Goal: Task Accomplishment & Management: Manage account settings

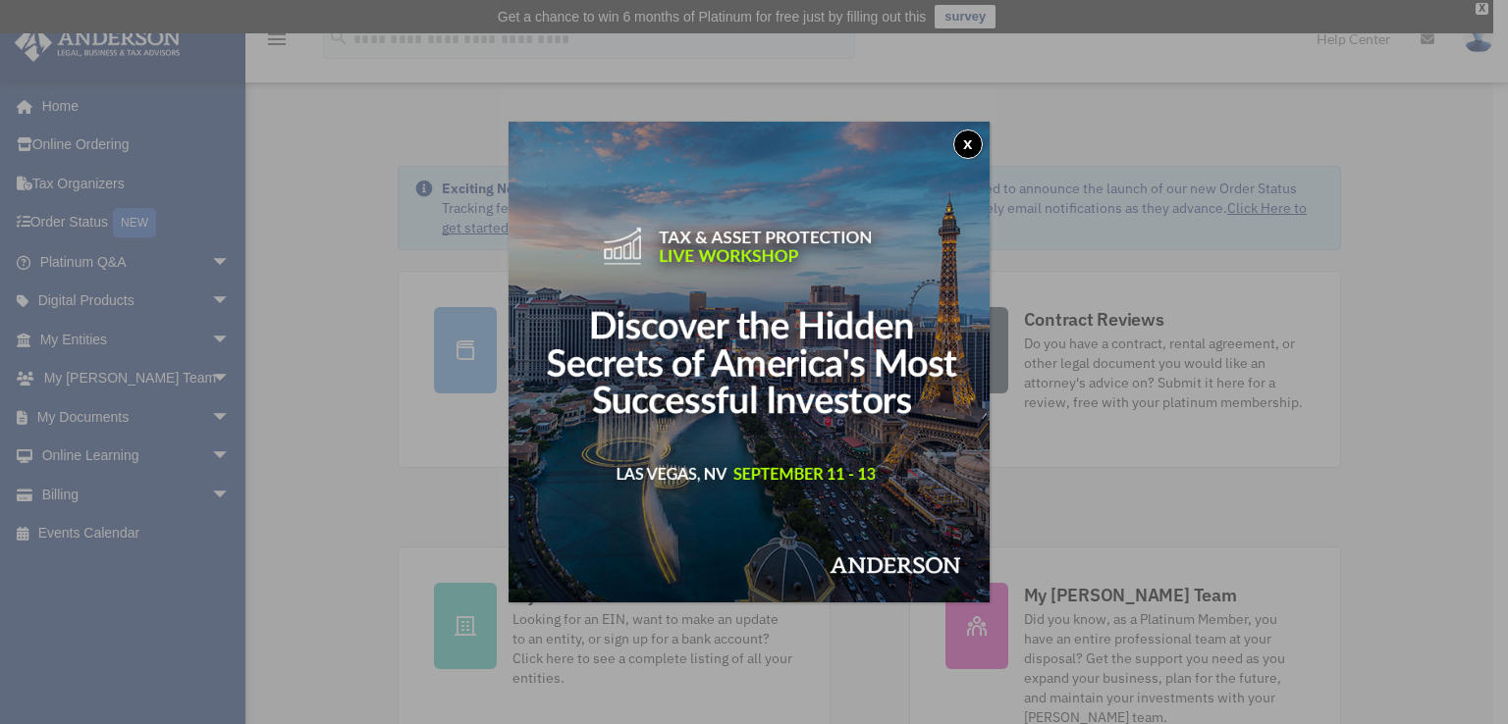
click at [969, 144] on button "x" at bounding box center [967, 144] width 29 height 29
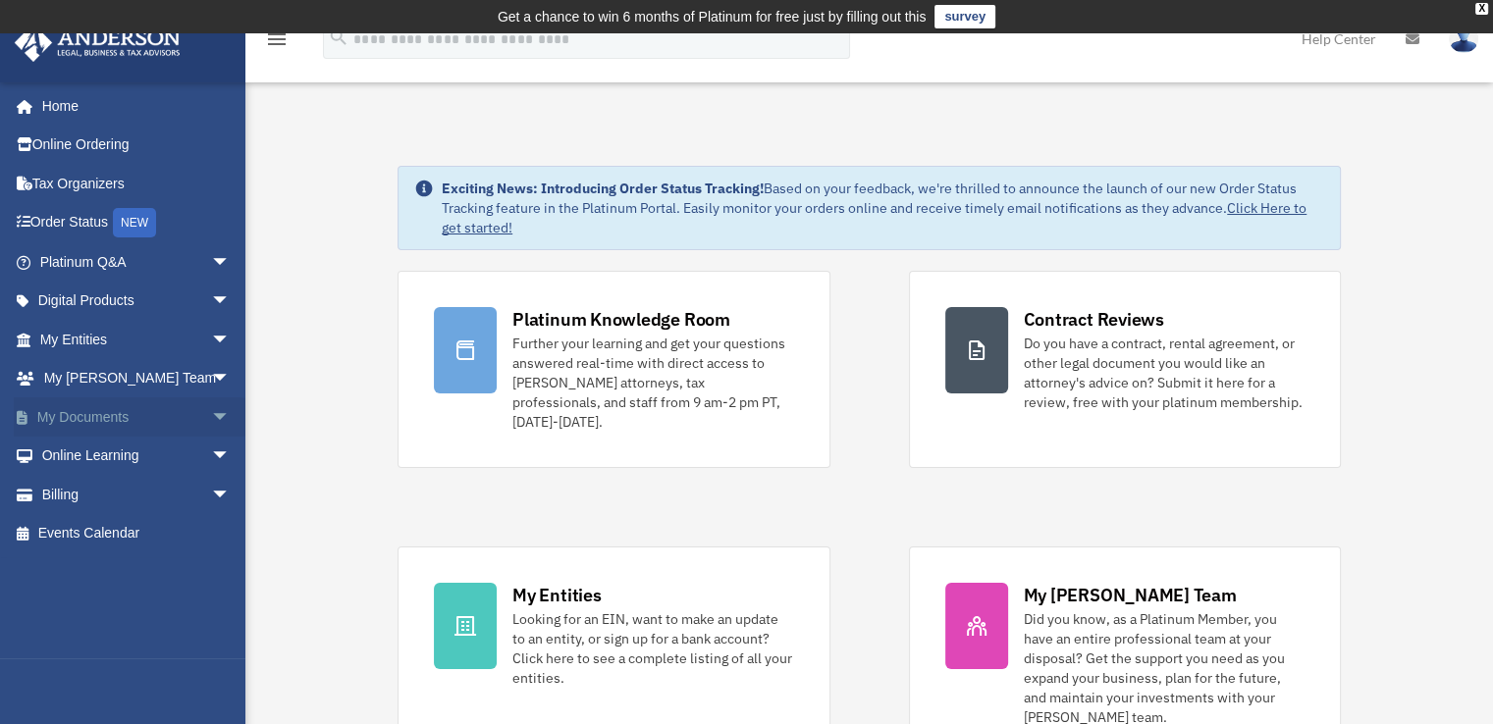
click at [211, 418] on span "arrow_drop_down" at bounding box center [230, 418] width 39 height 40
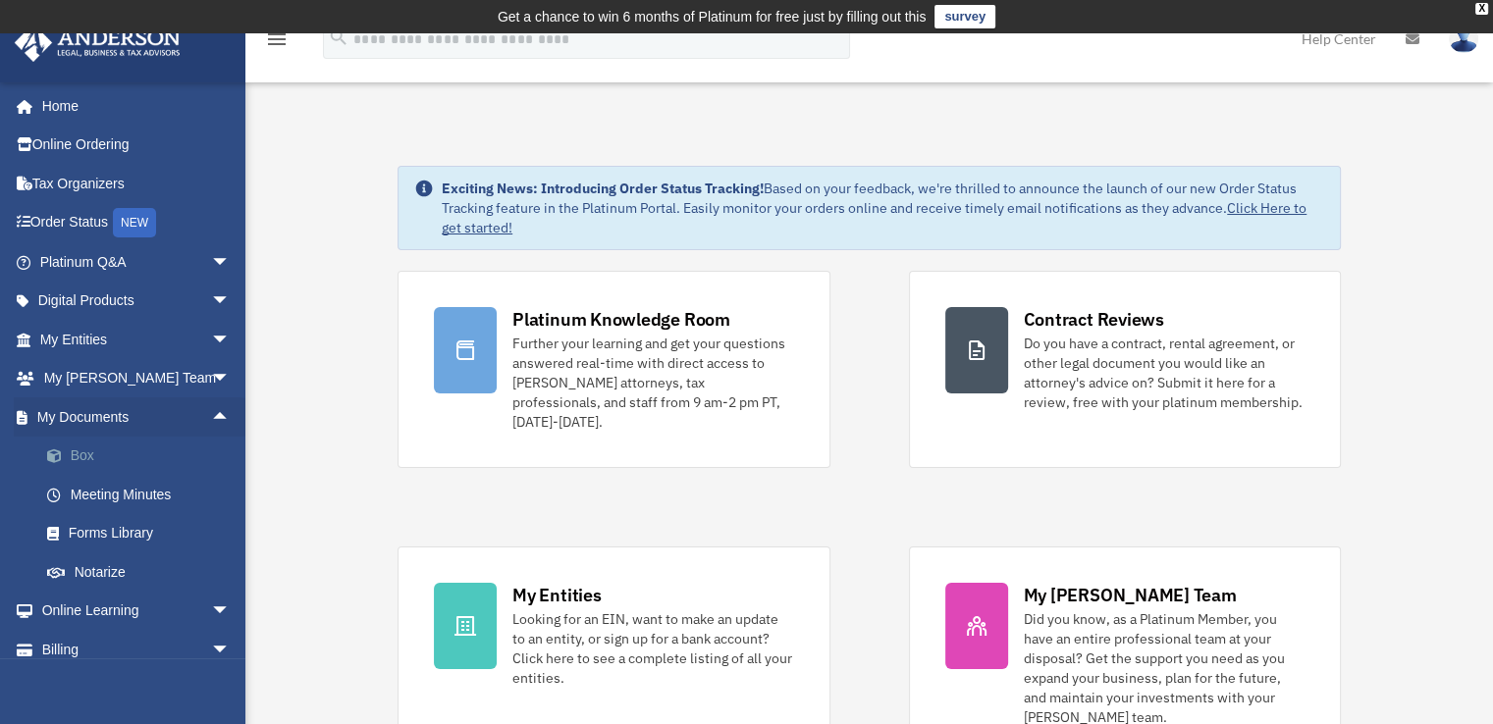
click at [88, 455] on link "Box" at bounding box center [143, 456] width 233 height 39
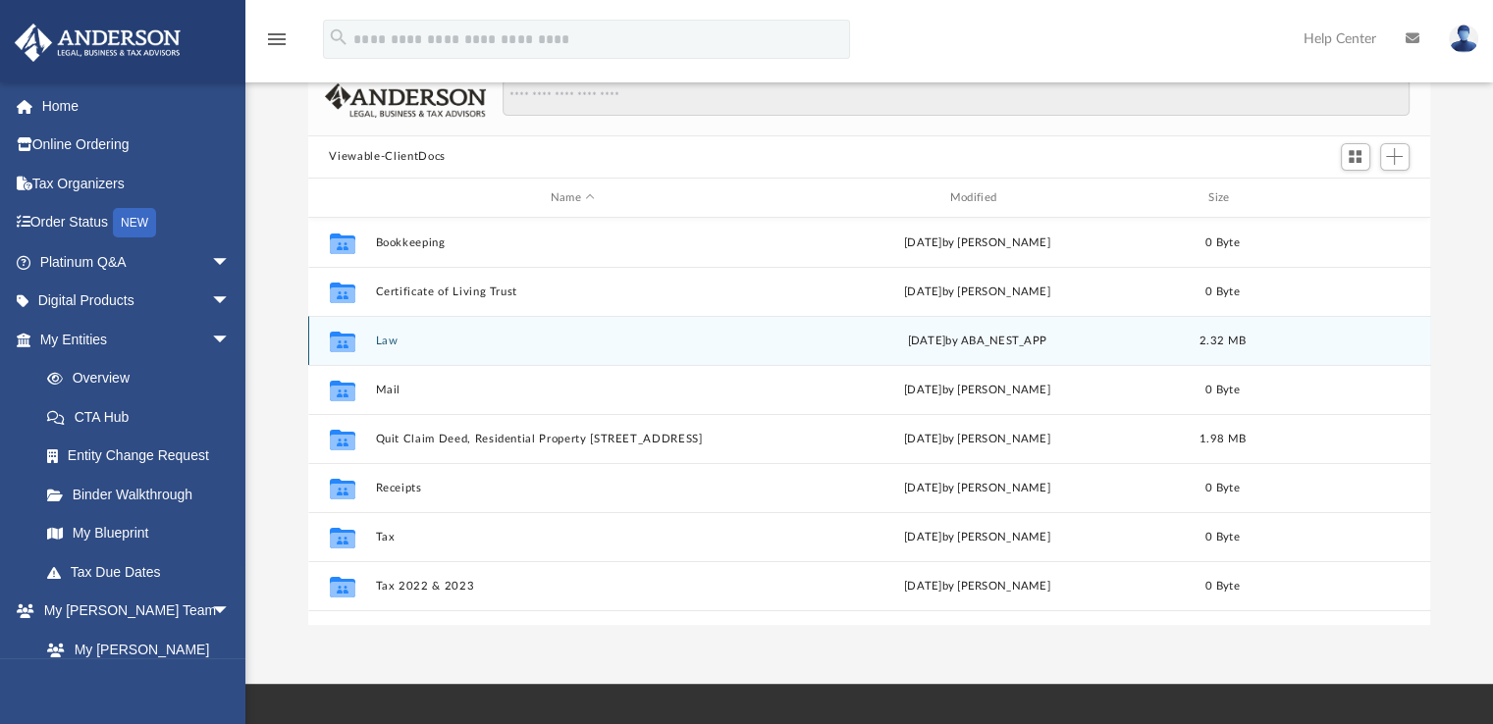
click at [340, 343] on icon "grid" at bounding box center [342, 345] width 26 height 16
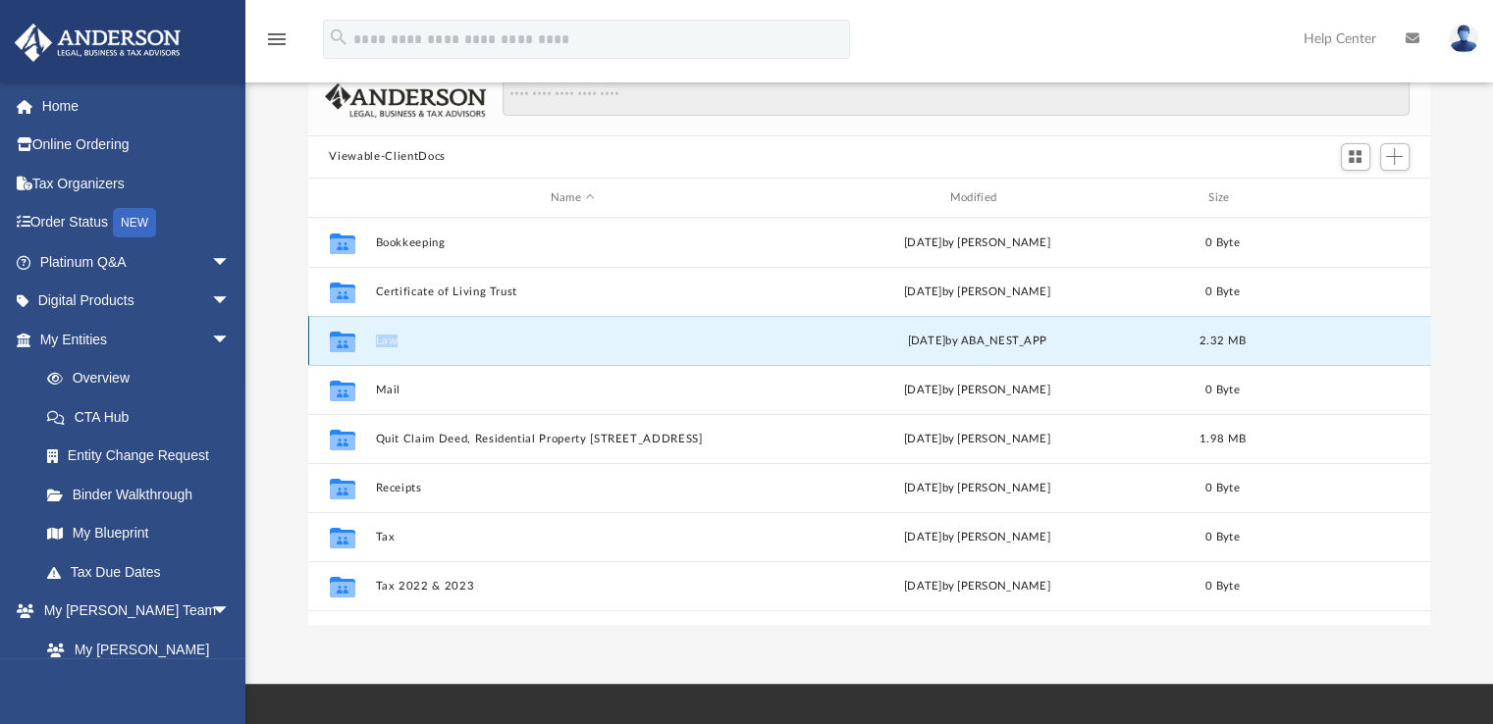
click at [340, 343] on icon "grid" at bounding box center [342, 345] width 26 height 16
click at [343, 345] on icon "grid" at bounding box center [342, 345] width 26 height 16
click at [349, 350] on g "grid" at bounding box center [342, 342] width 26 height 21
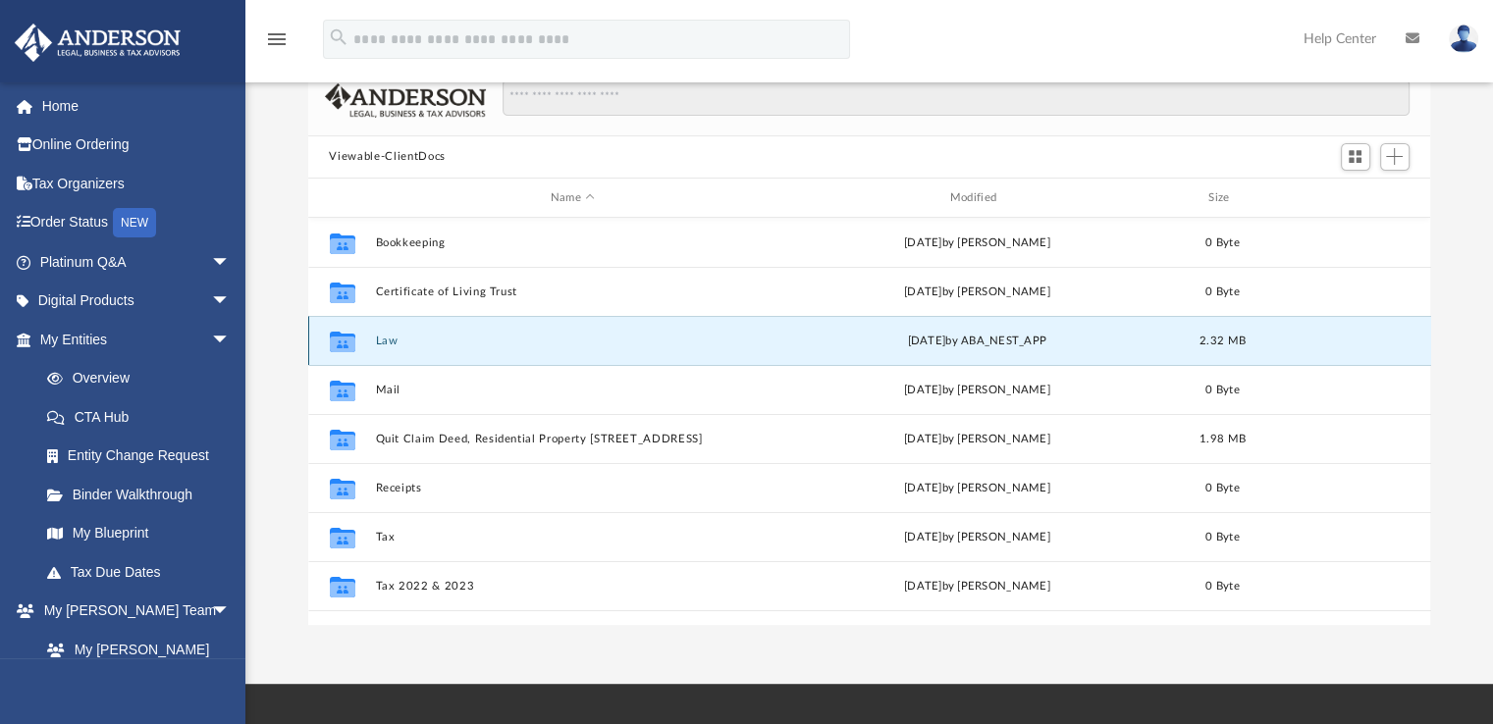
click at [392, 335] on button "Law" at bounding box center [573, 341] width 396 height 13
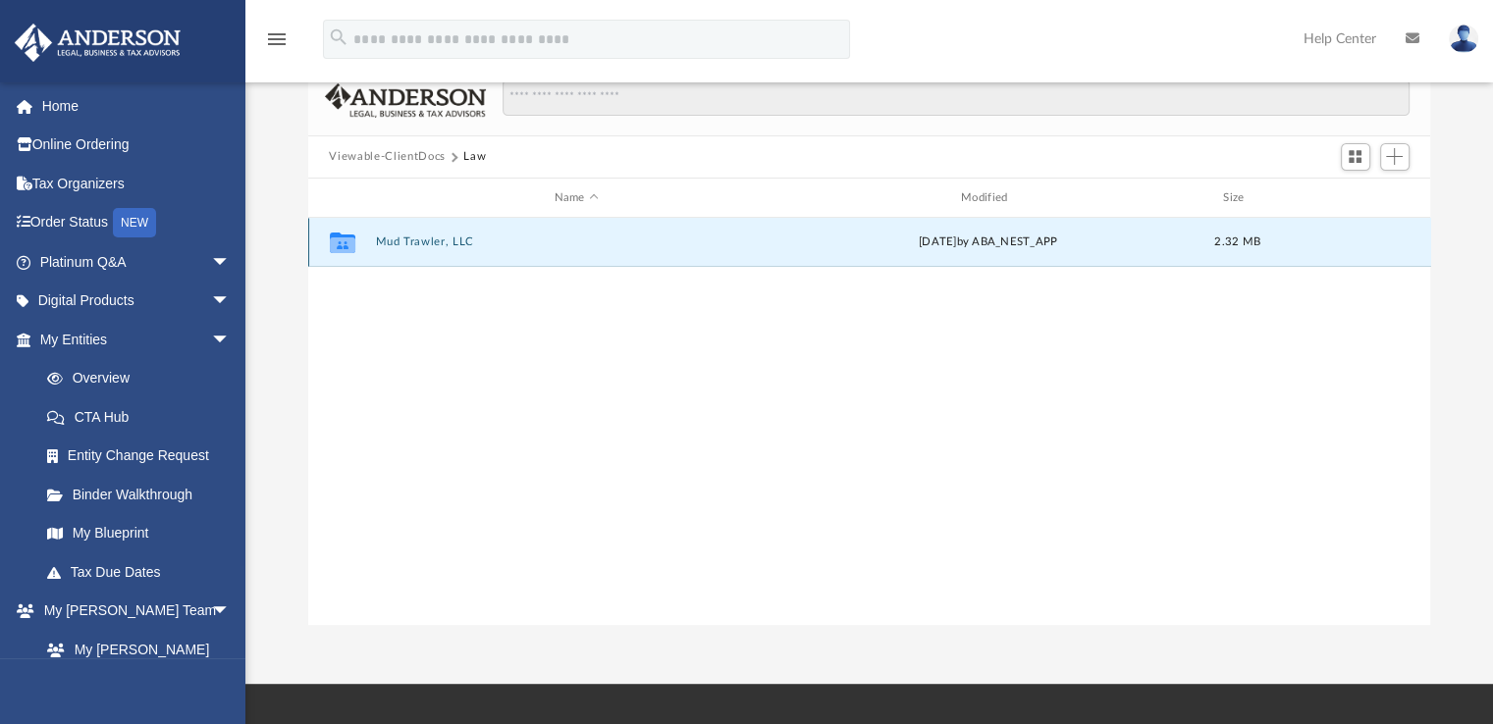
click at [400, 243] on button "Mud Trawler, LLC" at bounding box center [576, 243] width 402 height 13
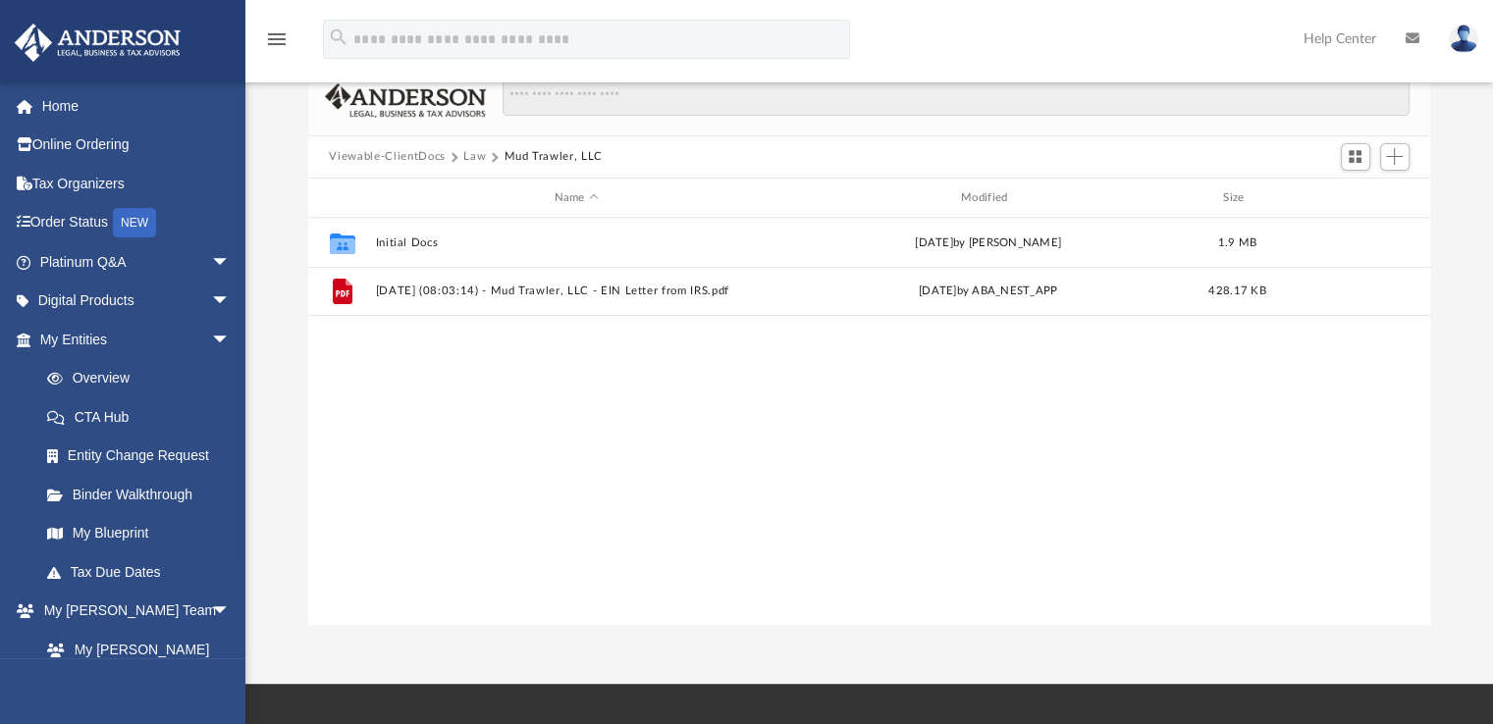
click at [459, 445] on div "Collaborated Folder Initial Docs Sun Jul 20 2025 by Tomas Diaz-Marin 1.9 MB Fil…" at bounding box center [869, 421] width 1123 height 406
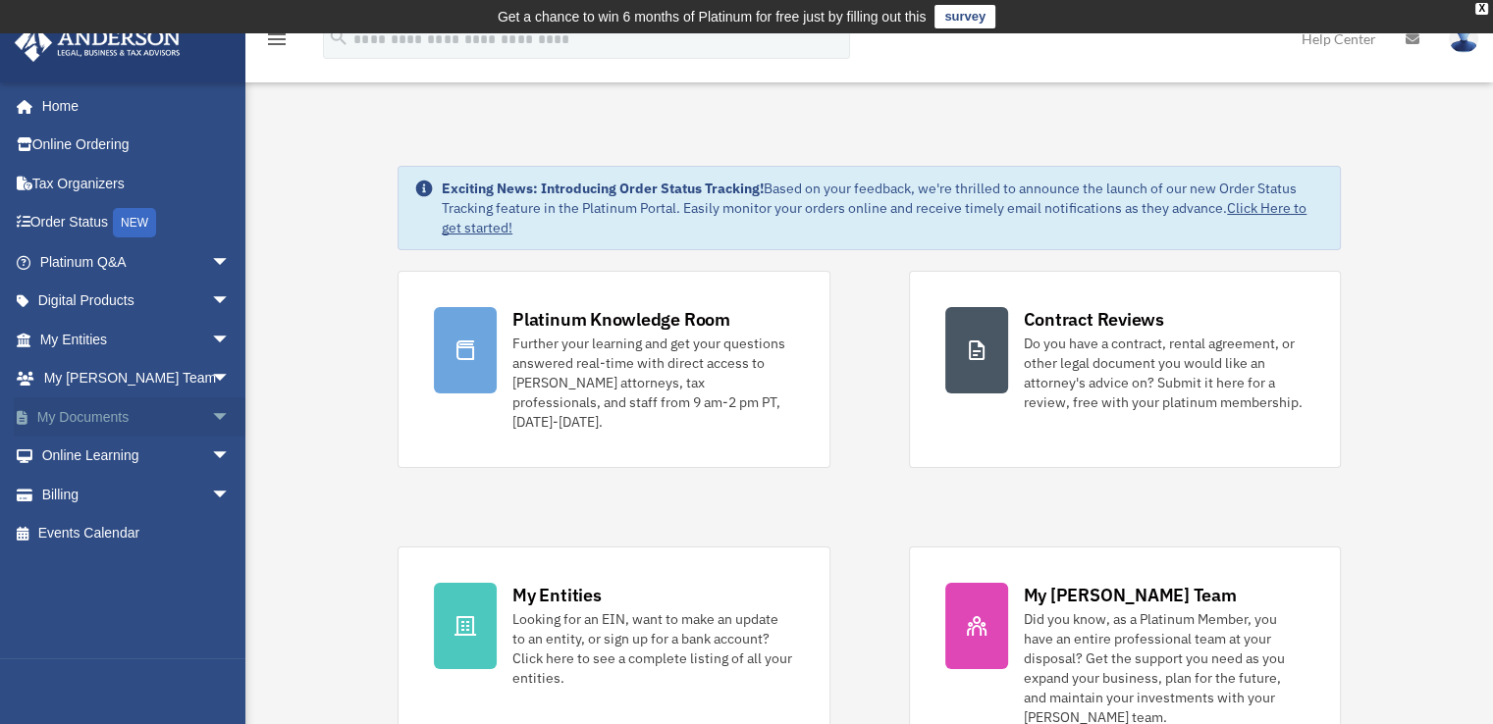
click at [211, 407] on span "arrow_drop_down" at bounding box center [230, 418] width 39 height 40
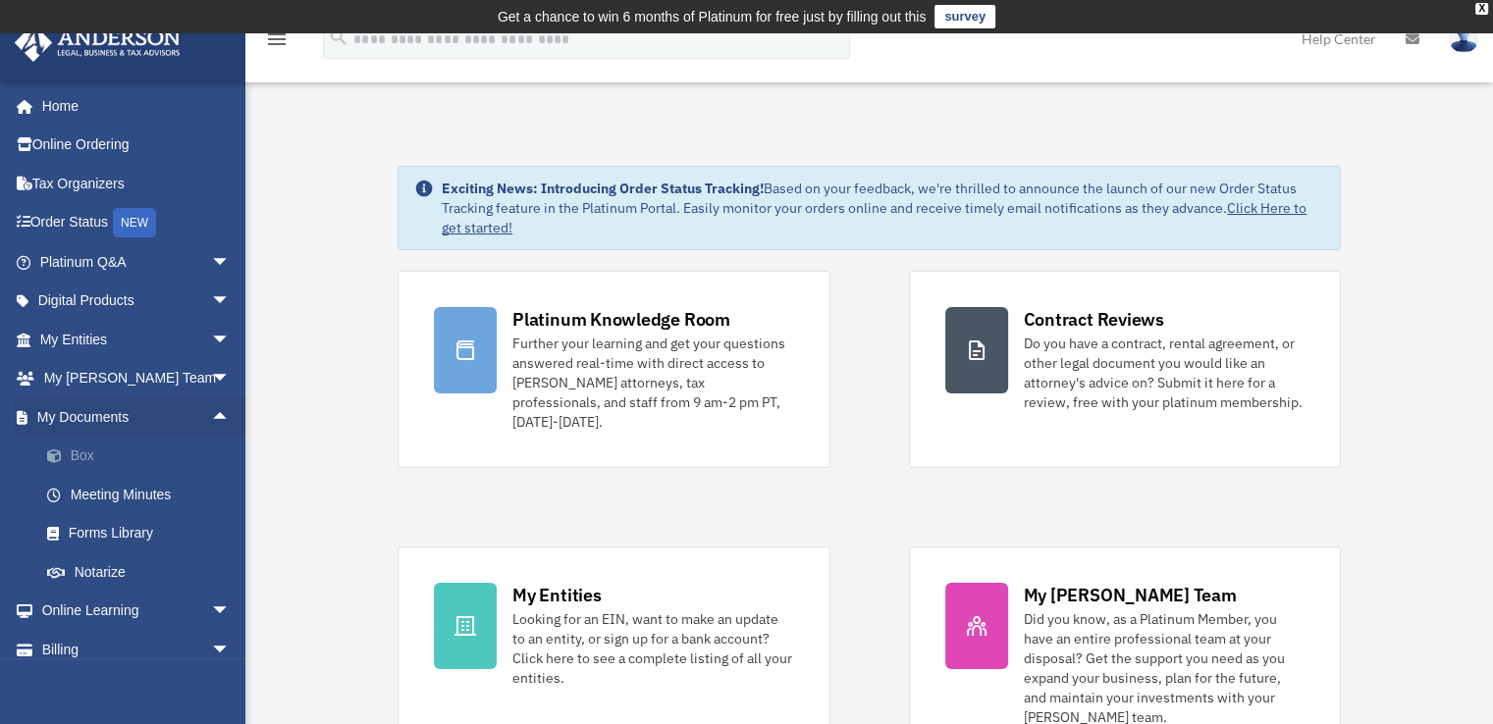
click at [90, 455] on link "Box" at bounding box center [143, 456] width 233 height 39
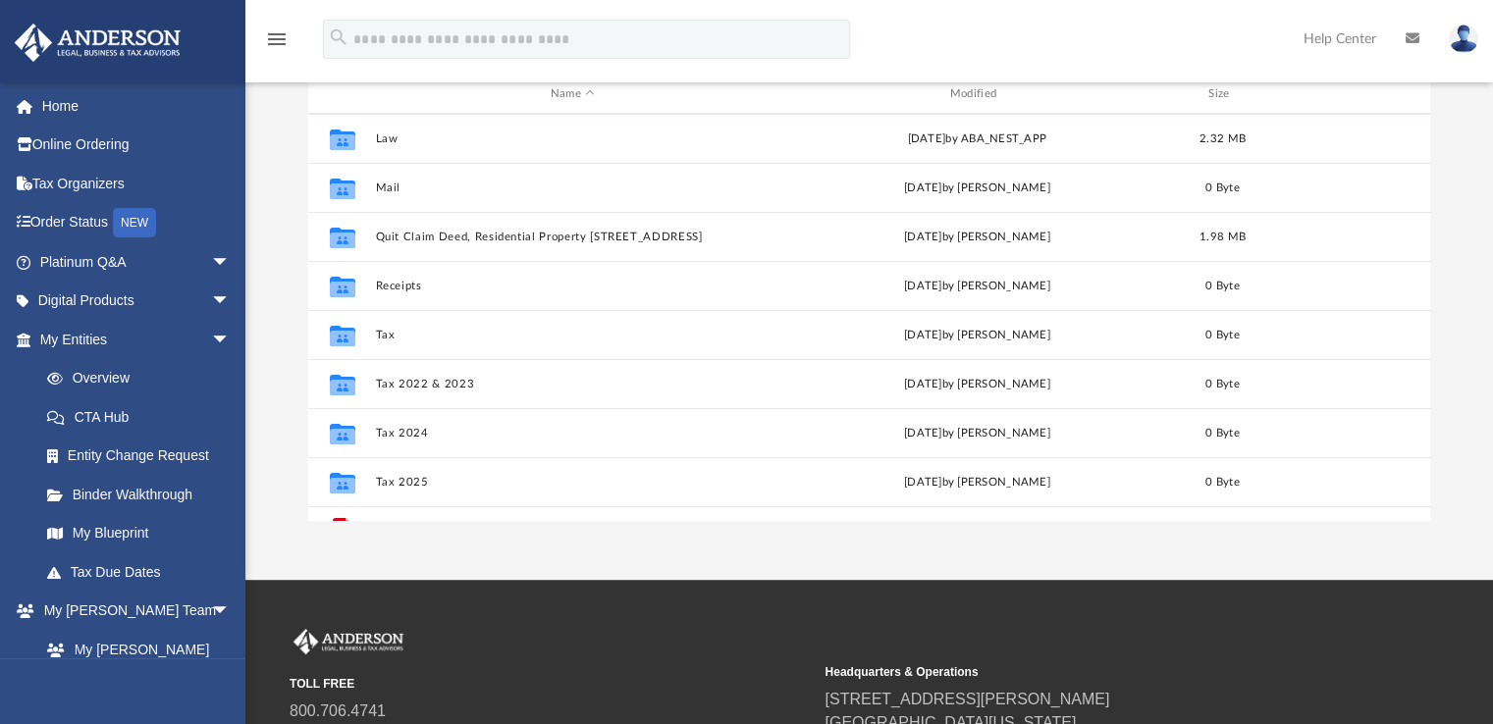
scroll to position [133, 0]
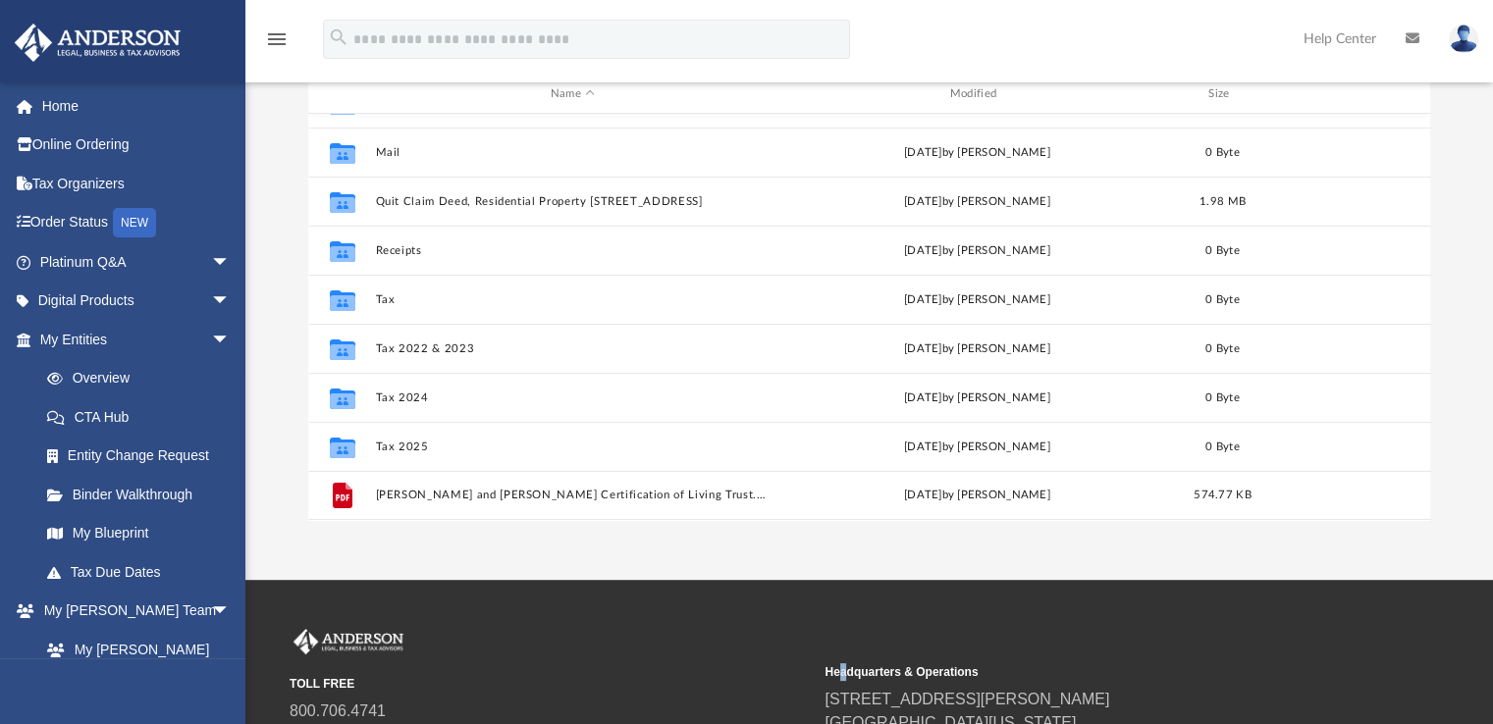
drag, startPoint x: 345, startPoint y: 353, endPoint x: 844, endPoint y: 633, distance: 571.7
click at [844, 633] on div "TOLL FREE 800.706.4741 SUPPORT info@andersonadvisors.com Headquarters & Operati…" at bounding box center [869, 703] width 1159 height 149
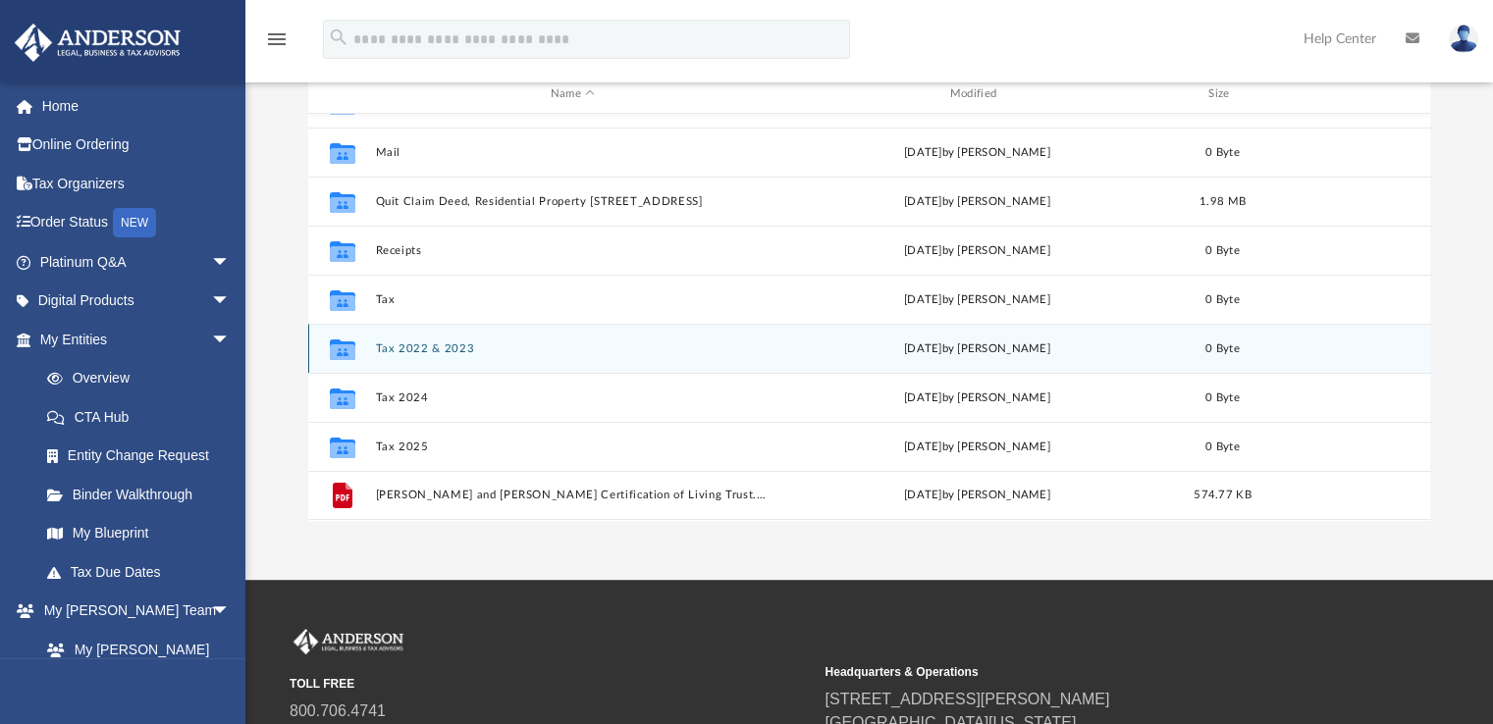
click at [351, 348] on icon "grid" at bounding box center [342, 353] width 26 height 16
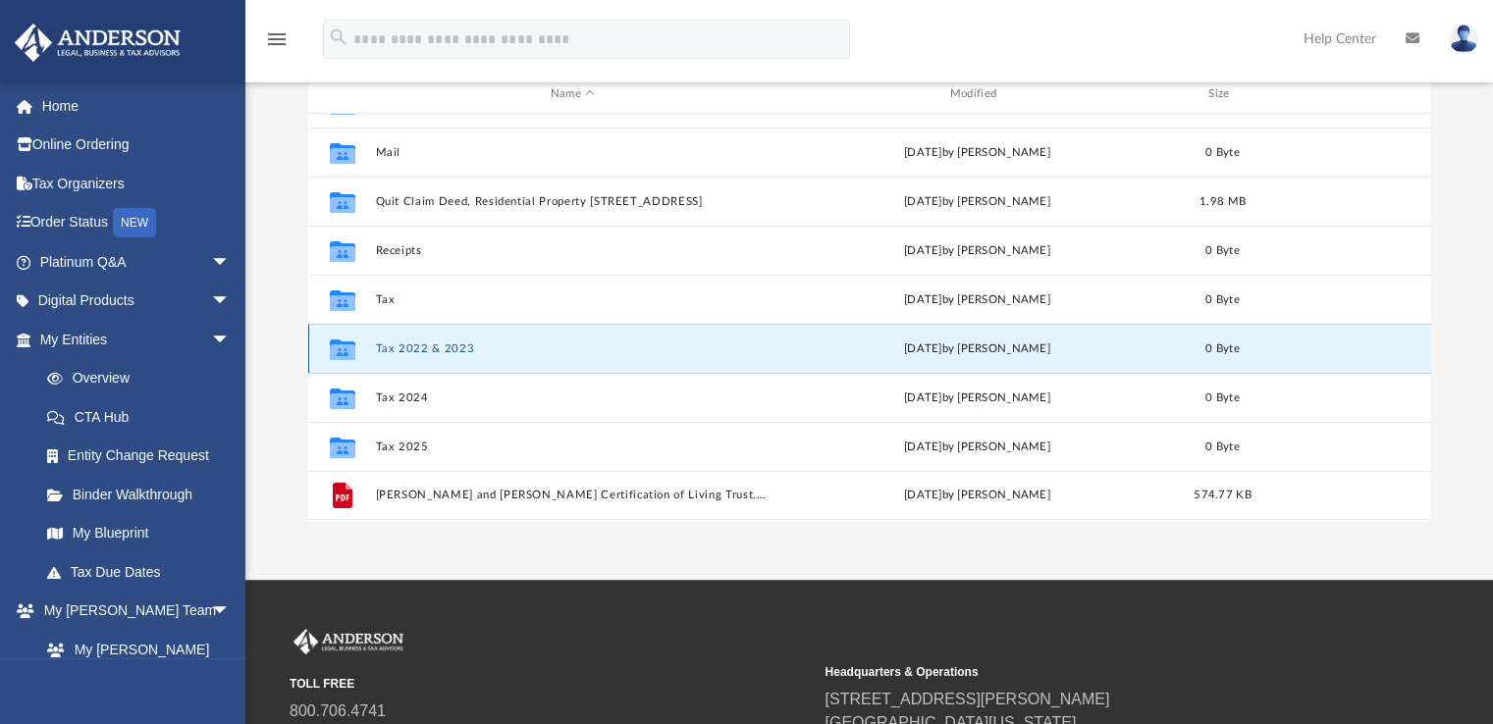
click at [436, 347] on button "Tax 2022 & 2023" at bounding box center [573, 349] width 396 height 13
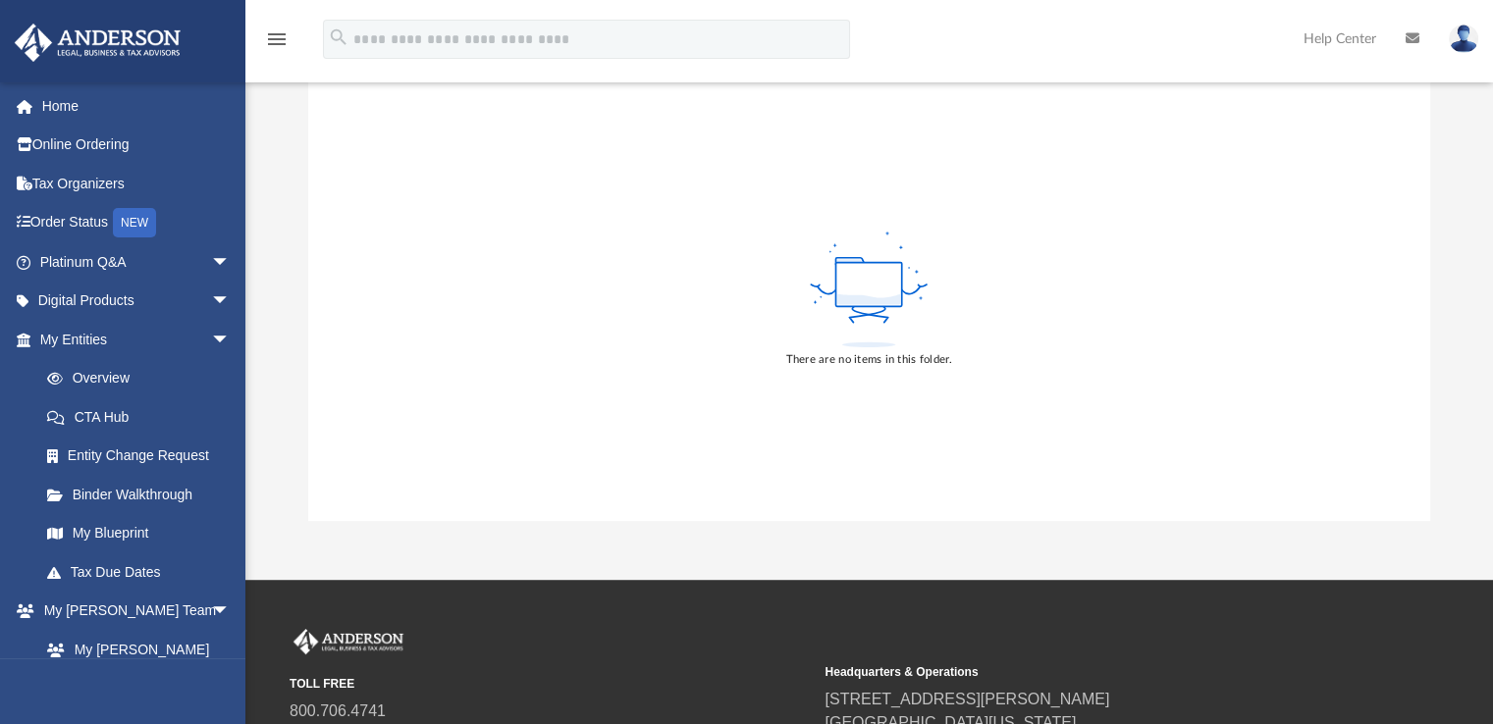
click at [279, 38] on icon "menu" at bounding box center [277, 39] width 24 height 24
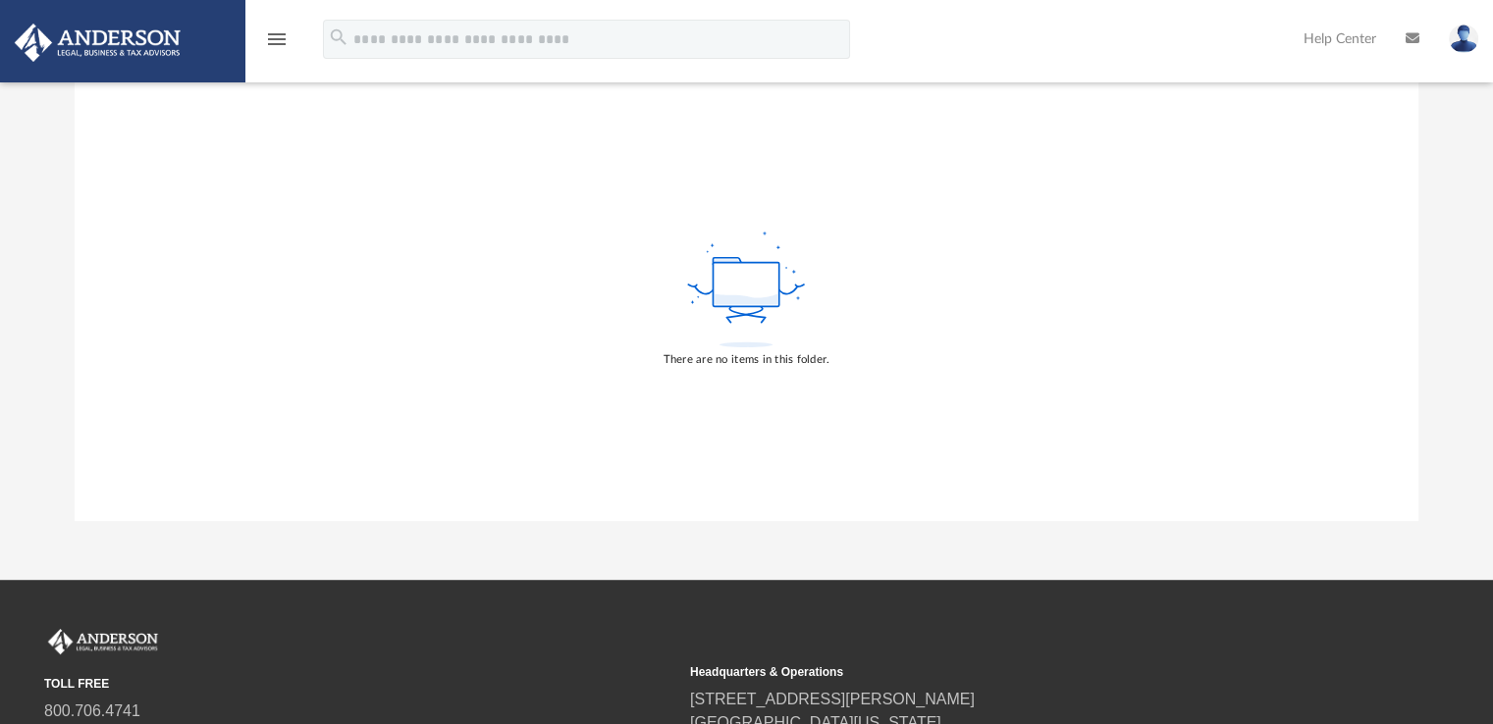
click at [291, 46] on div "menu" at bounding box center [276, 40] width 63 height 50
click at [276, 36] on icon "menu" at bounding box center [277, 39] width 24 height 24
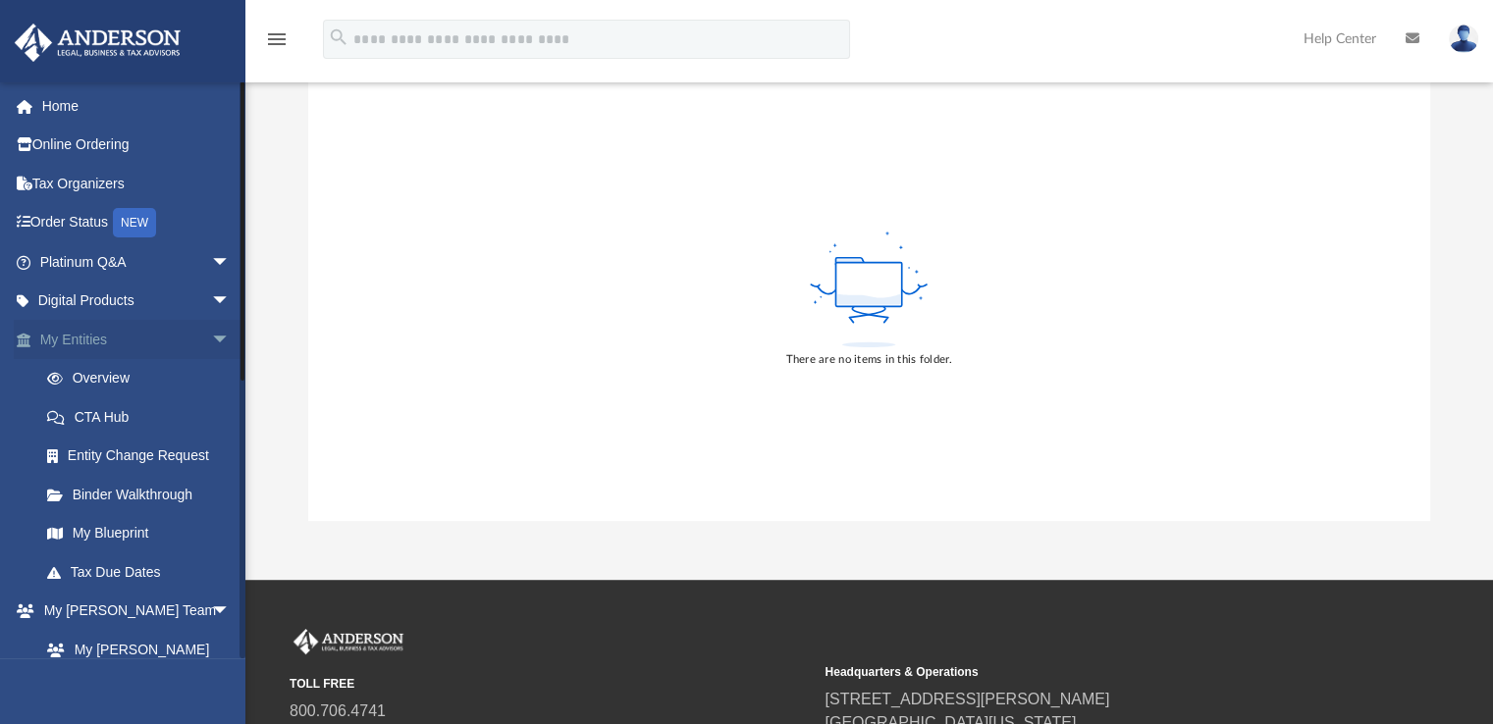
click at [211, 333] on span "arrow_drop_down" at bounding box center [230, 340] width 39 height 40
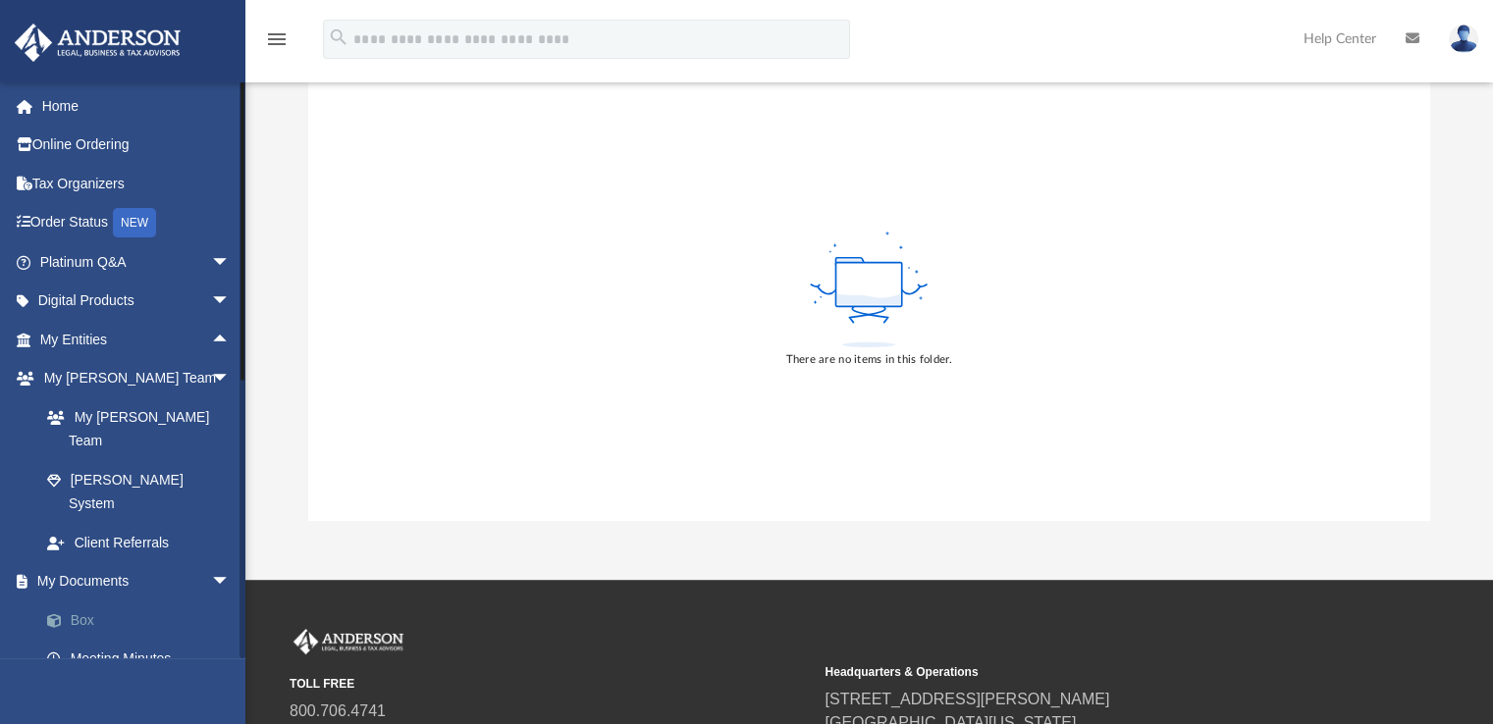
click at [84, 601] on link "Box" at bounding box center [143, 620] width 233 height 39
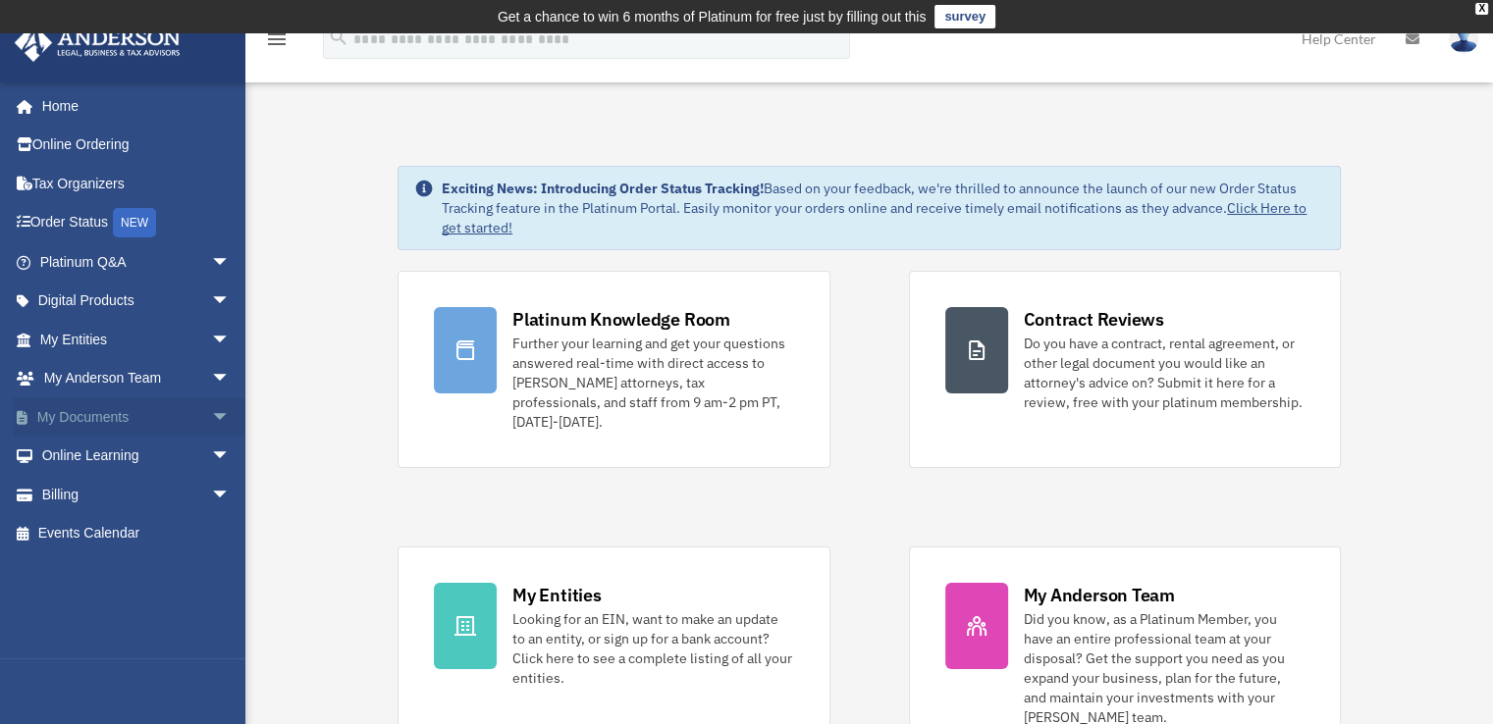
click at [211, 408] on span "arrow_drop_down" at bounding box center [230, 418] width 39 height 40
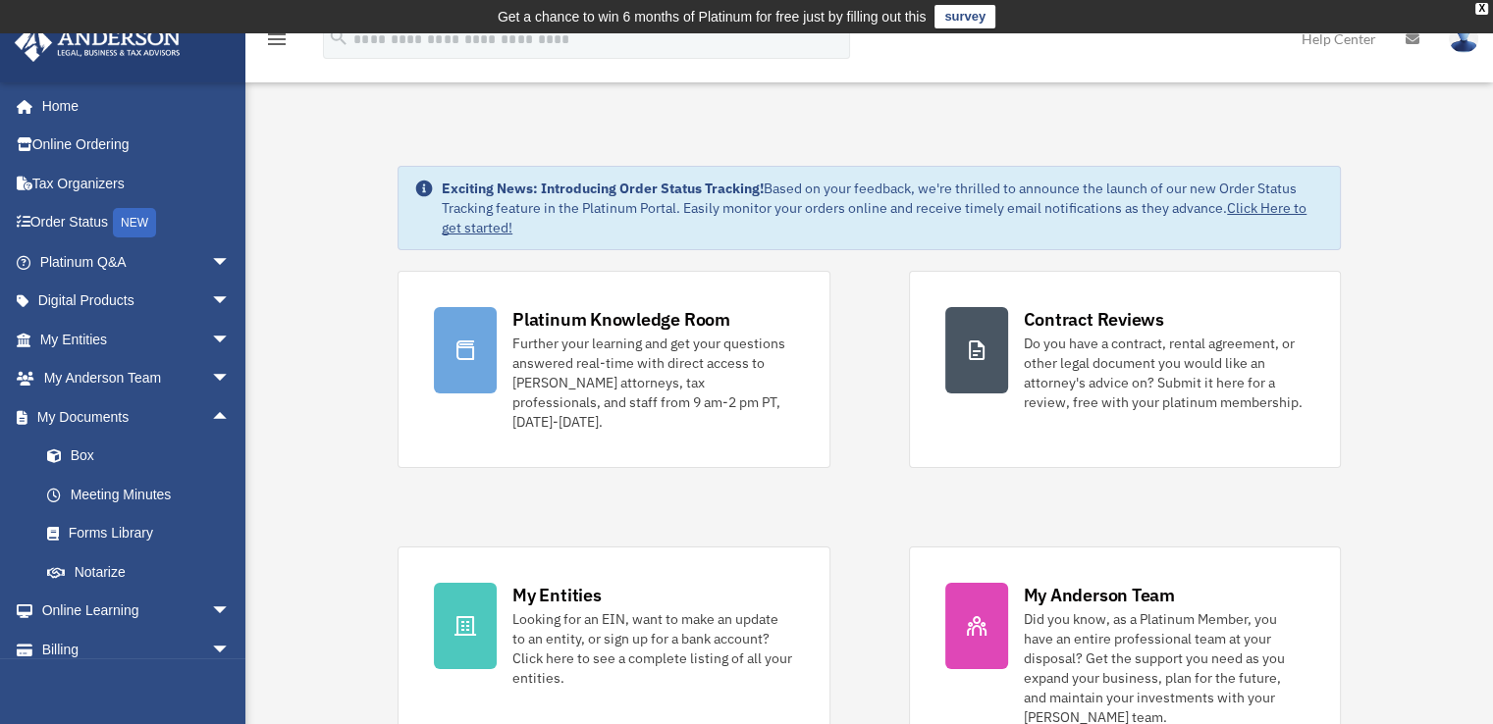
scroll to position [10, 0]
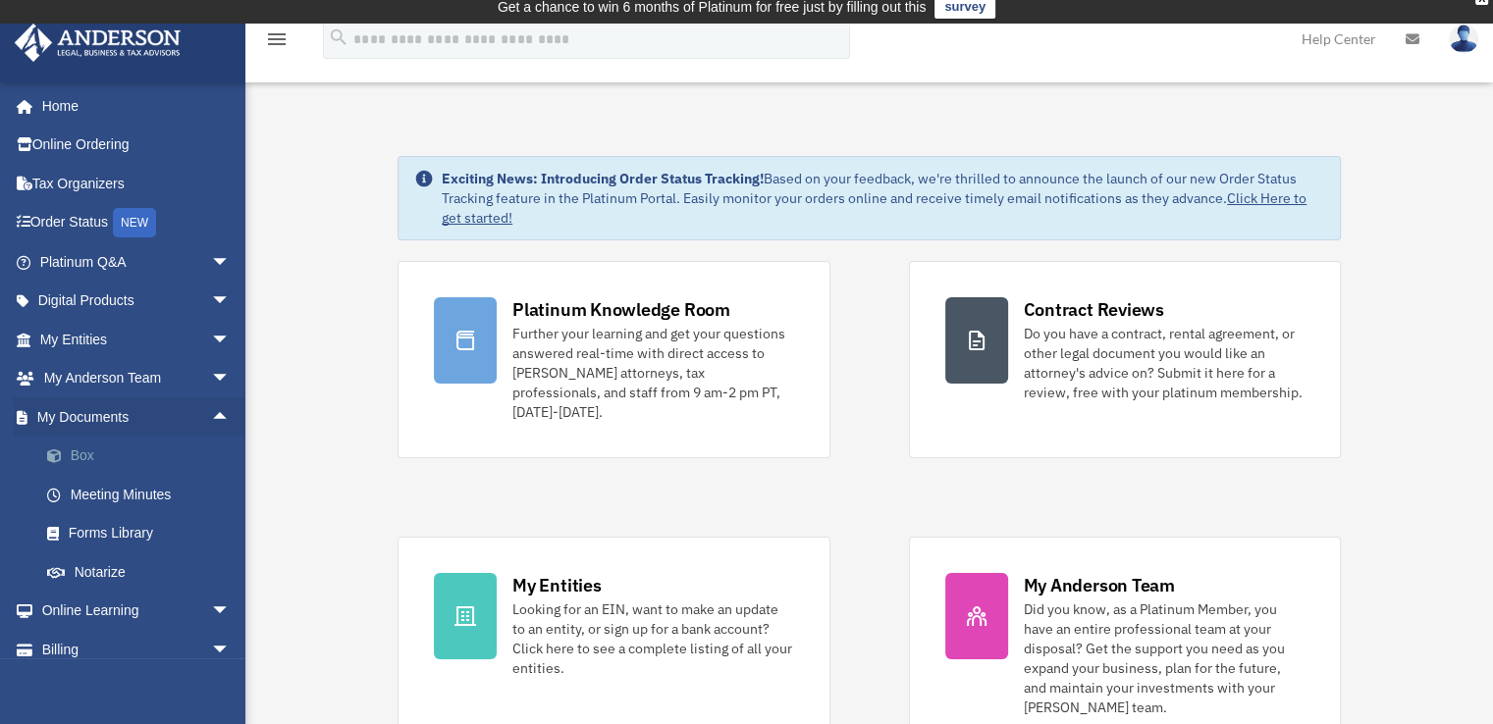
click at [82, 452] on link "Box" at bounding box center [143, 456] width 233 height 39
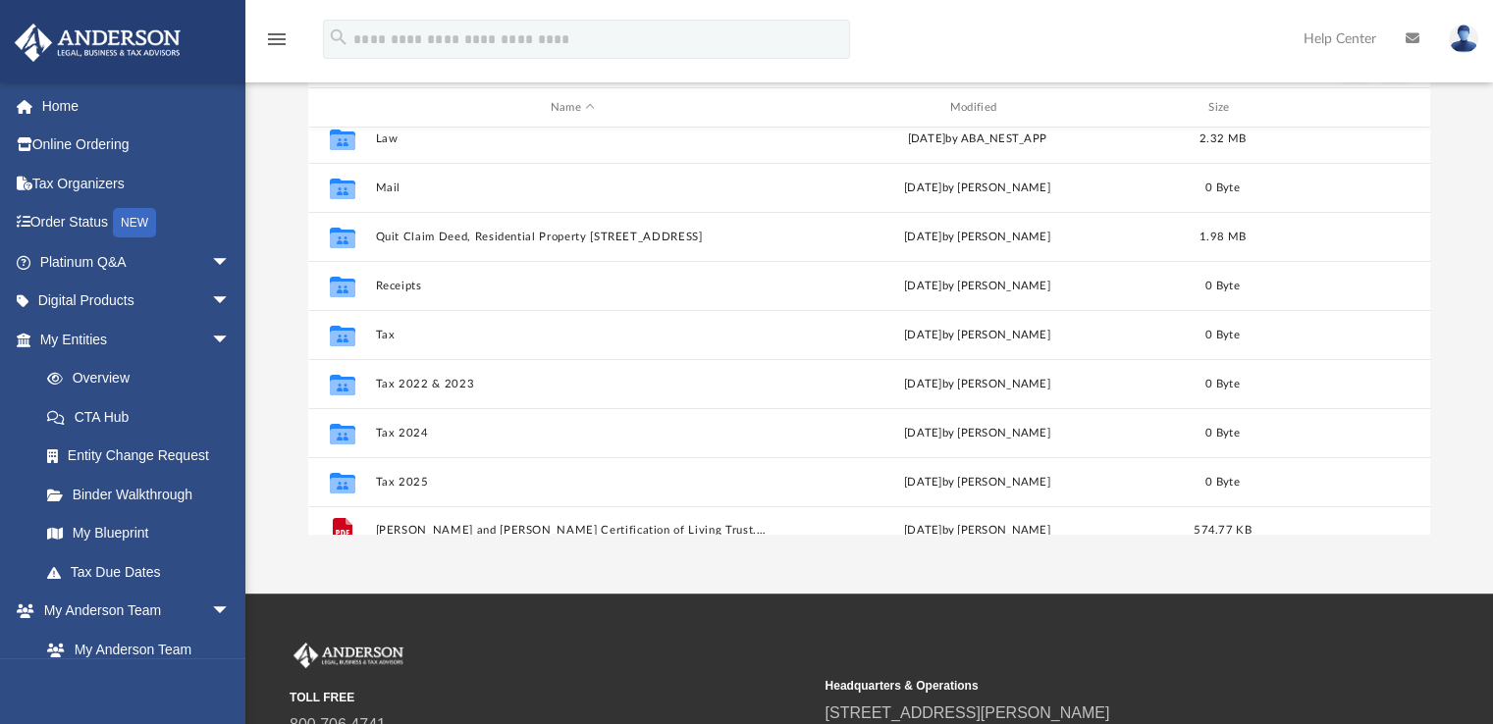
scroll to position [133, 0]
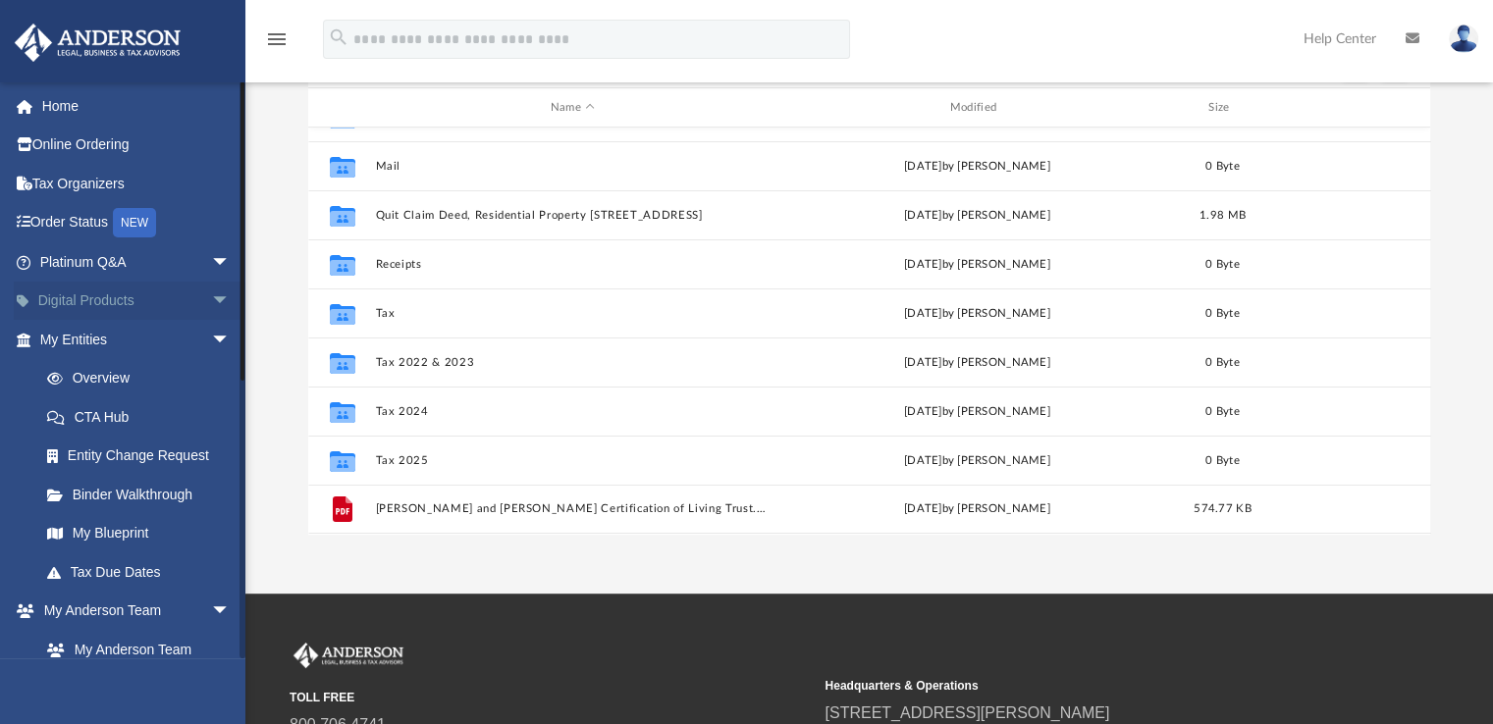
click at [211, 300] on span "arrow_drop_down" at bounding box center [230, 302] width 39 height 40
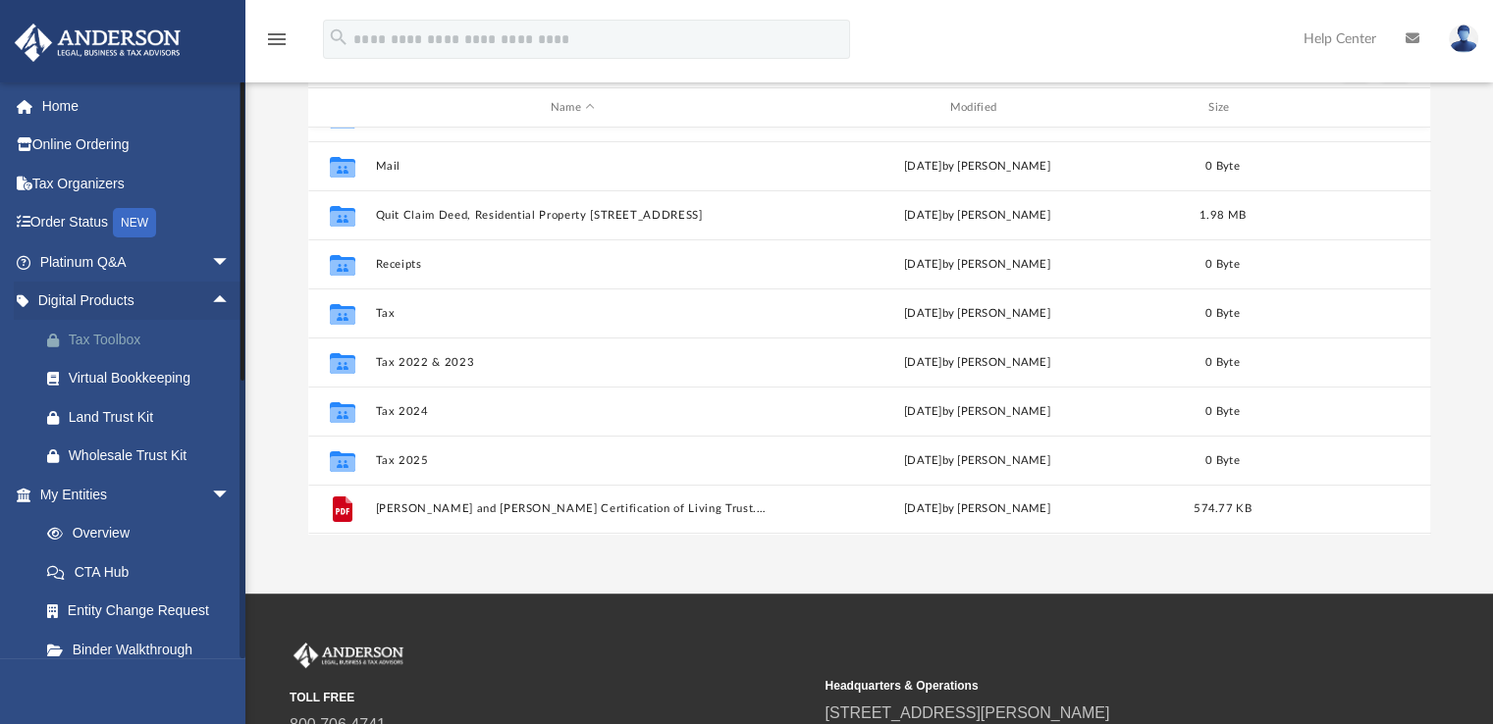
click at [127, 339] on div "Tax Toolbox" at bounding box center [152, 340] width 167 height 25
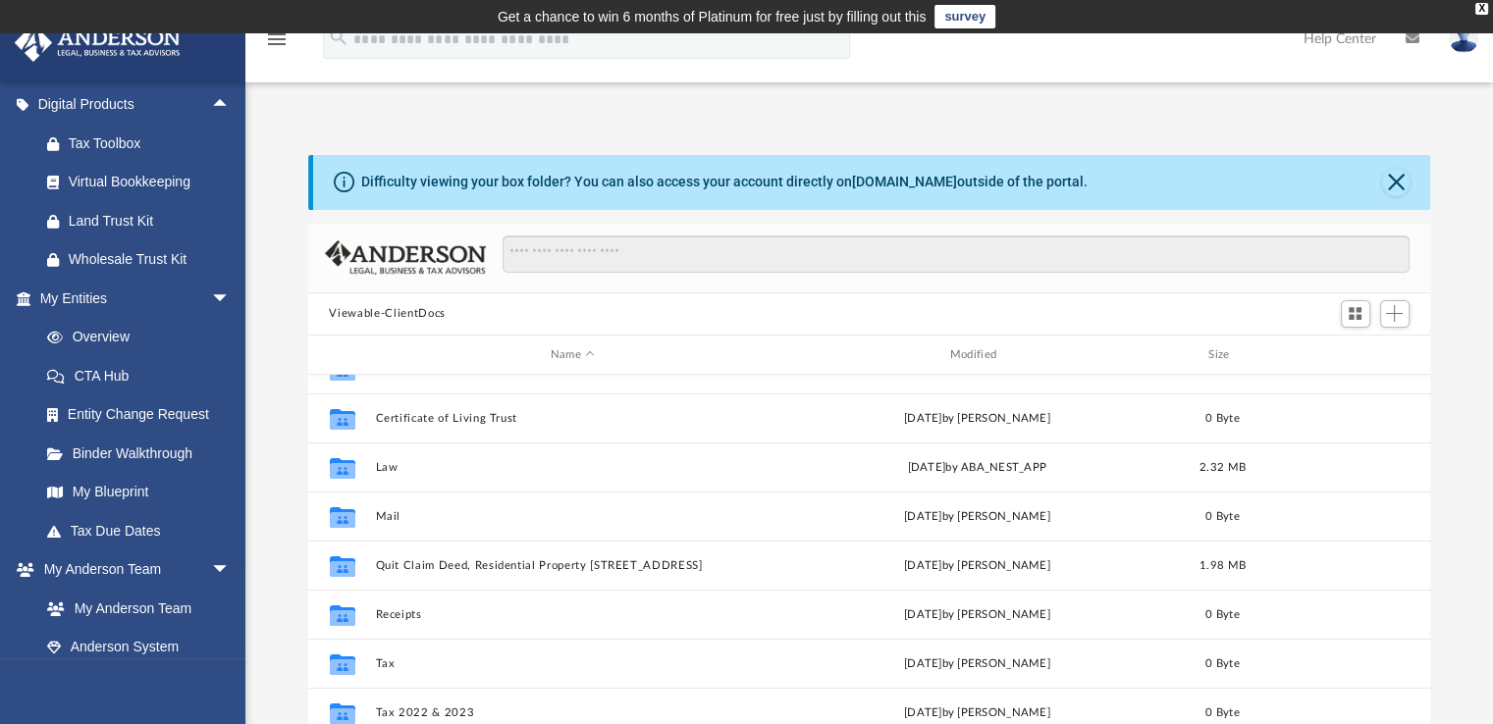
scroll to position [0, 0]
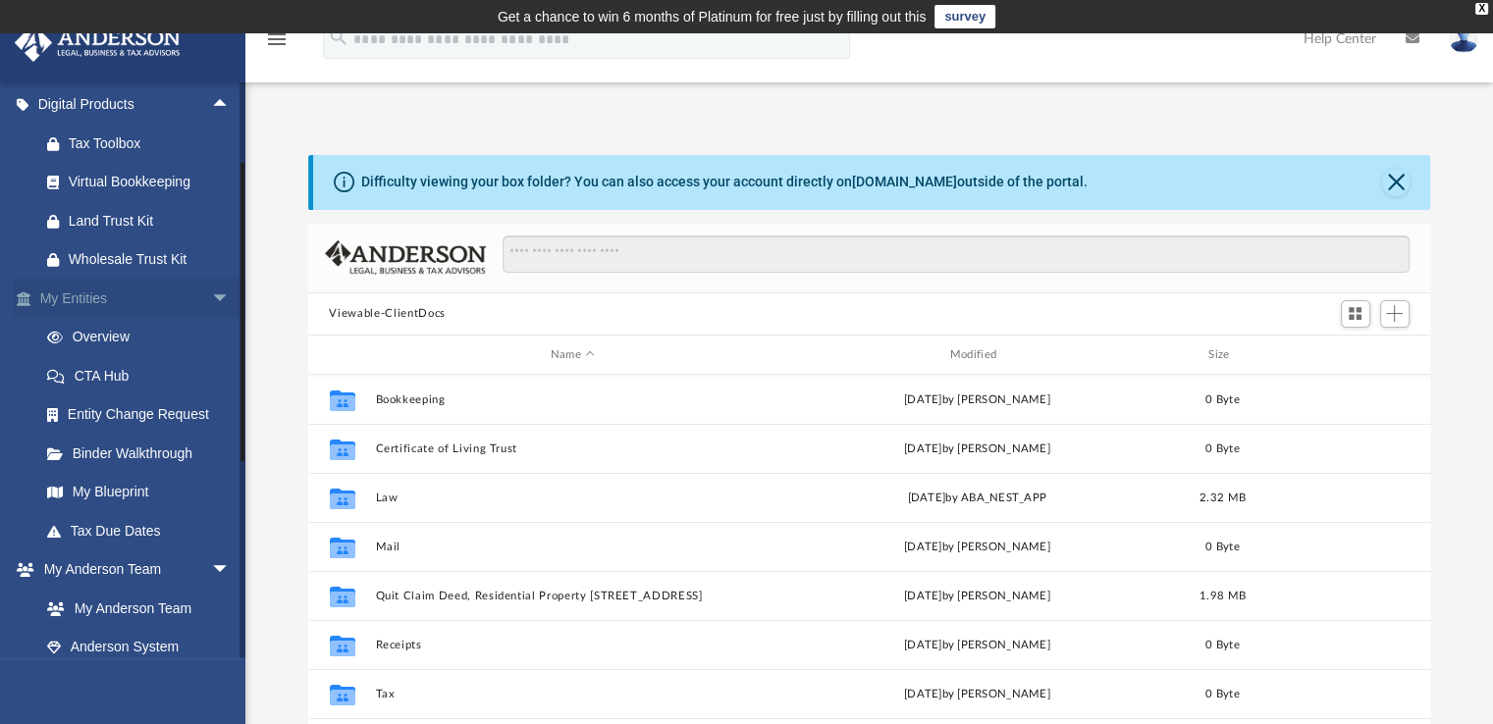
click at [212, 298] on span "arrow_drop_down" at bounding box center [230, 299] width 39 height 40
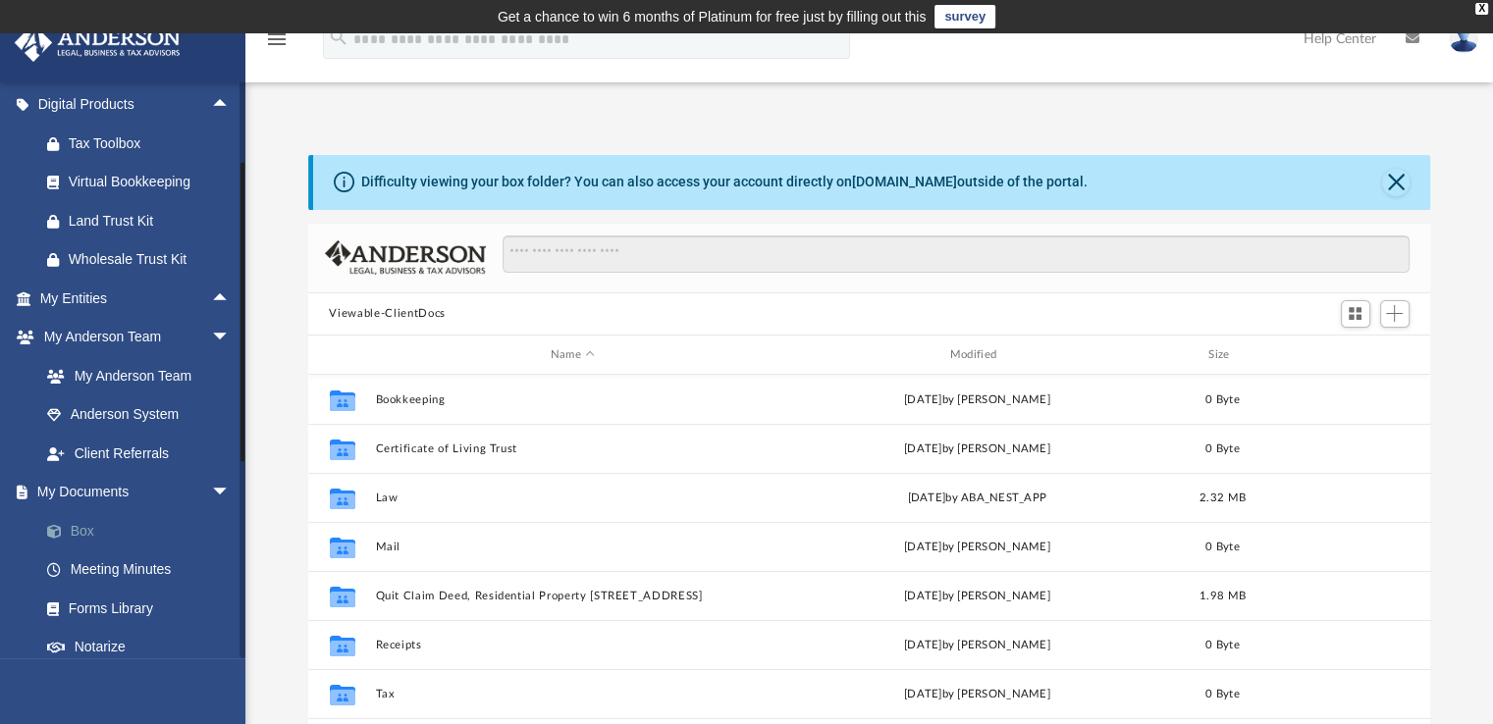
click at [87, 528] on link "Box" at bounding box center [143, 530] width 233 height 39
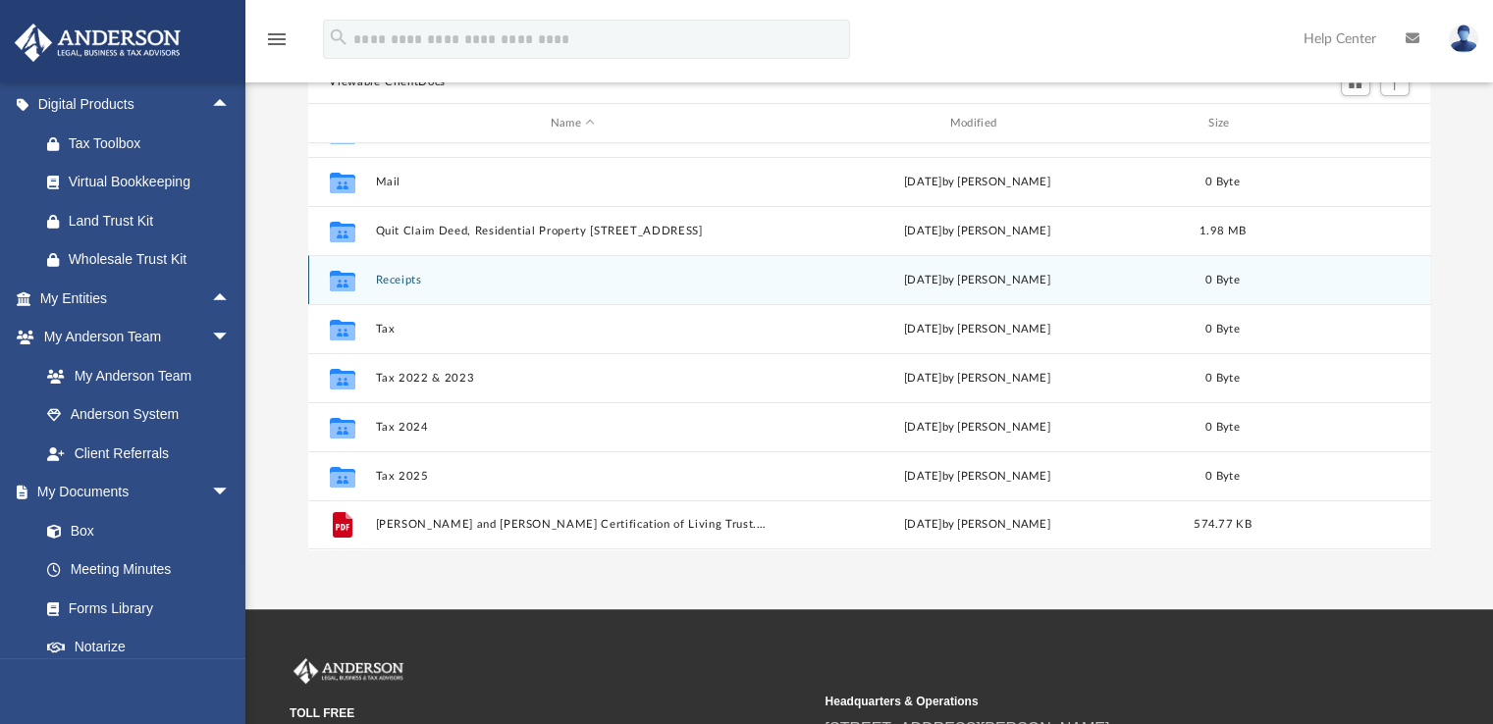
scroll to position [294, 0]
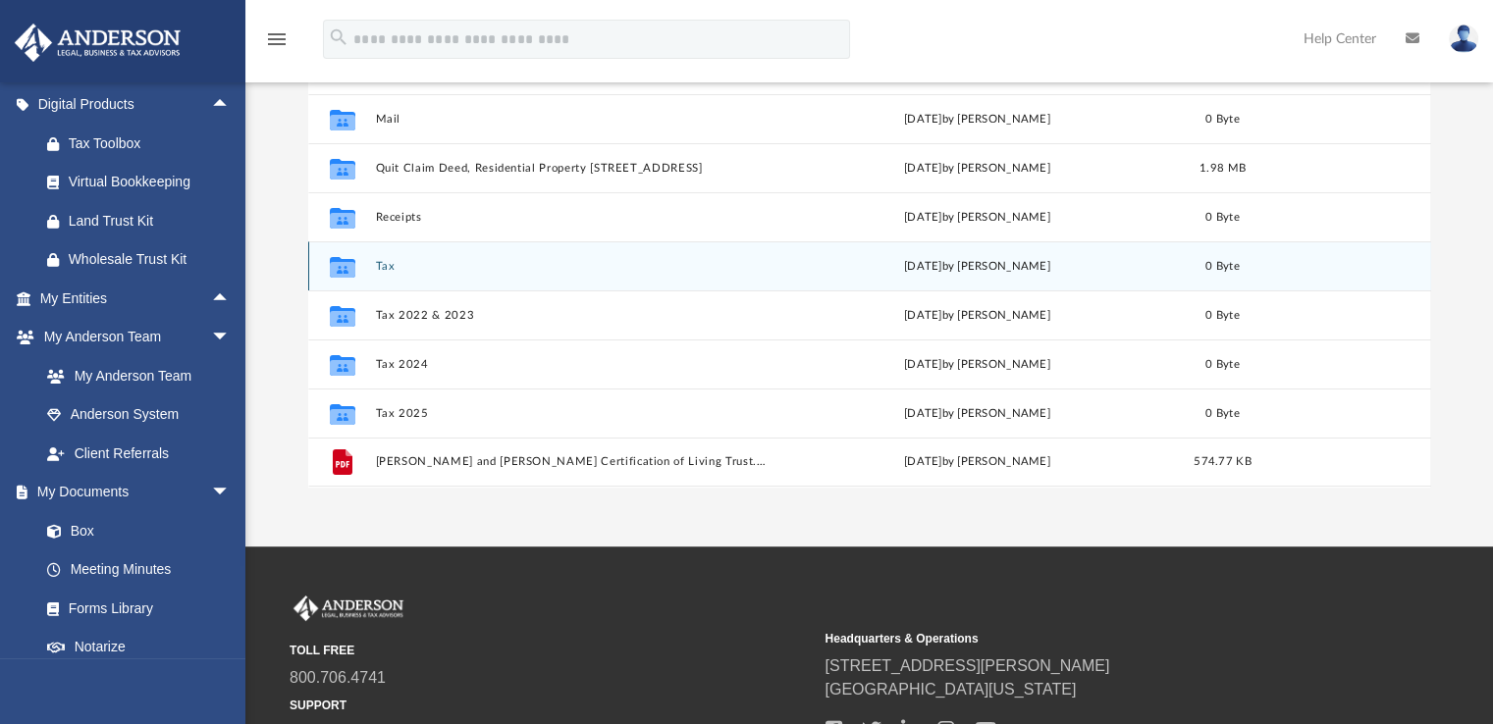
click at [404, 275] on div "Collaborated Folder Tax today by Marisa Yurk 0 Byte" at bounding box center [869, 265] width 1123 height 49
click at [402, 272] on button "Tax" at bounding box center [573, 266] width 396 height 13
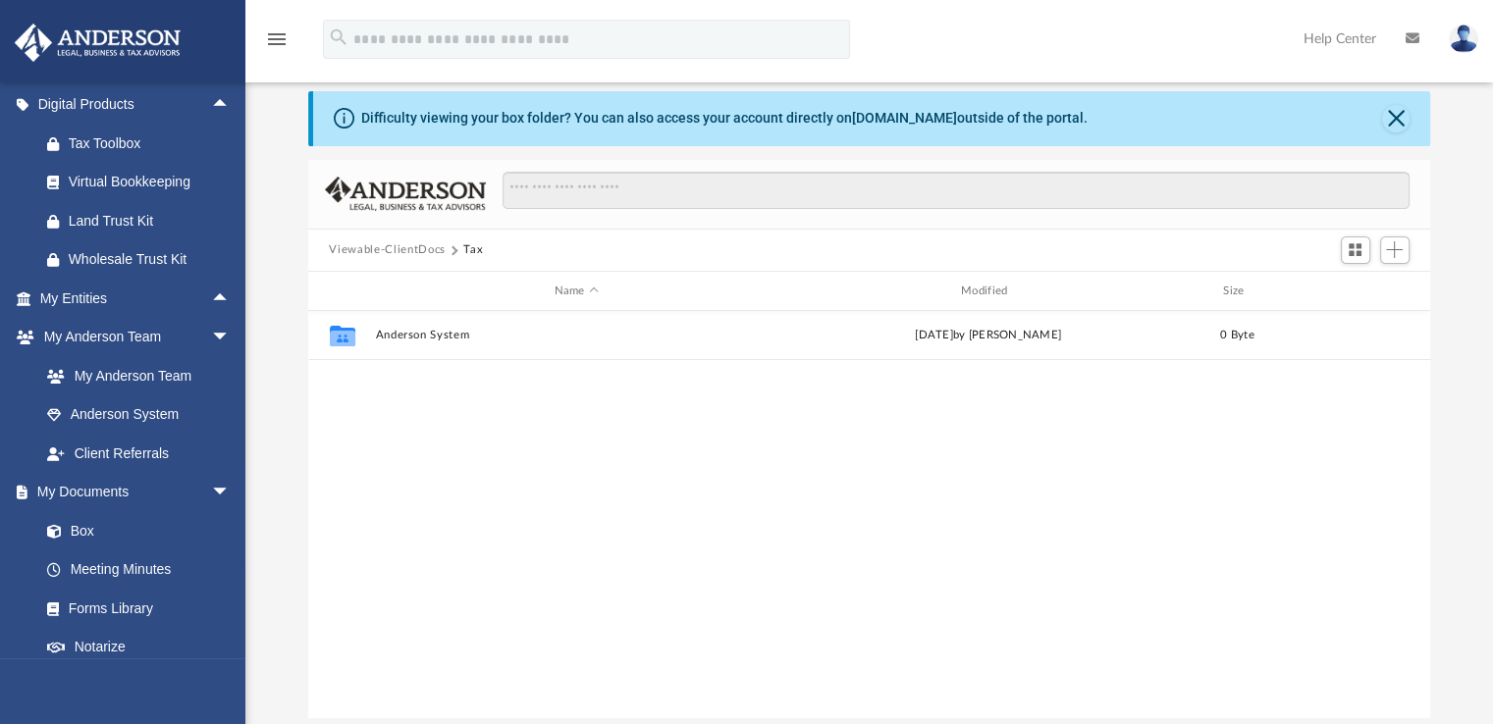
scroll to position [98, 0]
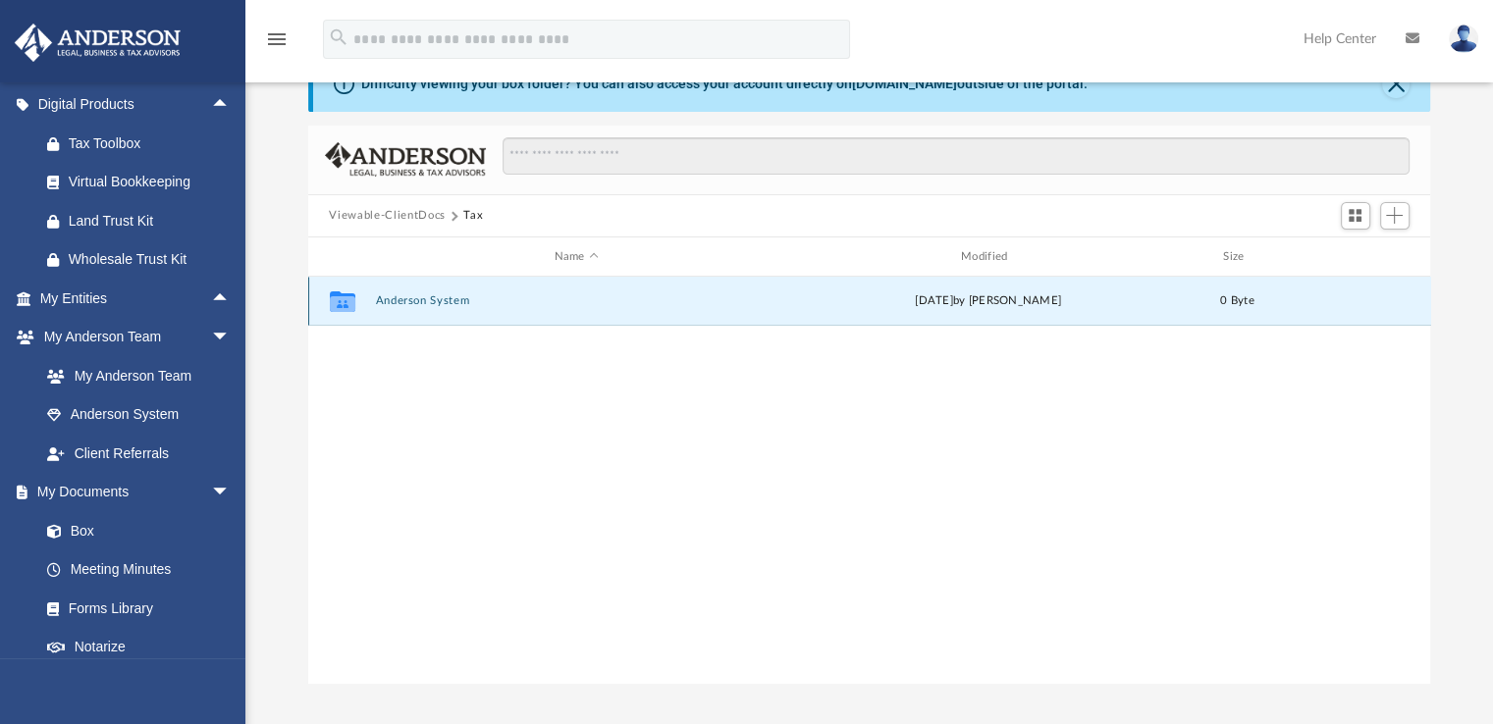
click at [397, 300] on button "Anderson System" at bounding box center [576, 301] width 402 height 13
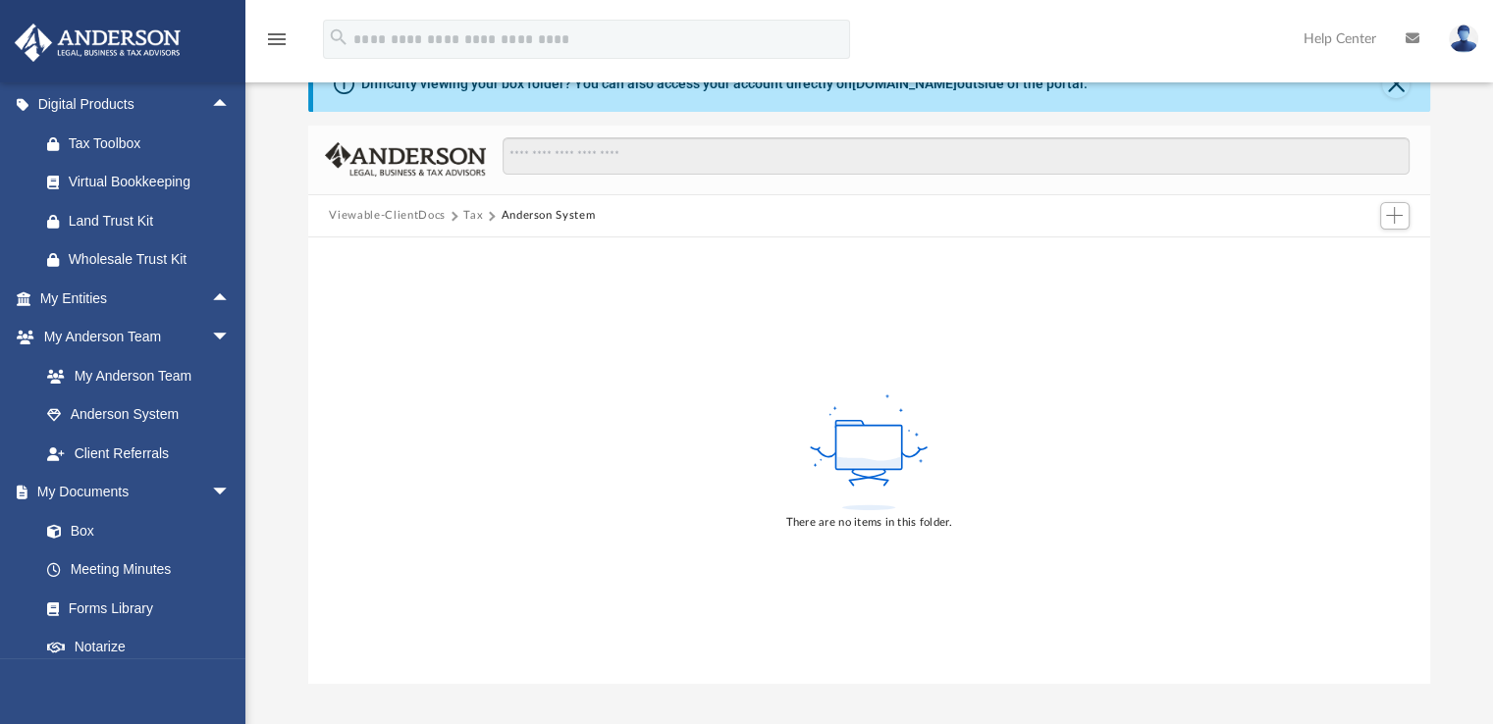
scroll to position [0, 0]
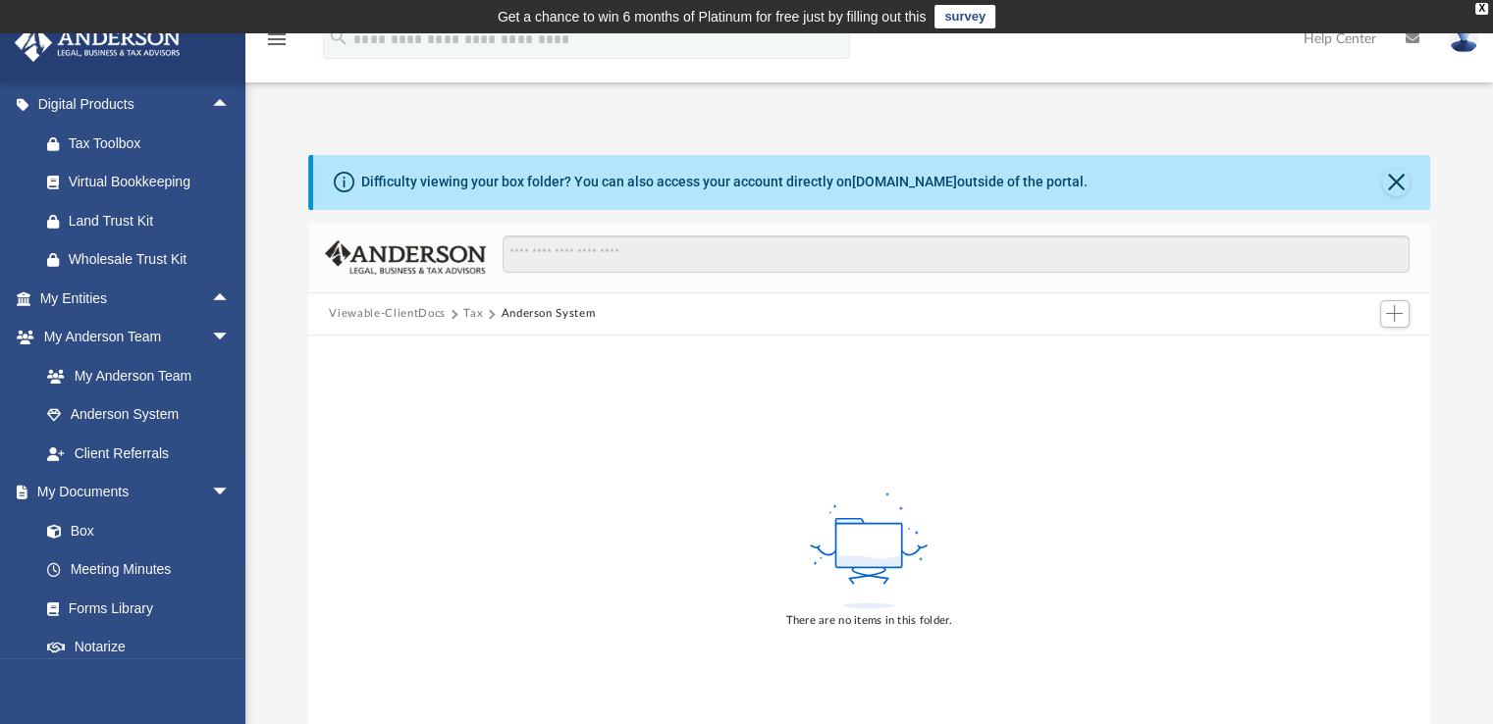
click at [395, 316] on button "Viewable-ClientDocs" at bounding box center [387, 314] width 116 height 18
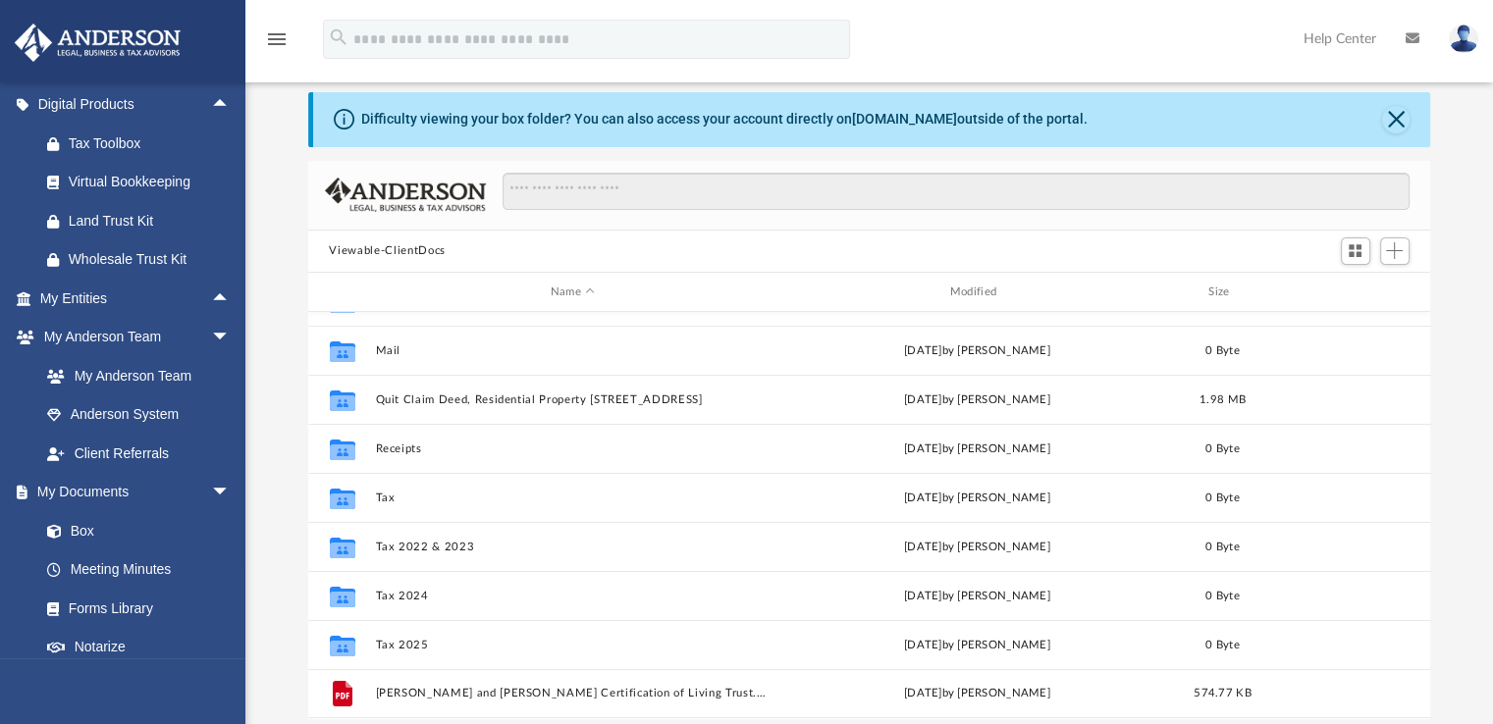
scroll to position [98, 0]
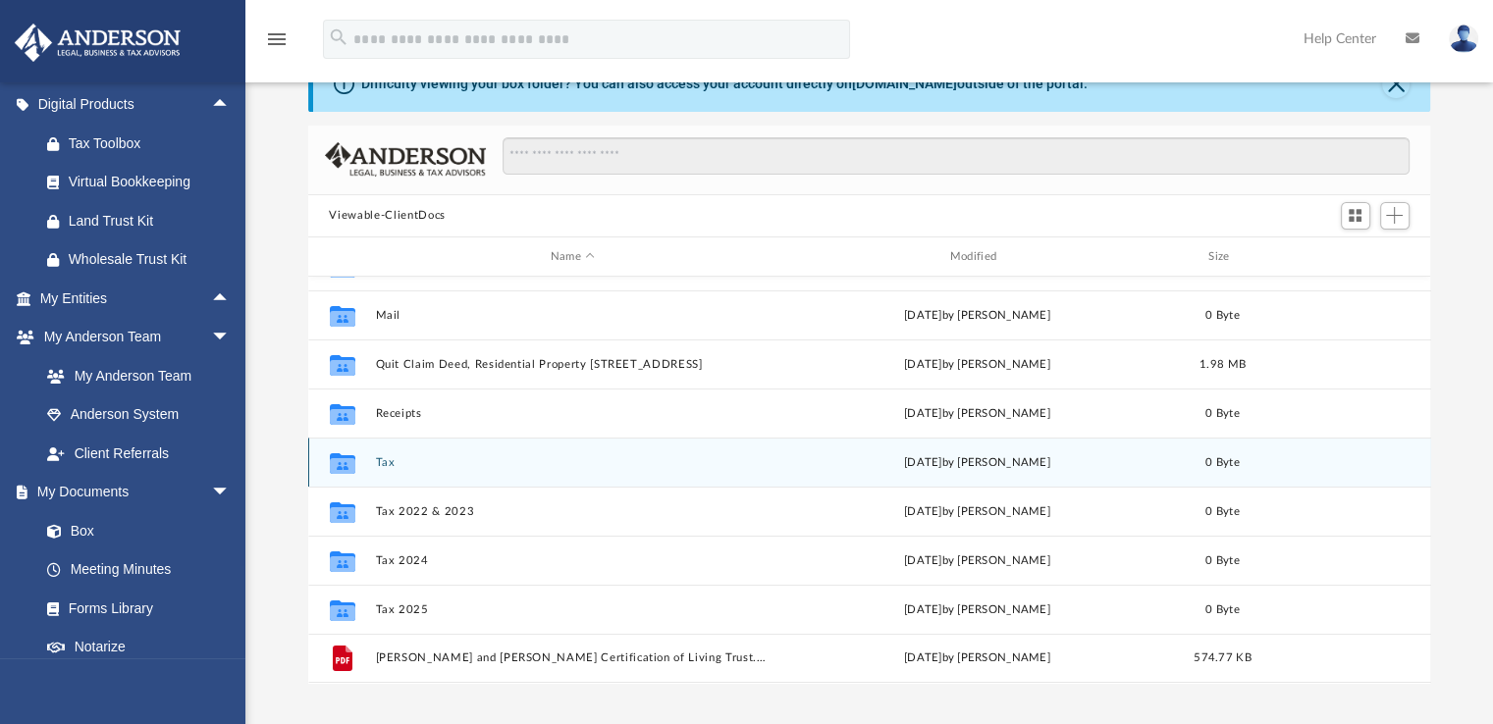
click at [392, 460] on button "Tax" at bounding box center [573, 462] width 396 height 13
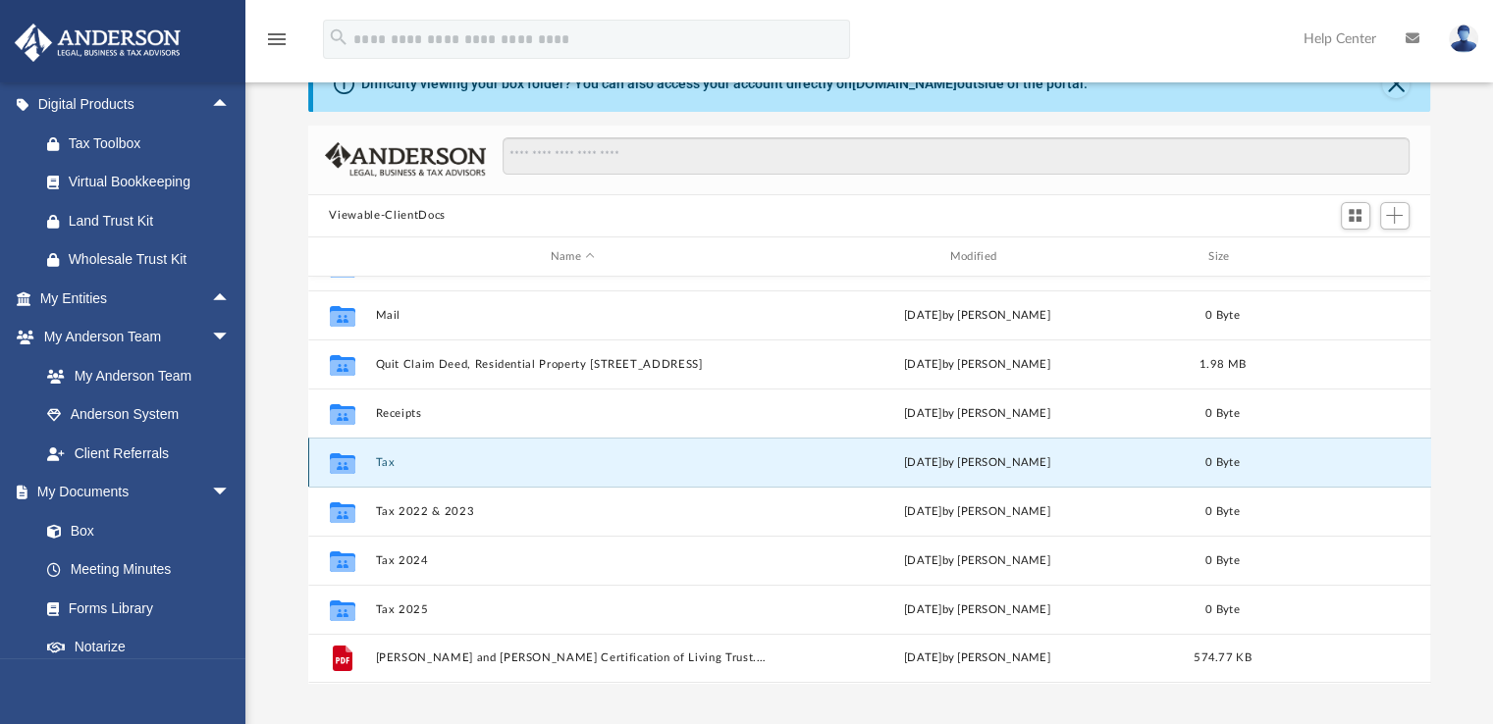
click at [392, 460] on button "Tax" at bounding box center [573, 462] width 396 height 13
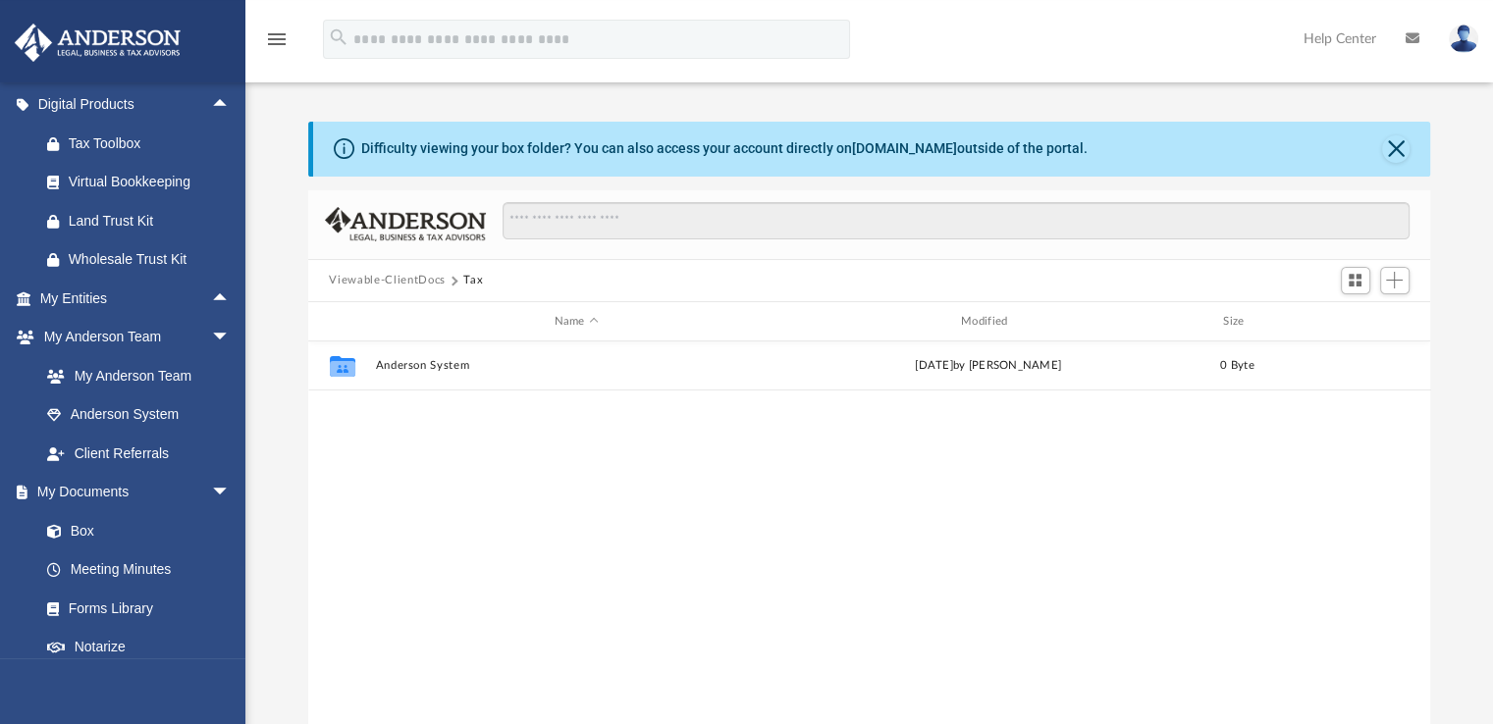
scroll to position [0, 0]
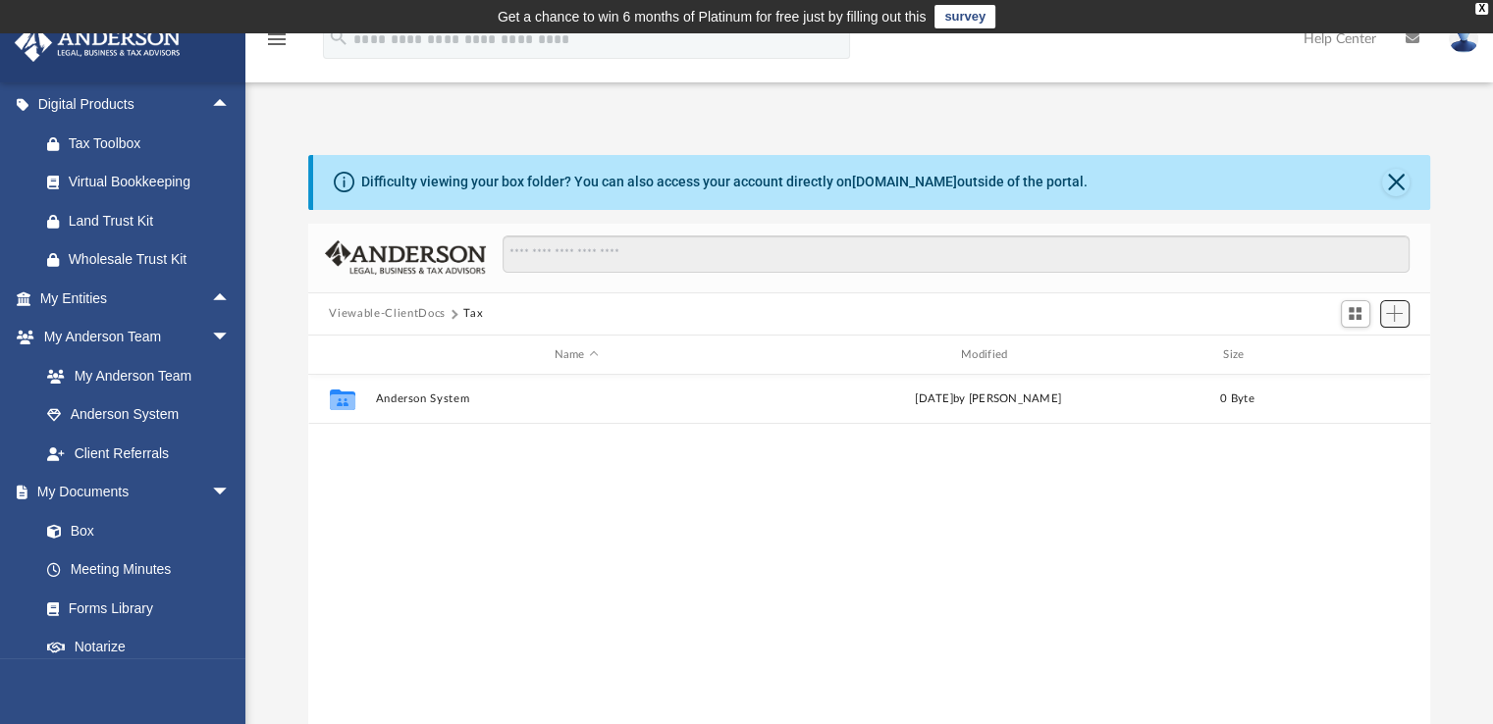
click at [1394, 312] on span "Add" at bounding box center [1394, 313] width 17 height 17
click at [1351, 382] on li "New Folder" at bounding box center [1366, 384] width 63 height 21
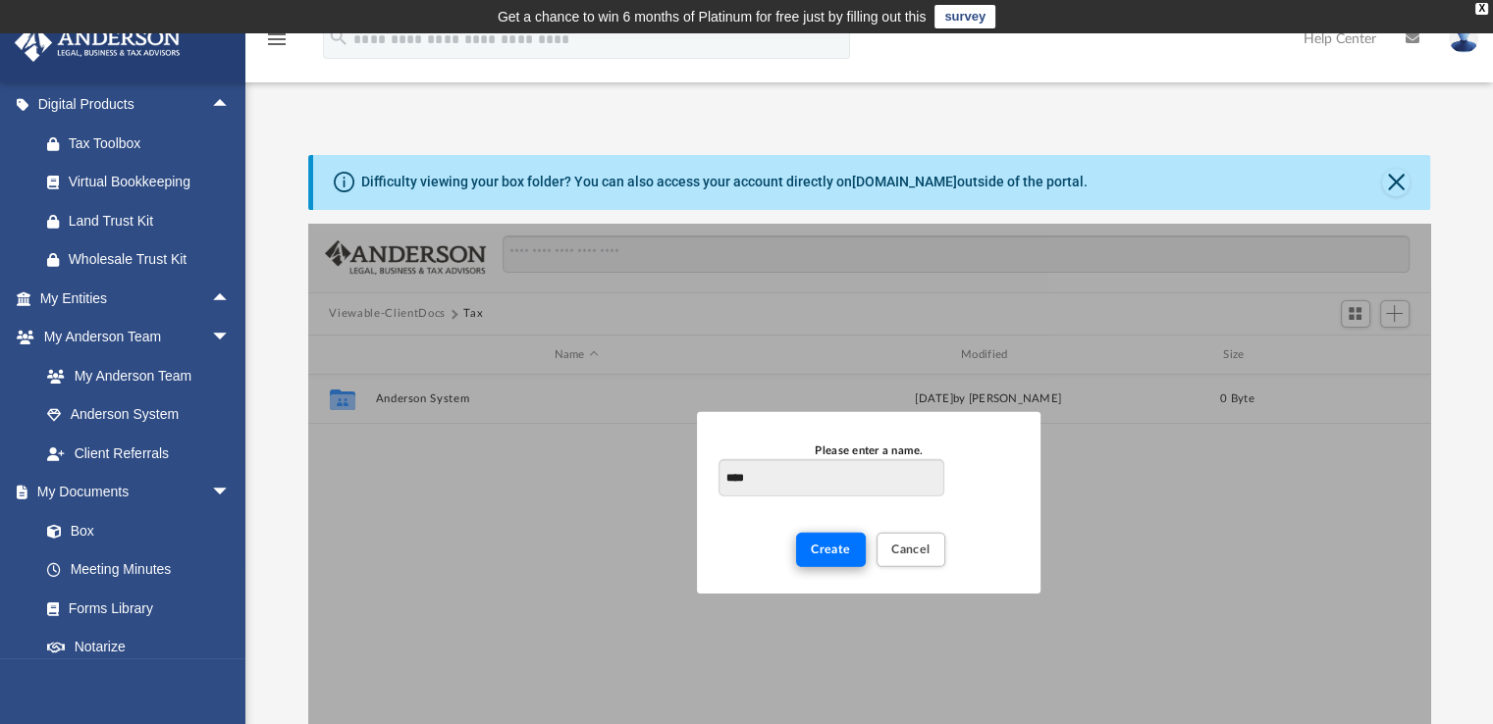
type input "****"
click at [828, 548] on span "Create" at bounding box center [831, 550] width 40 height 12
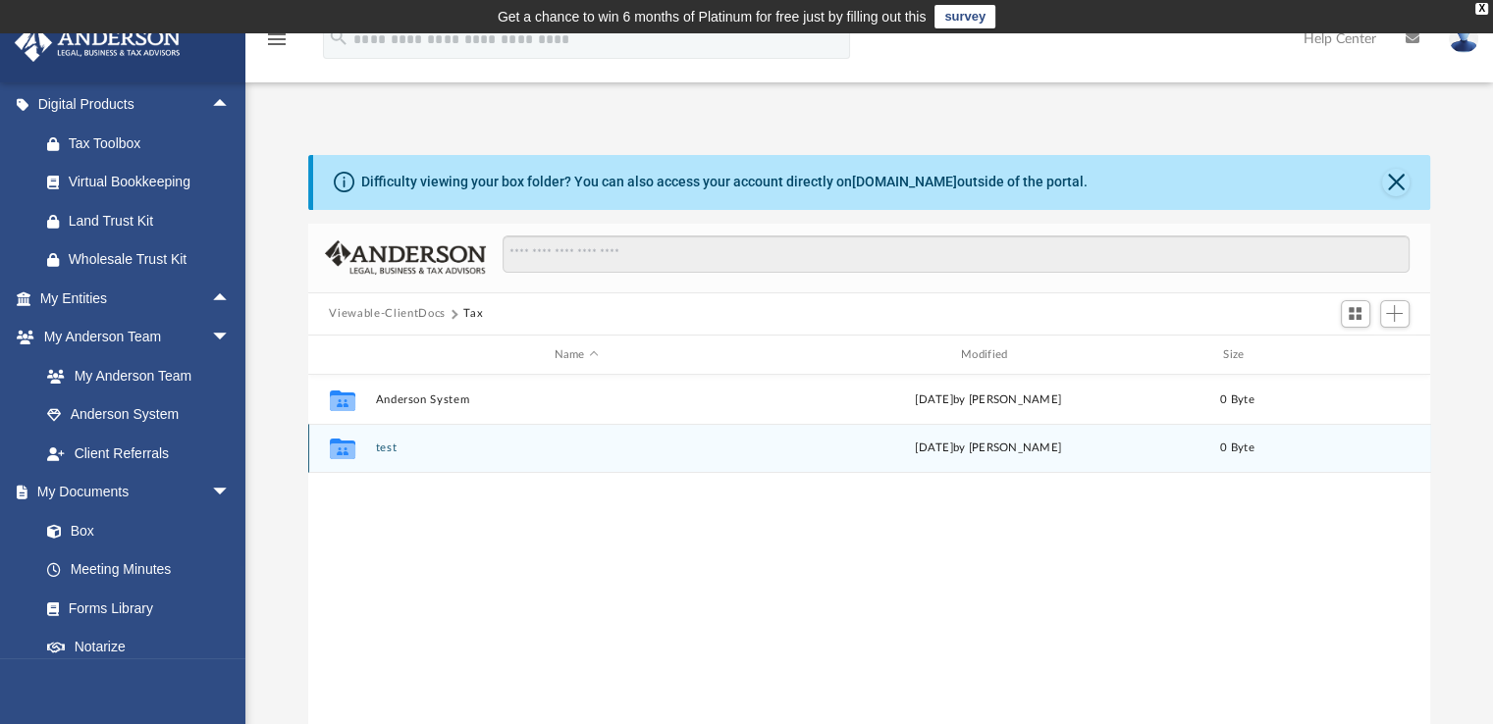
click at [1361, 453] on div "Collaborated Folder test [DATE] by [PERSON_NAME] 0 Byte" at bounding box center [869, 448] width 1123 height 49
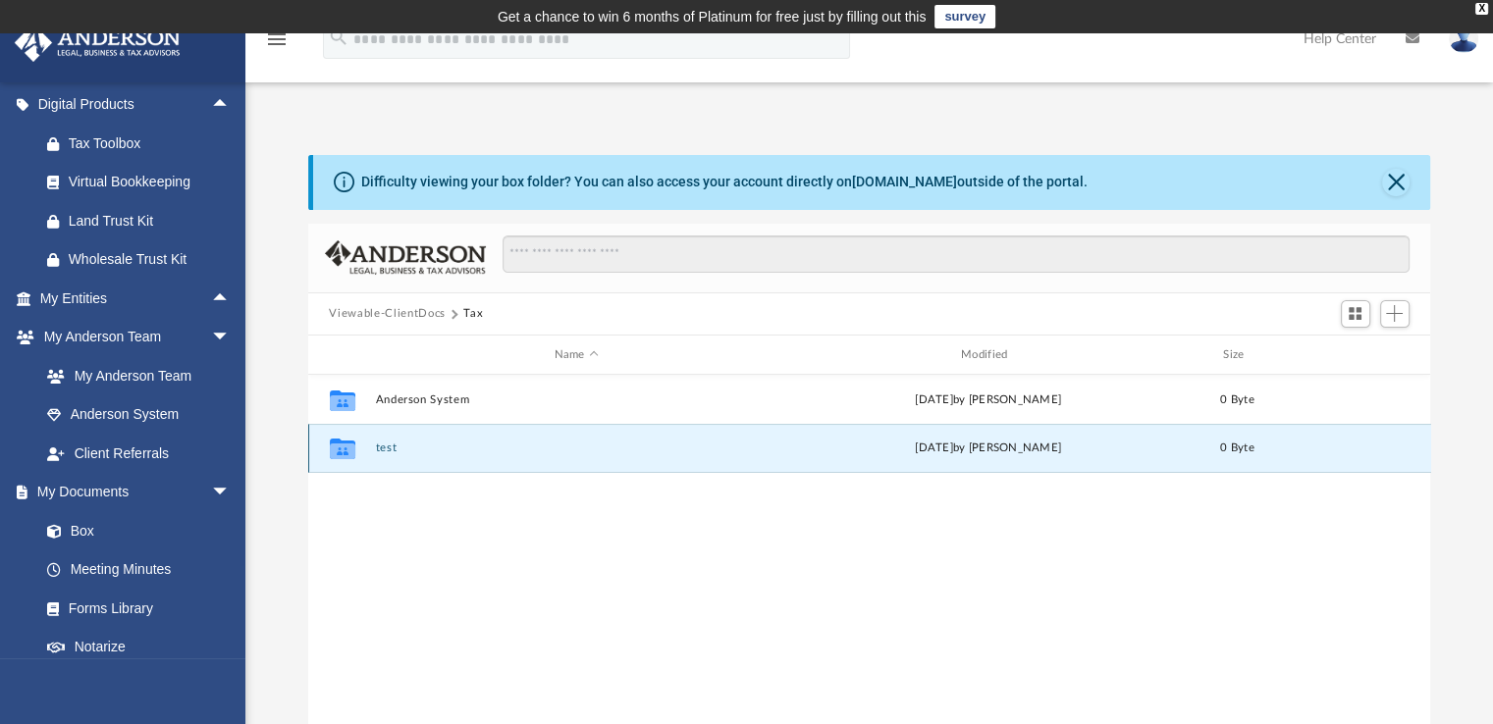
drag, startPoint x: 1361, startPoint y: 453, endPoint x: 609, endPoint y: 450, distance: 752.8
click at [609, 450] on button "test" at bounding box center [576, 449] width 402 height 13
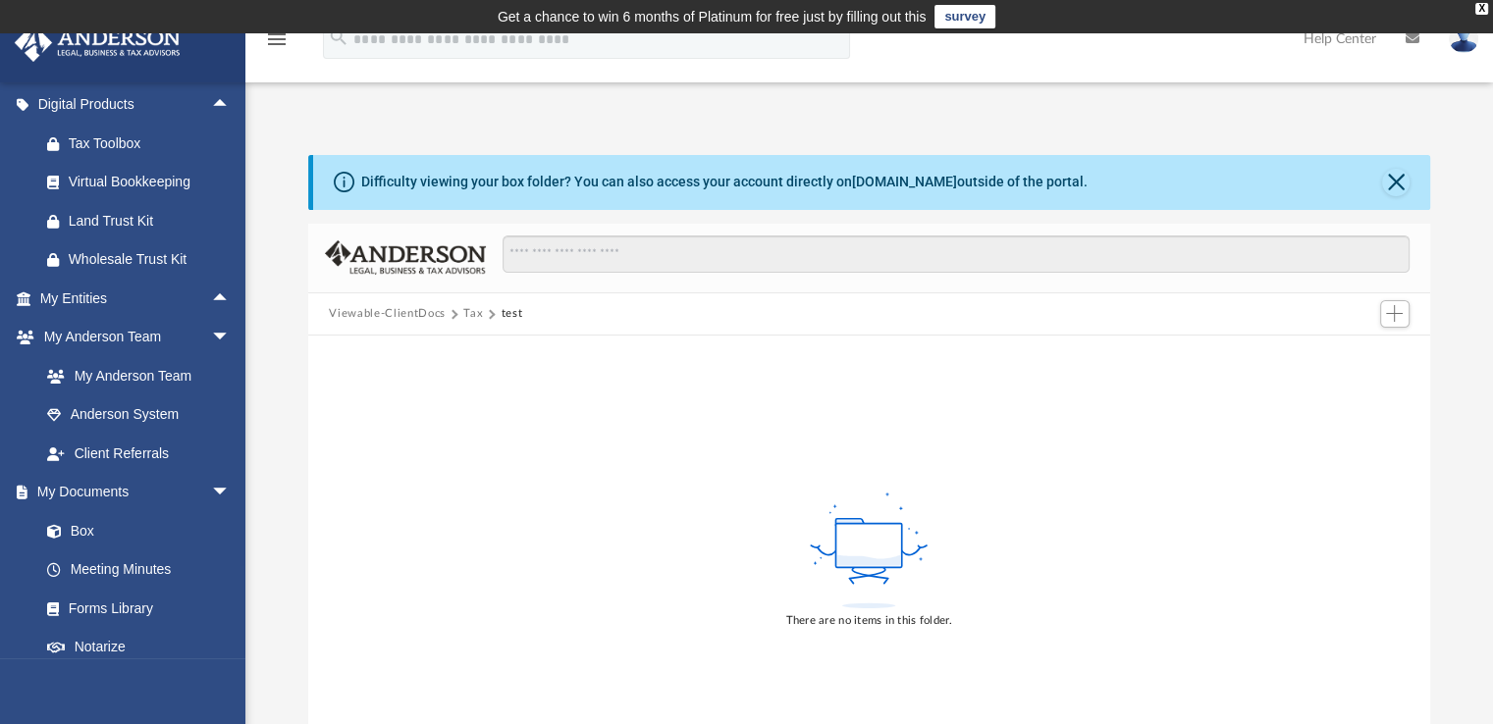
click at [468, 307] on button "Tax" at bounding box center [473, 314] width 20 height 18
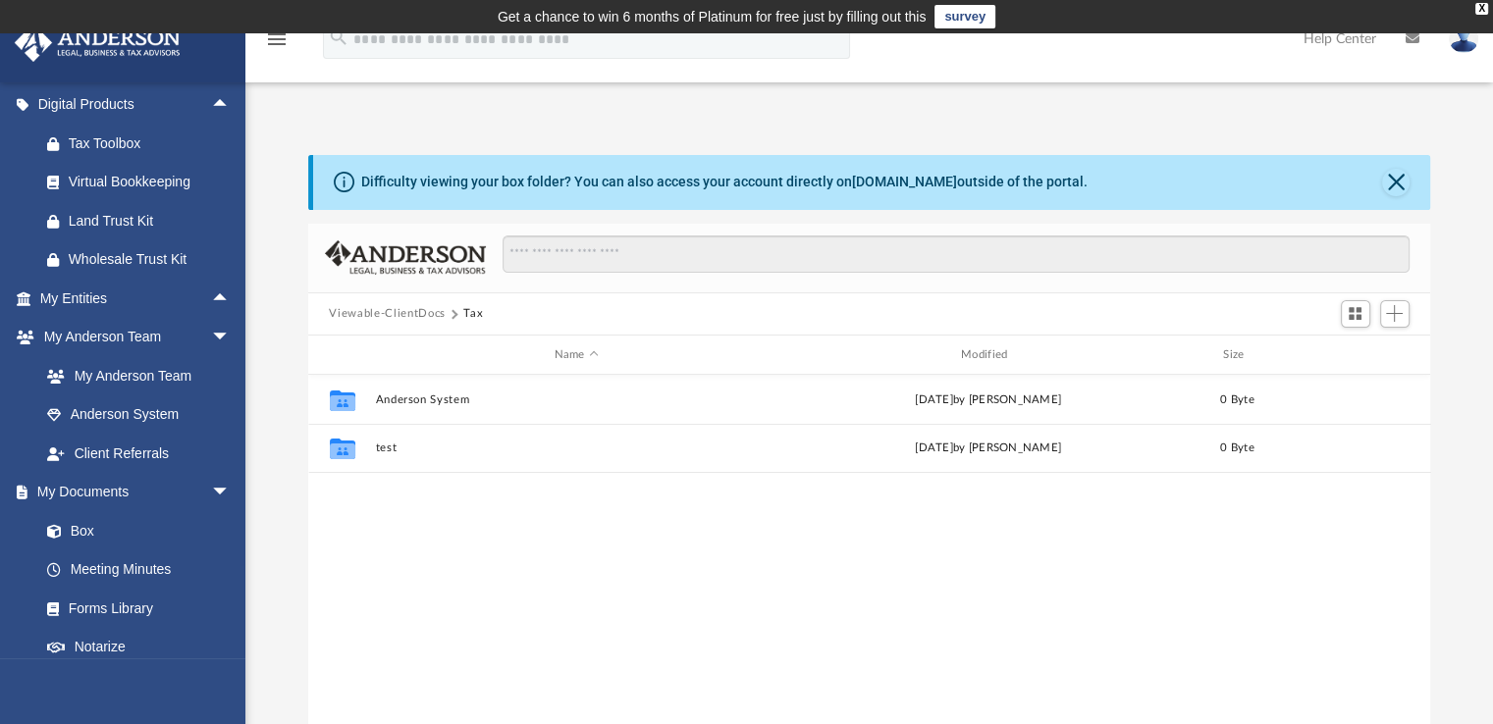
scroll to position [431, 1107]
click at [1354, 308] on span "Switch to Grid View" at bounding box center [1355, 313] width 17 height 17
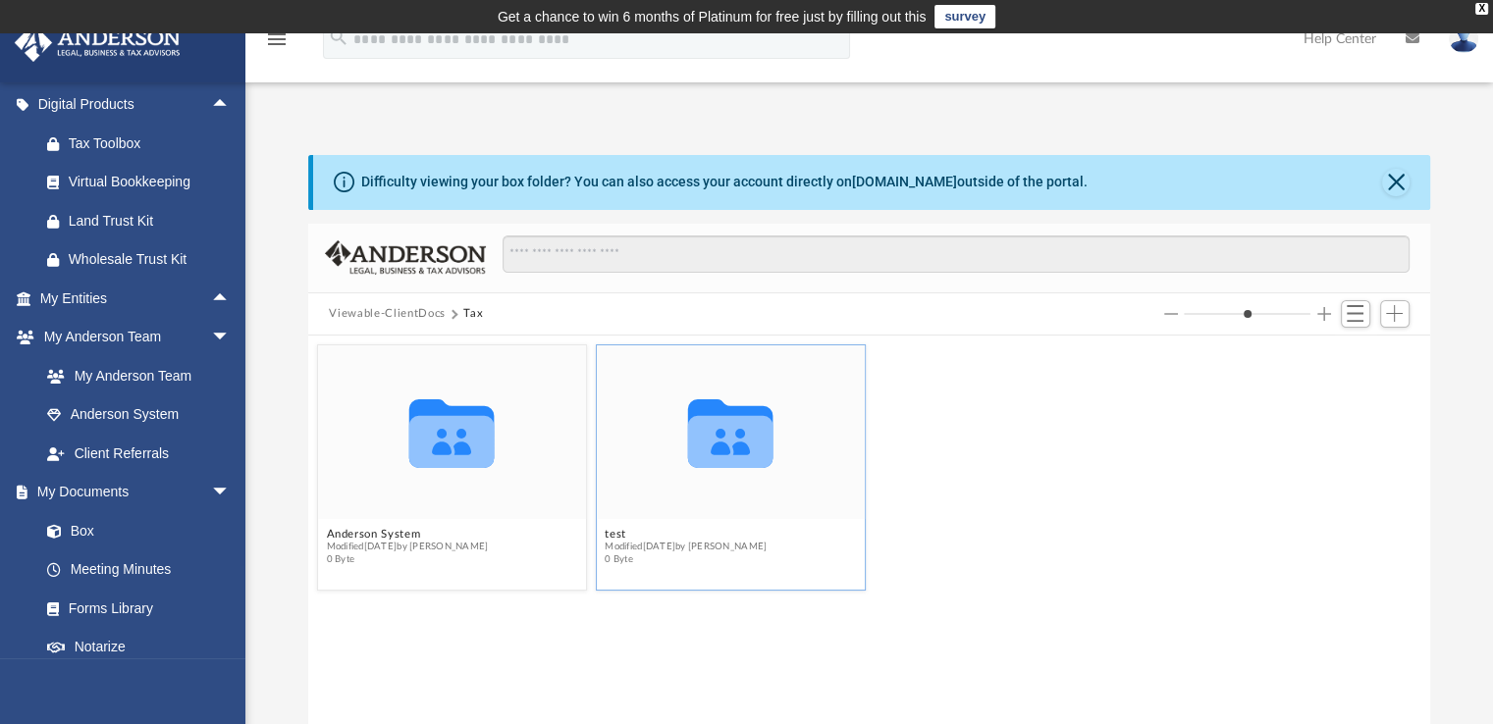
click at [708, 463] on icon "grid" at bounding box center [729, 442] width 85 height 52
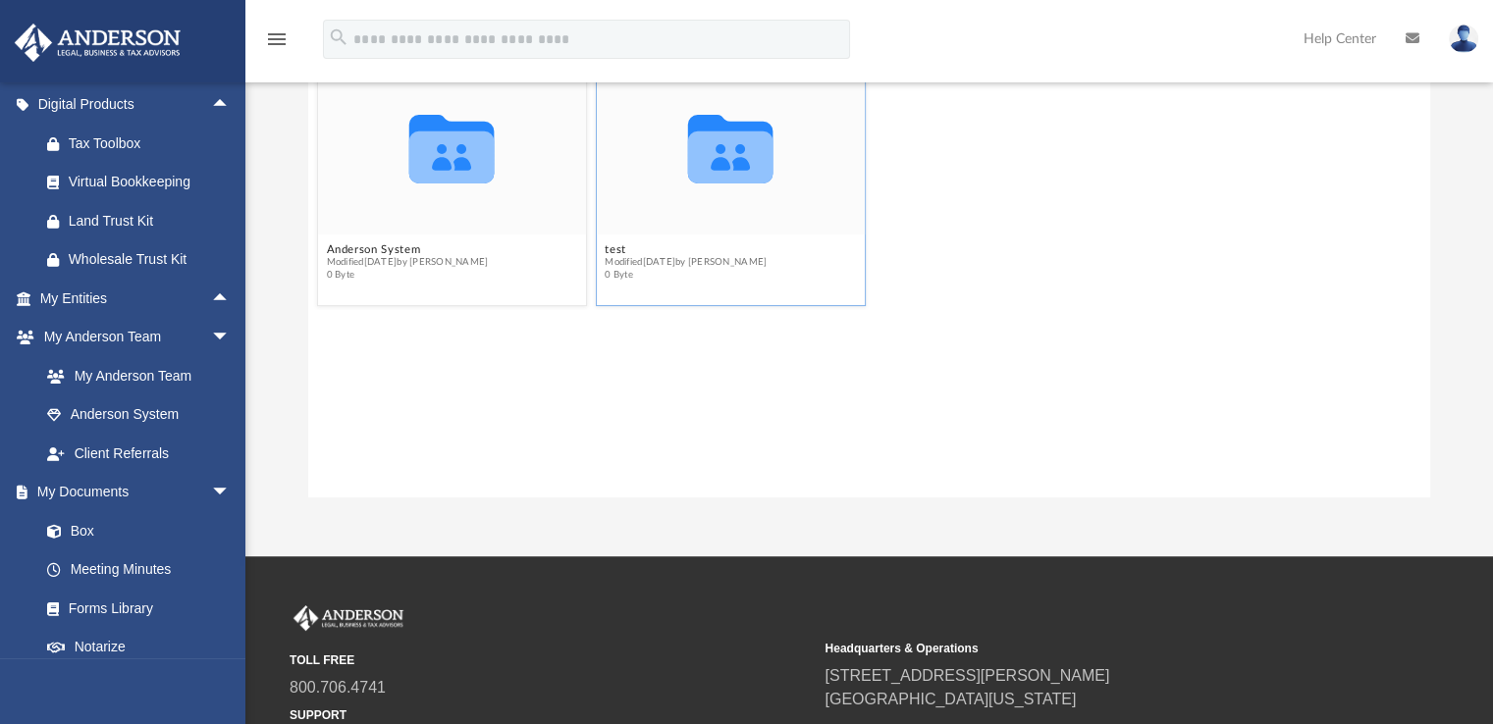
scroll to position [98, 0]
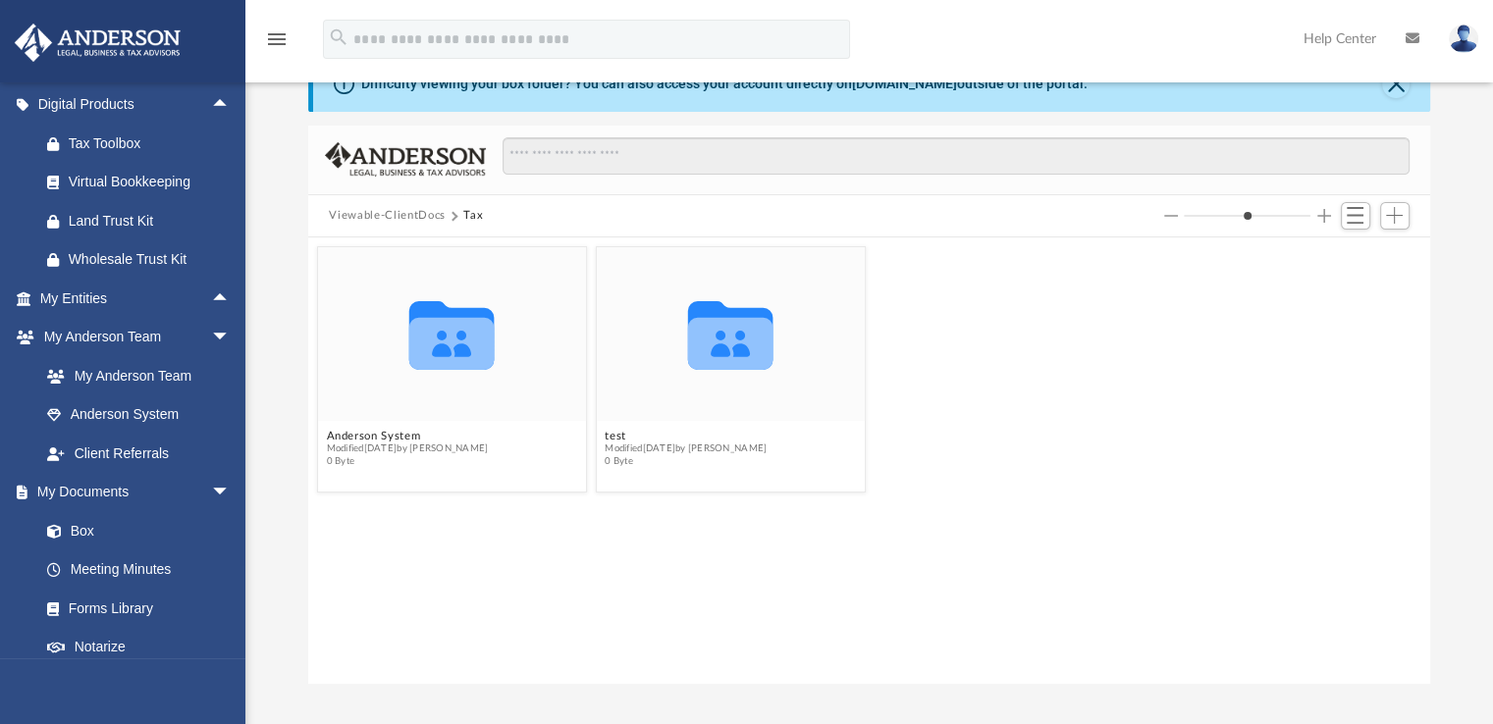
drag, startPoint x: 694, startPoint y: 446, endPoint x: 1104, endPoint y: 479, distance: 411.6
click at [1104, 479] on div "Collaborated Folder Anderson System Modified today by Marisa Yurk 0 Byte Collab…" at bounding box center [869, 369] width 1114 height 255
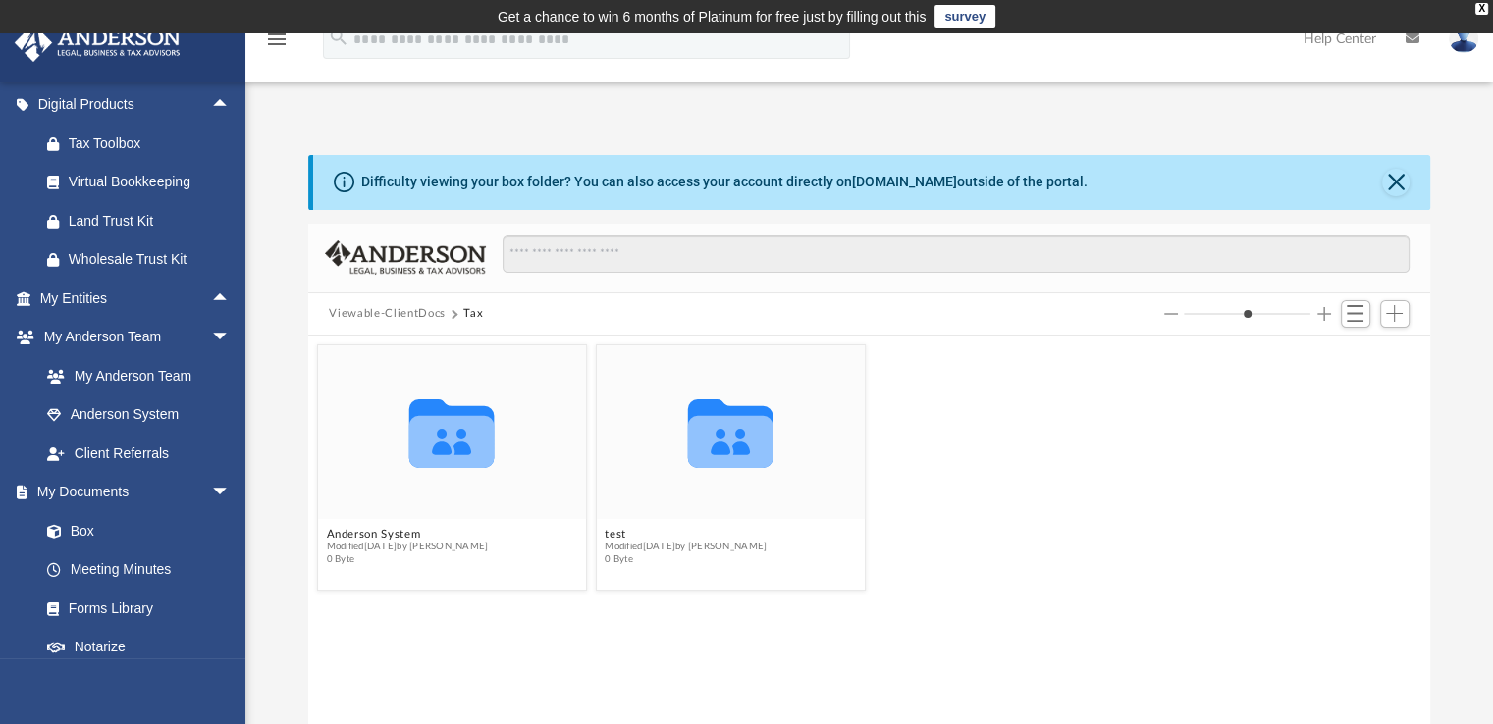
click at [388, 310] on button "Viewable-ClientDocs" at bounding box center [387, 314] width 116 height 18
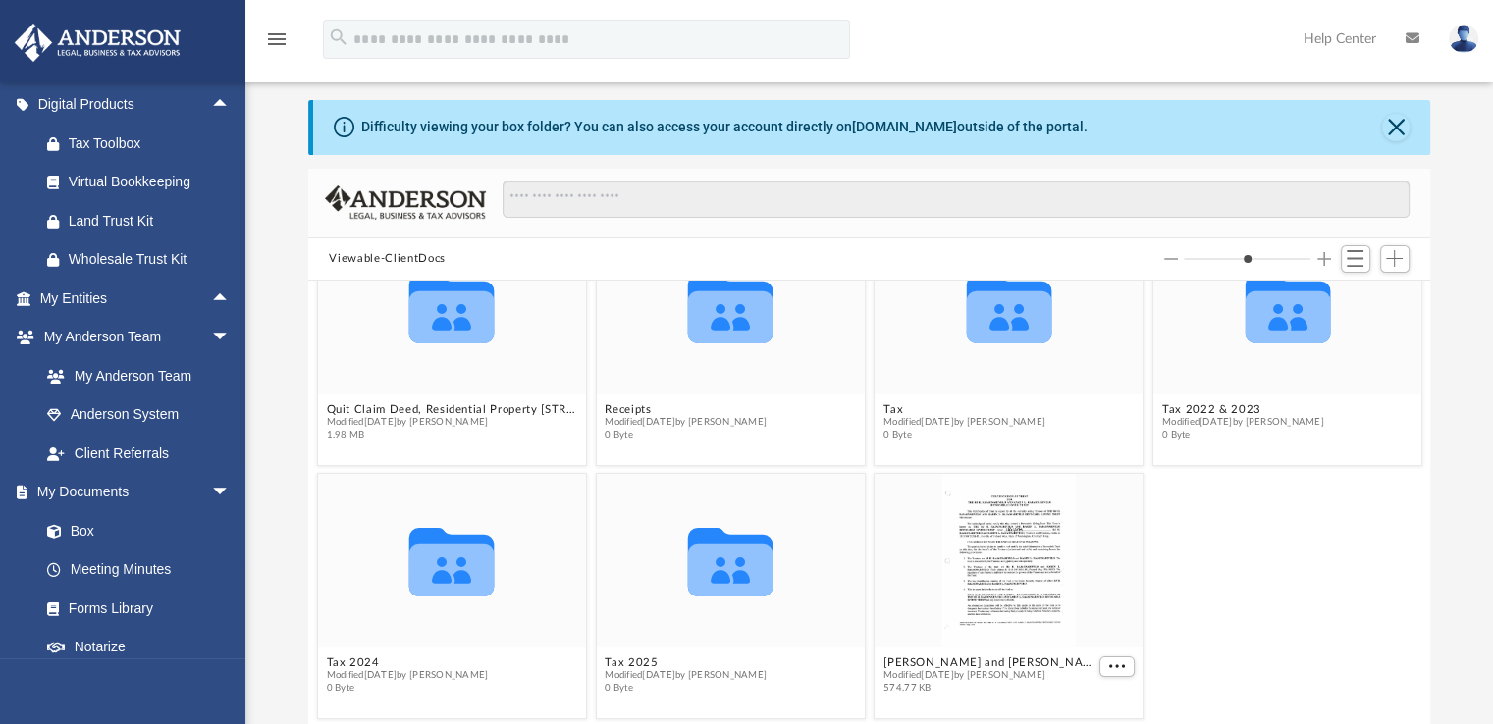
scroll to position [98, 0]
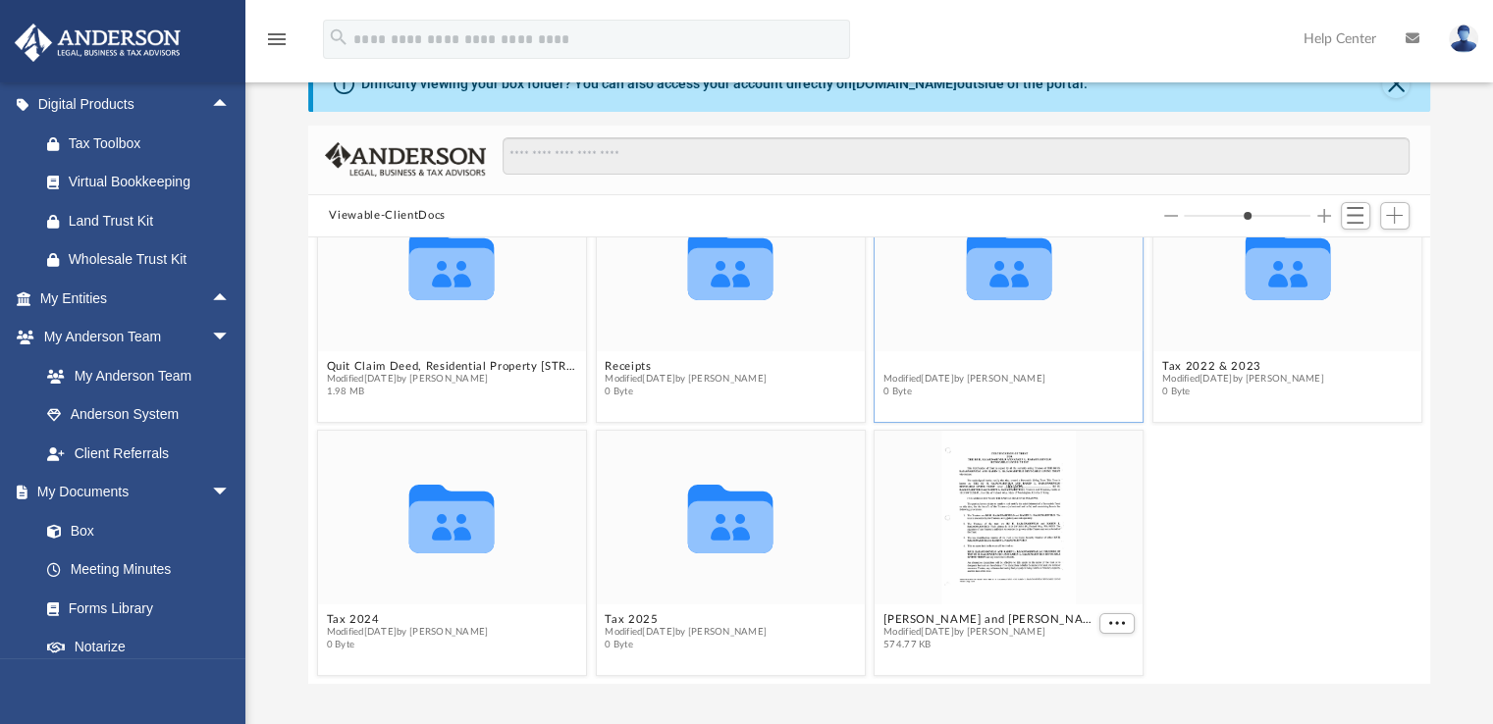
click at [1004, 368] on figure "Collaborated Folder Tax Modified today by Marisa Yurk 0 Byte" at bounding box center [1009, 292] width 268 height 229
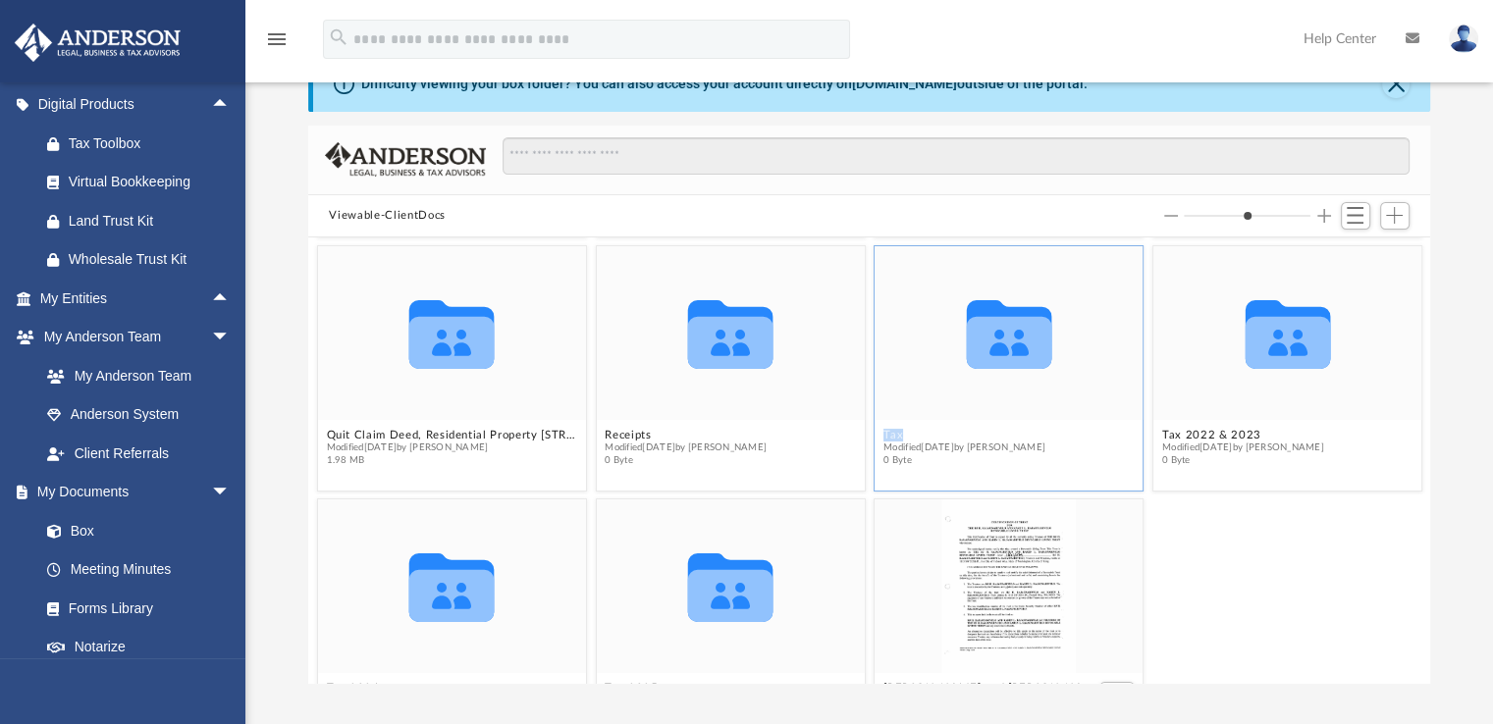
click at [1004, 368] on icon "grid" at bounding box center [1008, 343] width 85 height 52
click at [1017, 331] on icon "grid" at bounding box center [1008, 343] width 85 height 52
click at [974, 345] on icon "grid" at bounding box center [1008, 343] width 85 height 52
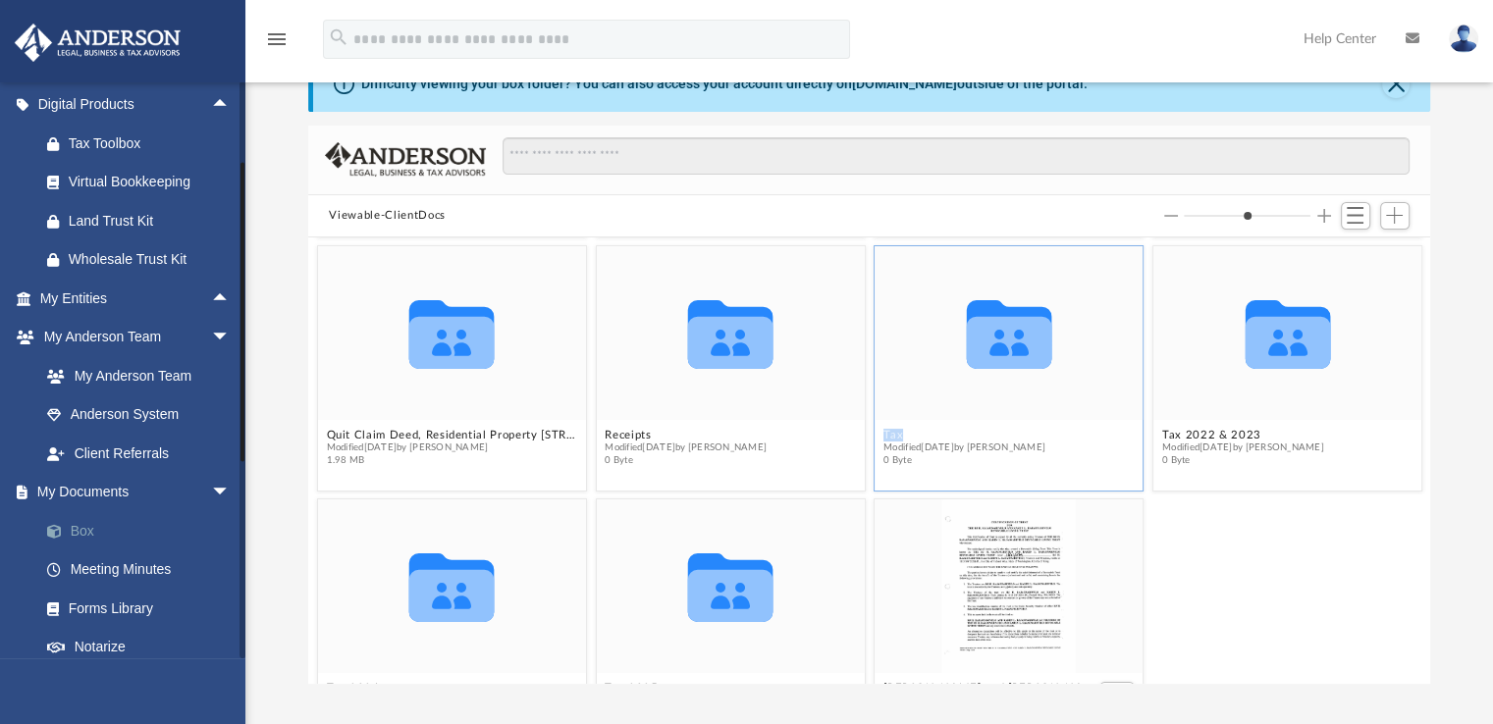
click at [68, 527] on span at bounding box center [64, 532] width 13 height 14
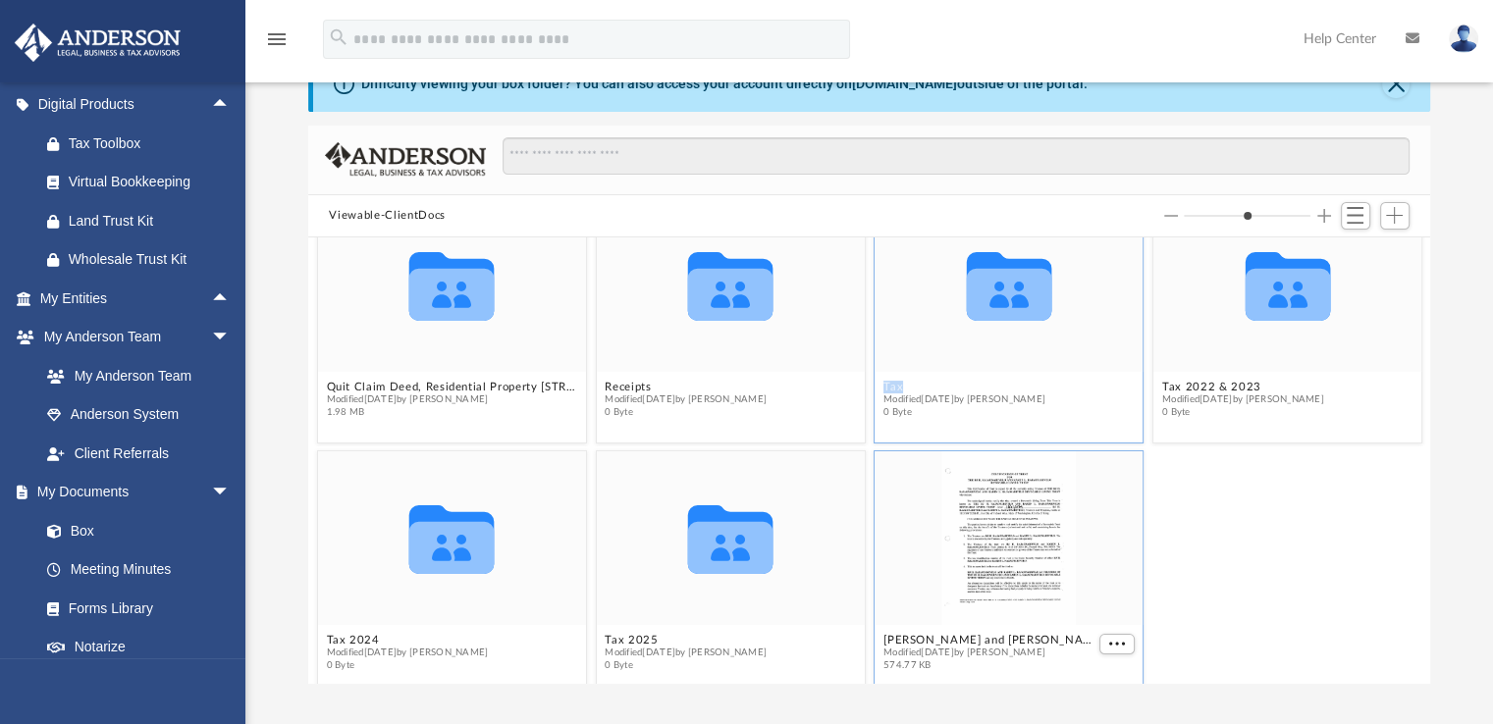
scroll to position [324, 0]
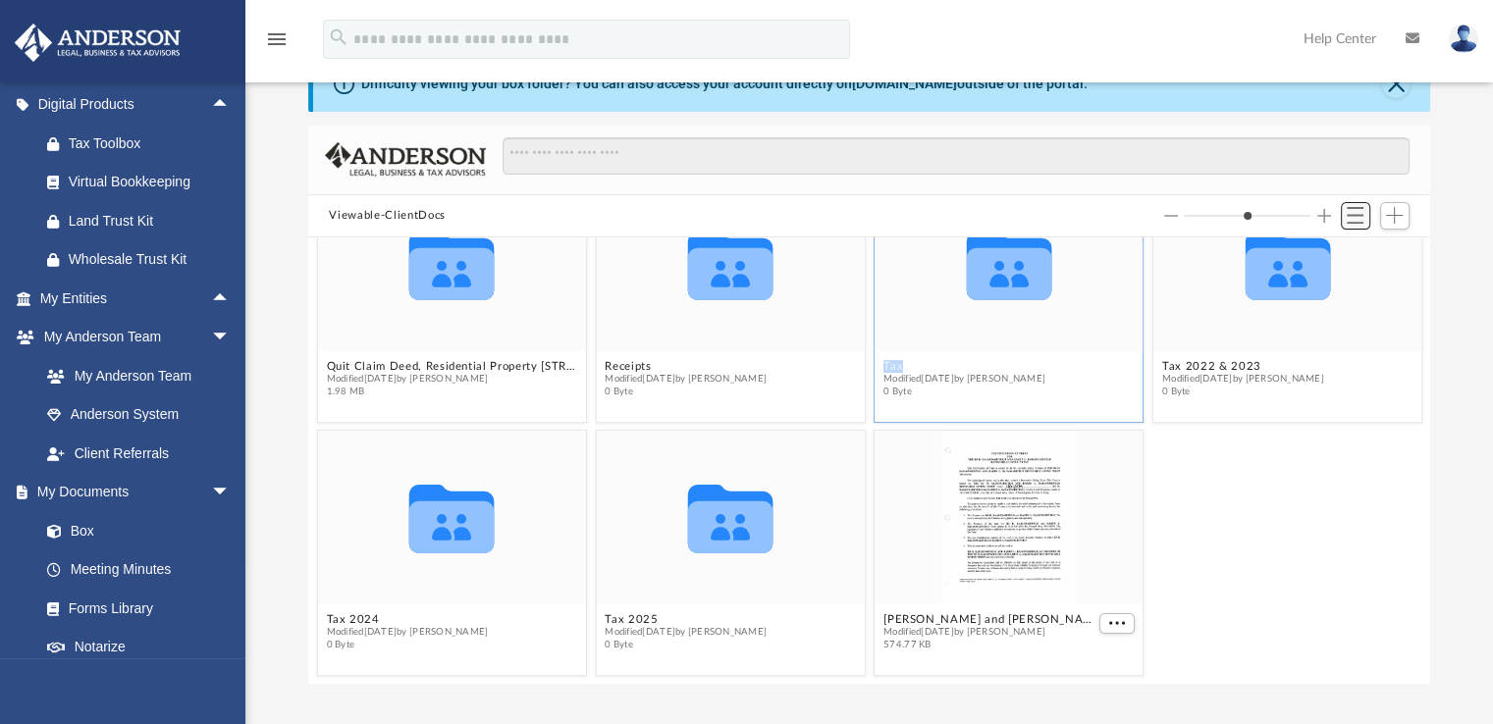
click at [1356, 225] on button "Switch to List View" at bounding box center [1355, 215] width 29 height 27
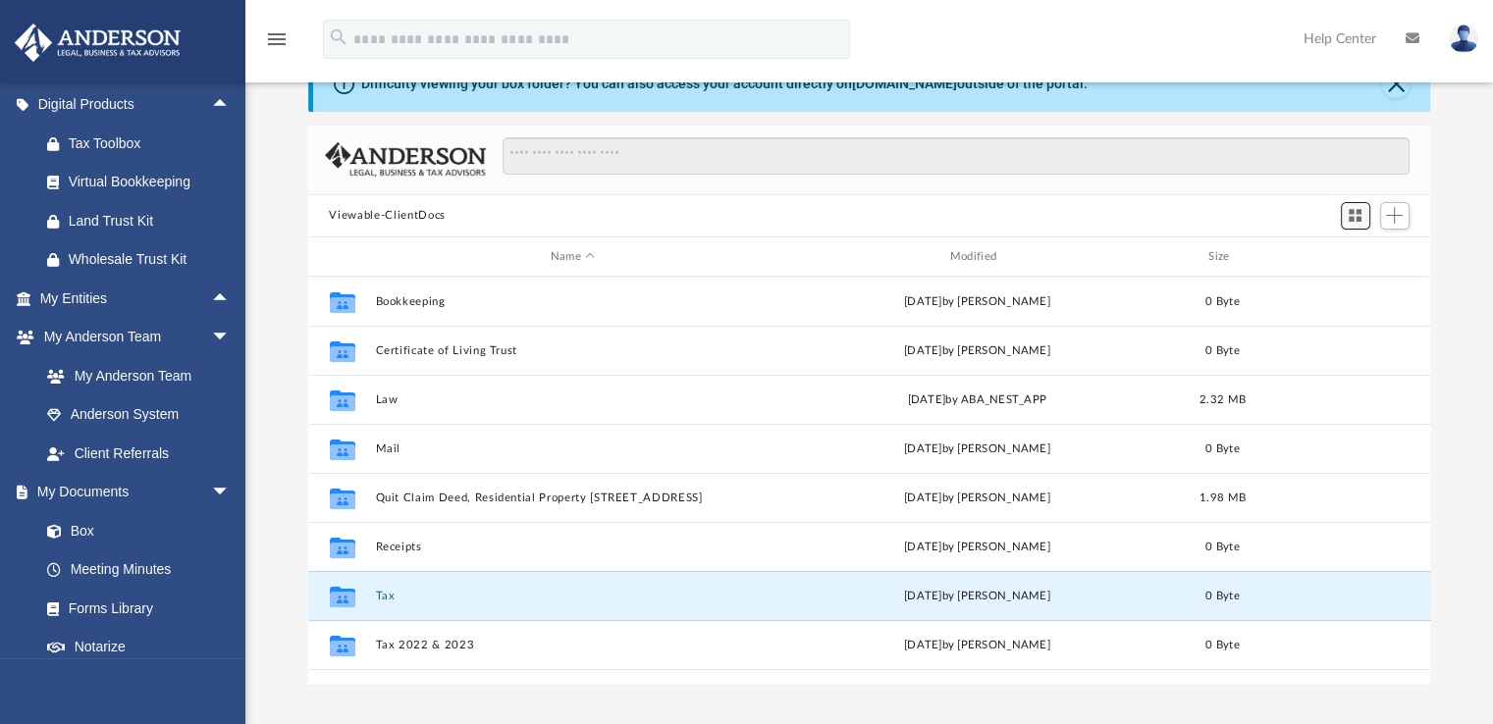
scroll to position [431, 1107]
click at [383, 598] on button "Tax" at bounding box center [573, 596] width 396 height 13
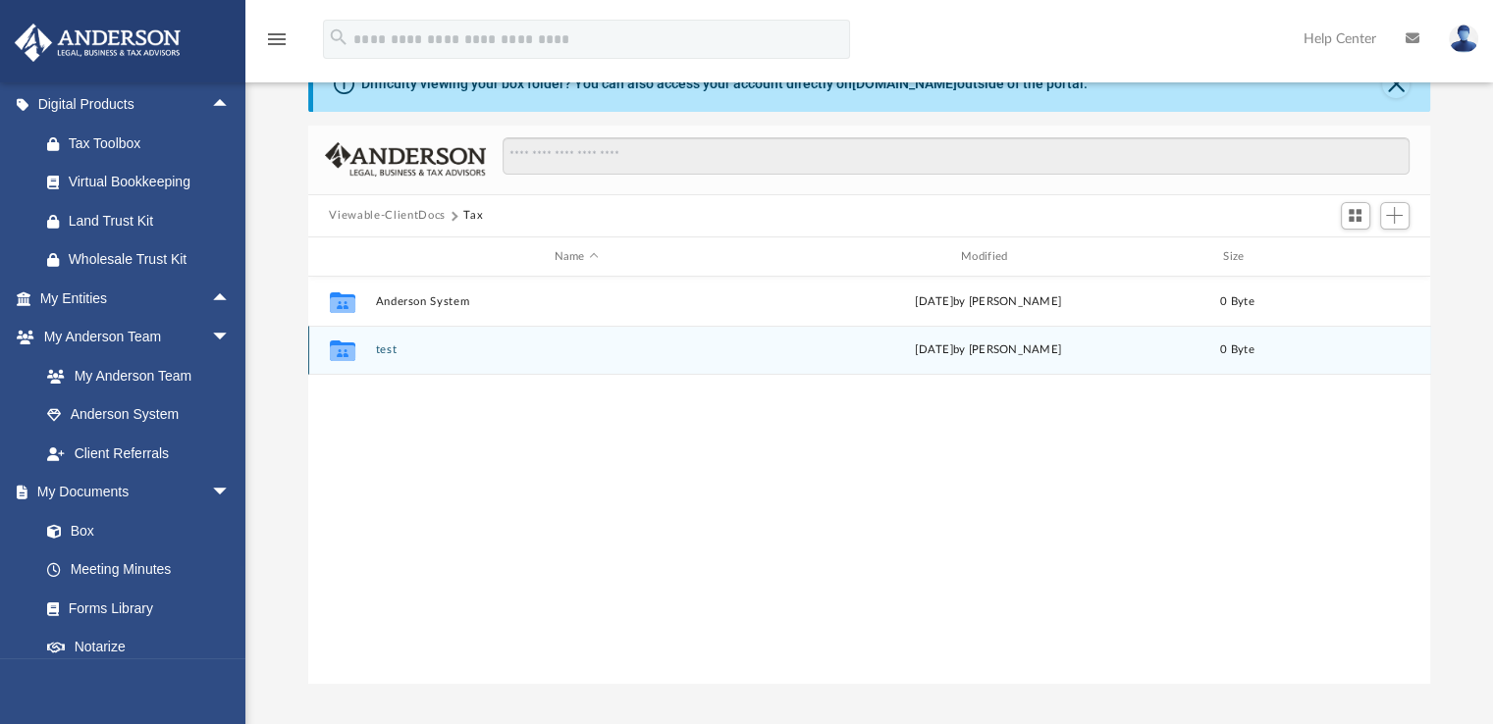
click at [671, 355] on button "test" at bounding box center [576, 351] width 402 height 13
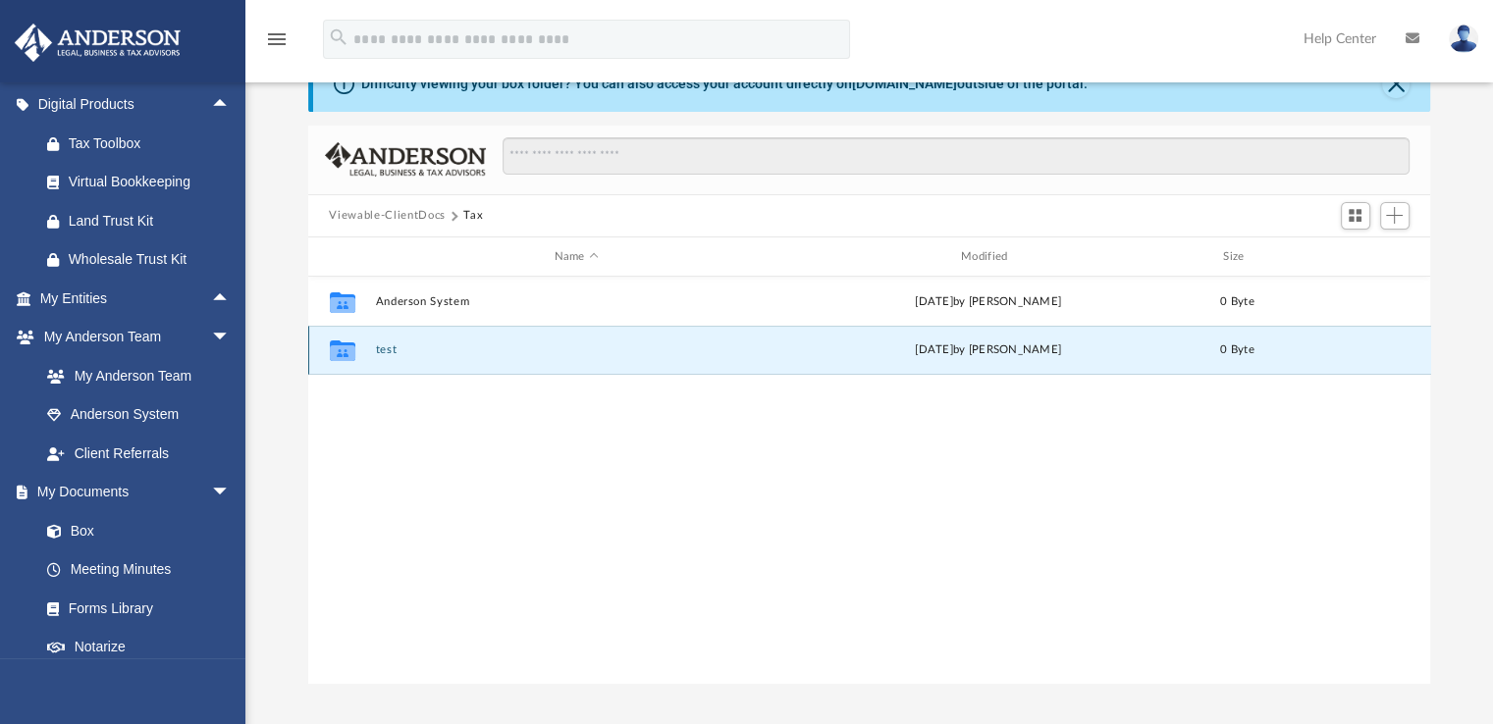
click at [671, 355] on button "test" at bounding box center [576, 351] width 402 height 13
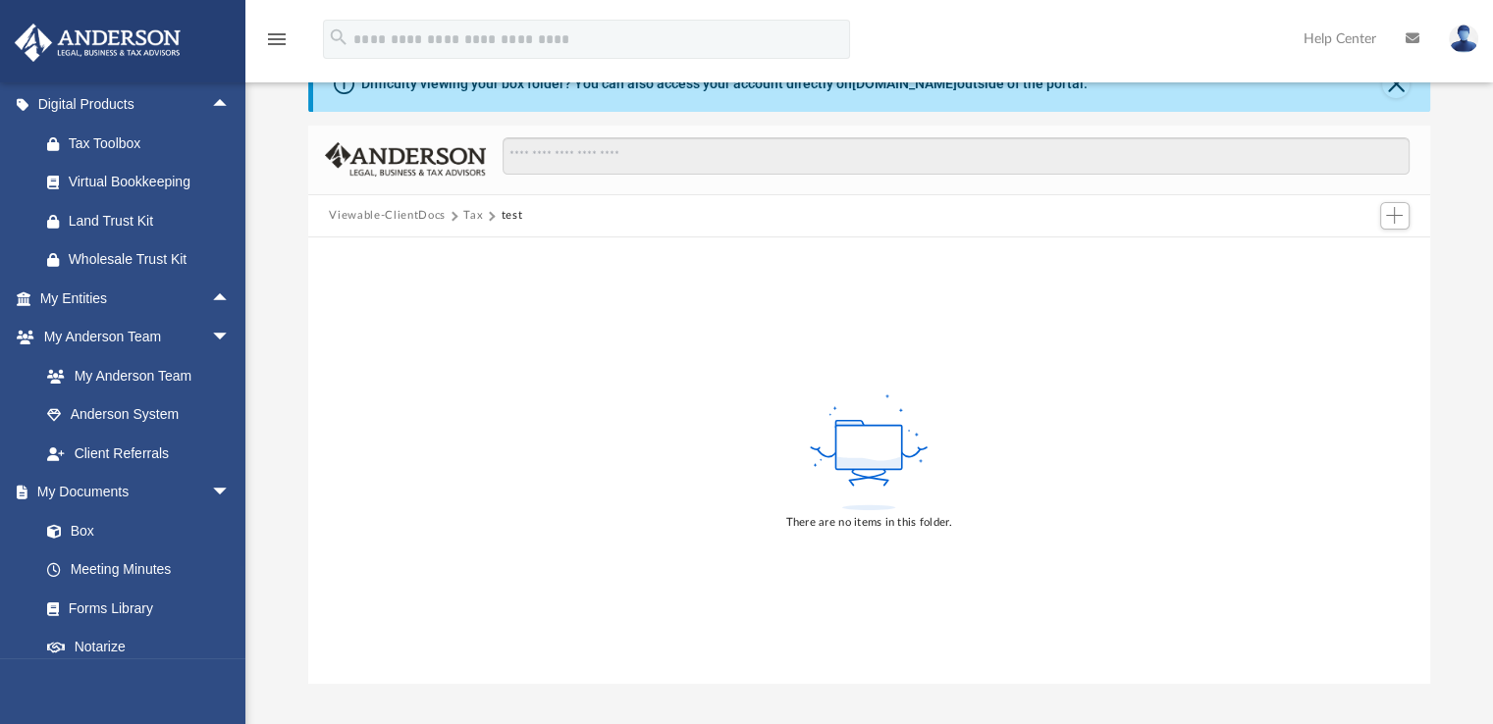
click at [470, 212] on button "Tax" at bounding box center [473, 216] width 20 height 18
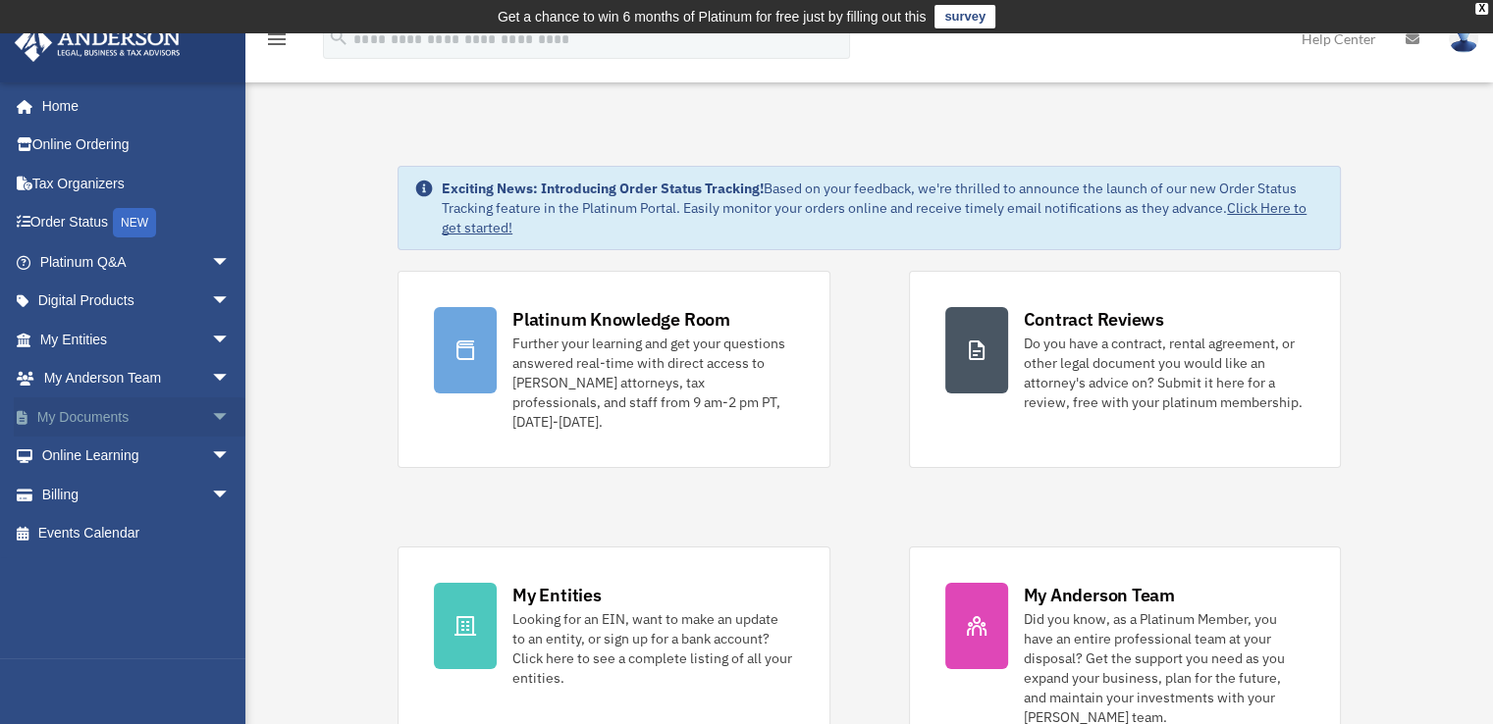
click at [211, 416] on span "arrow_drop_down" at bounding box center [230, 418] width 39 height 40
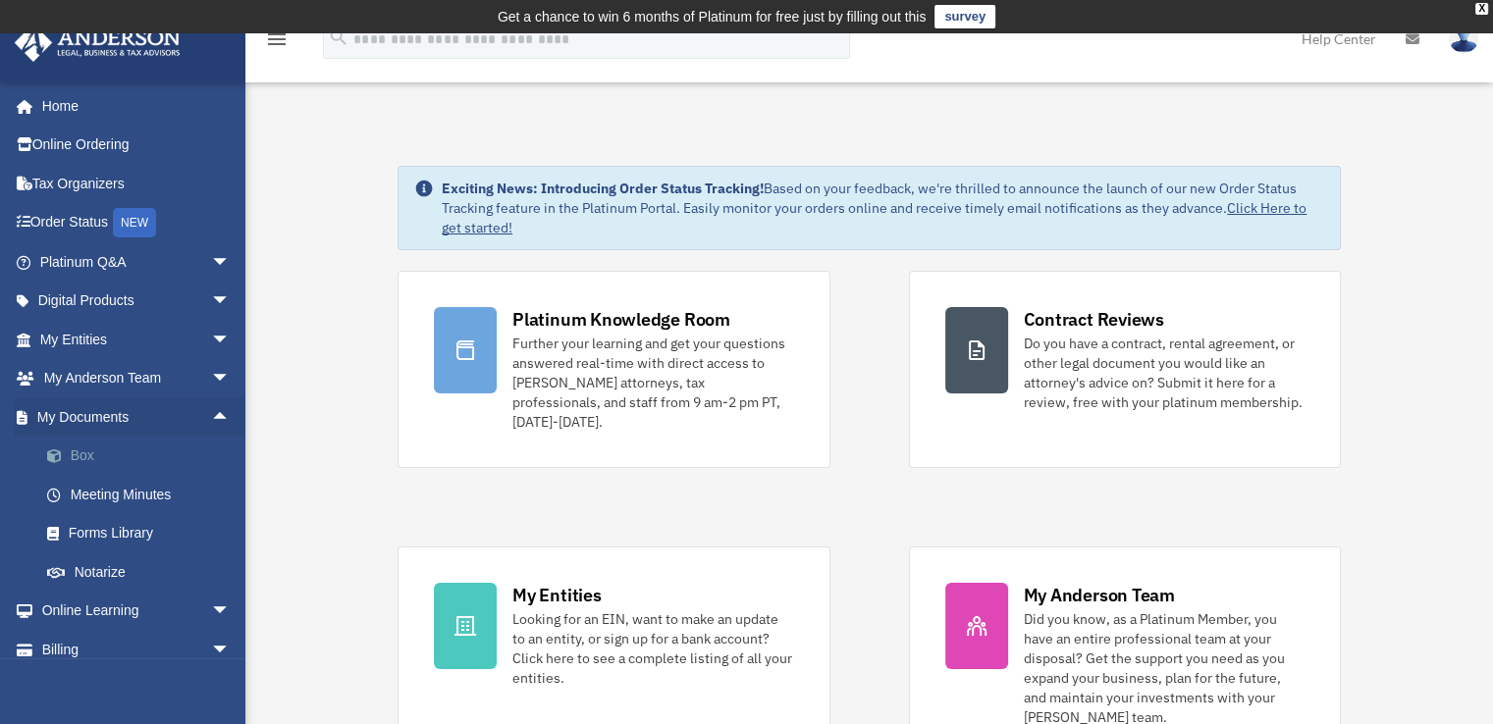
click at [86, 450] on link "Box" at bounding box center [143, 456] width 233 height 39
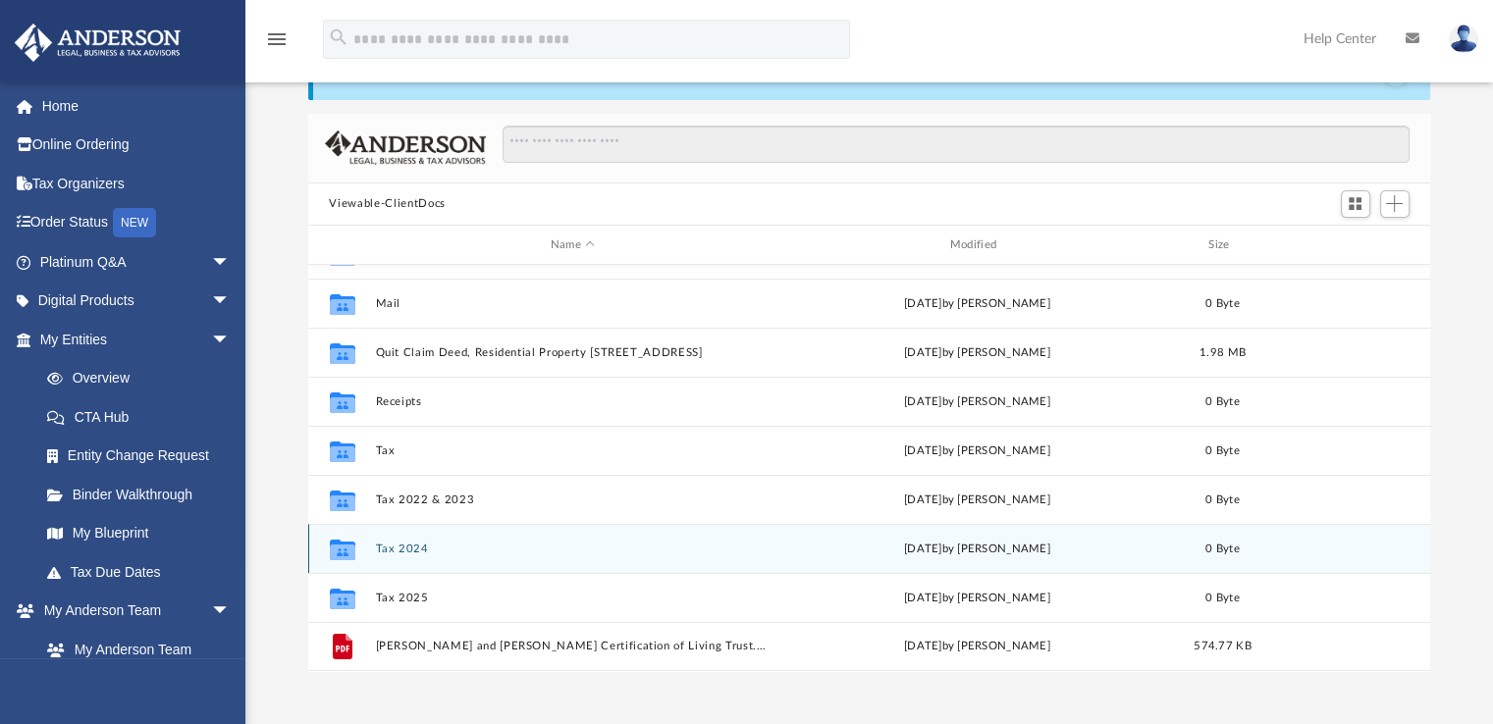
scroll to position [98, 0]
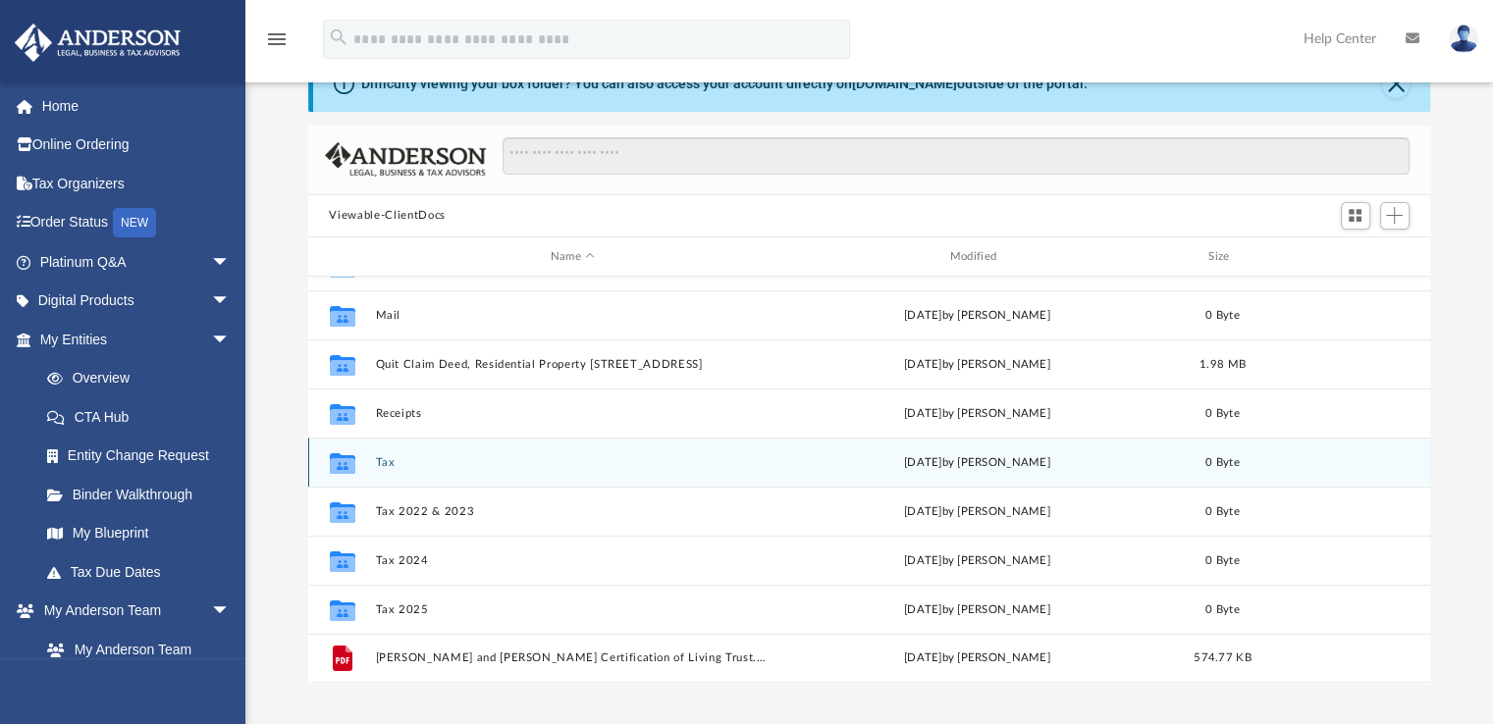
click at [383, 461] on button "Tax" at bounding box center [573, 462] width 396 height 13
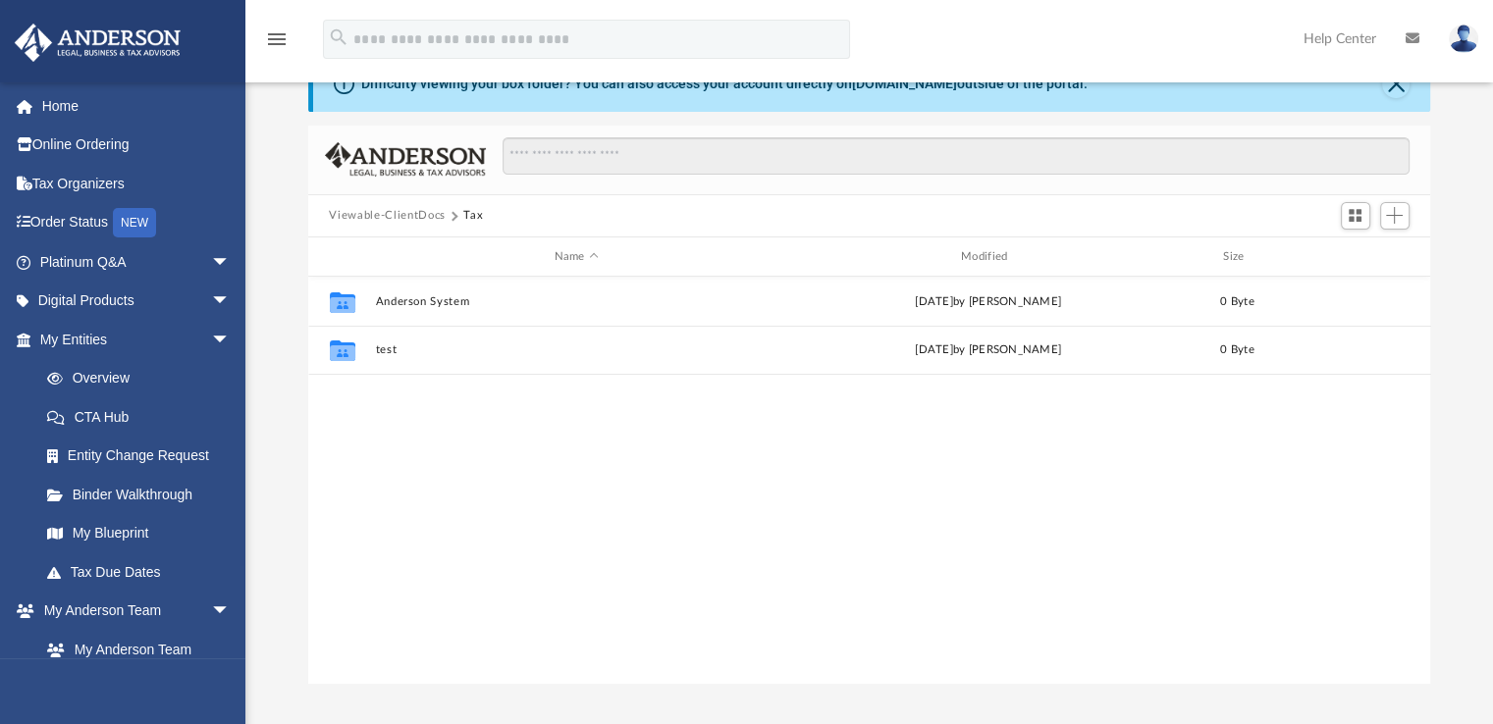
scroll to position [0, 0]
drag, startPoint x: 1383, startPoint y: 346, endPoint x: 382, endPoint y: 213, distance: 1010.0
click at [382, 213] on button "Viewable-ClientDocs" at bounding box center [387, 216] width 116 height 18
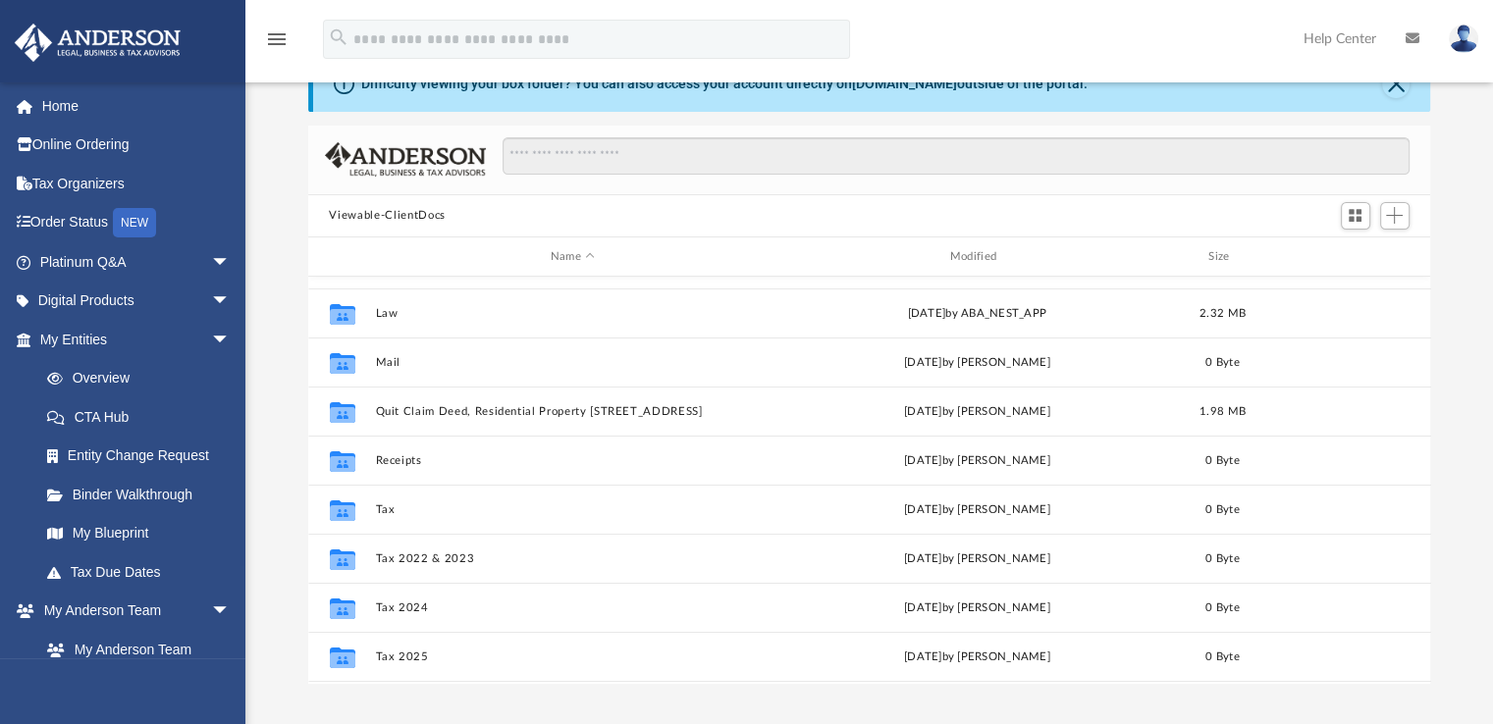
scroll to position [90, 0]
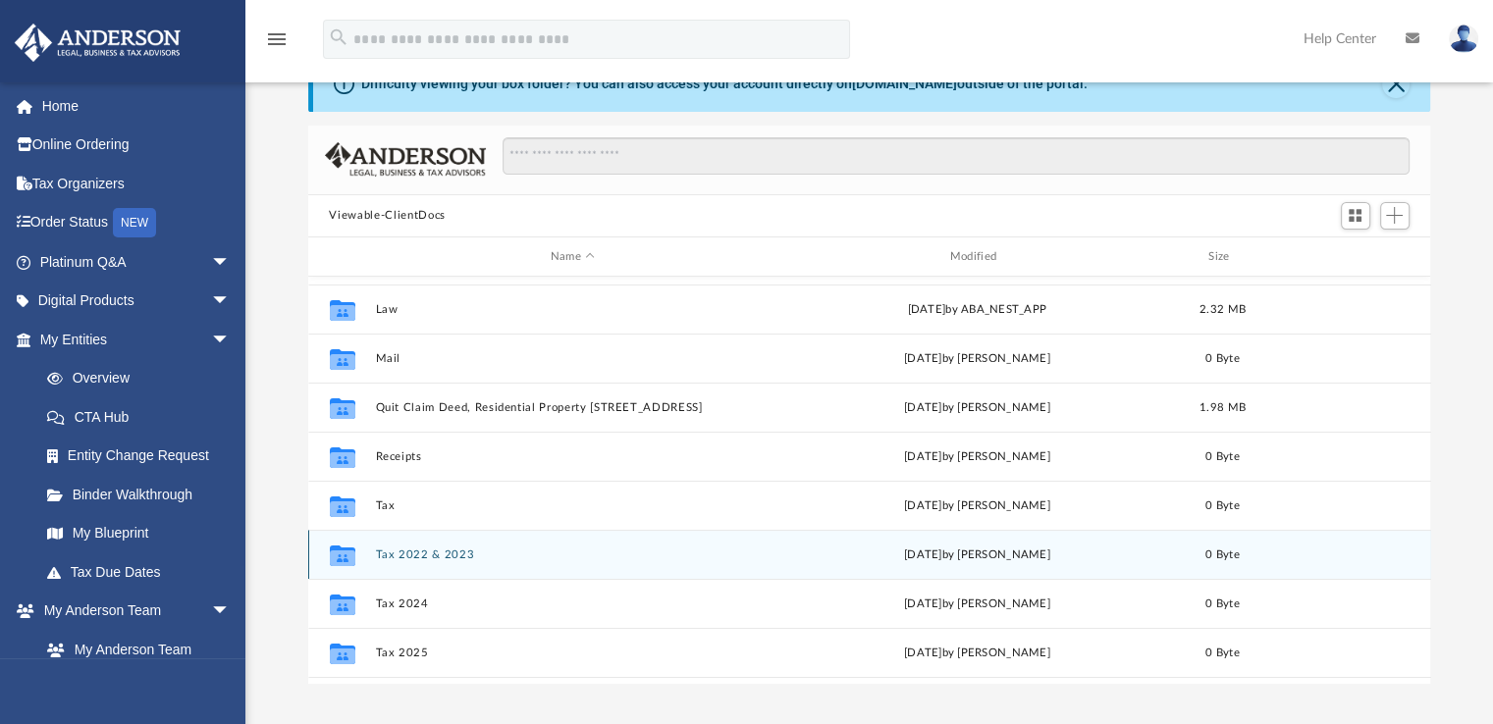
click at [352, 553] on icon "grid" at bounding box center [342, 559] width 26 height 16
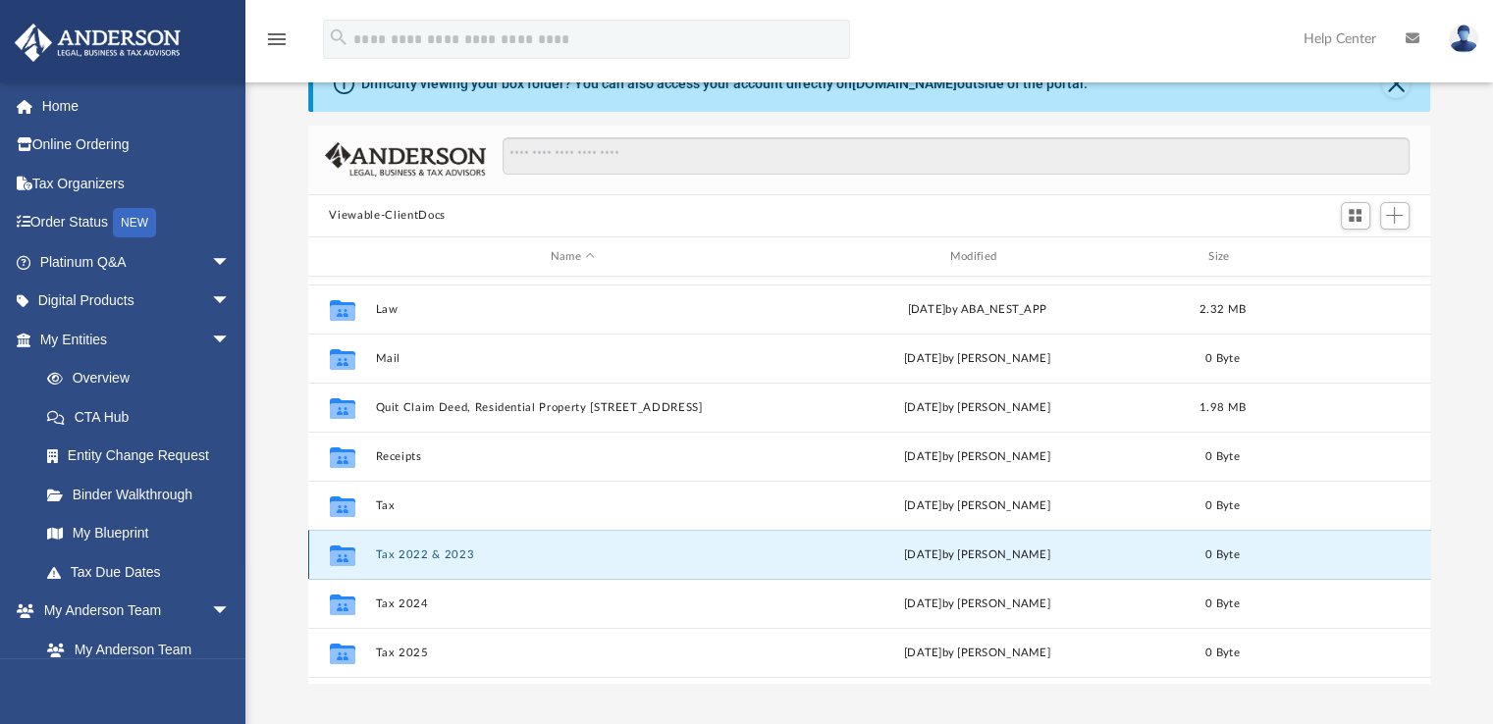
click at [352, 553] on icon "grid" at bounding box center [342, 559] width 26 height 16
click at [1354, 217] on span "Switch to Grid View" at bounding box center [1355, 215] width 17 height 17
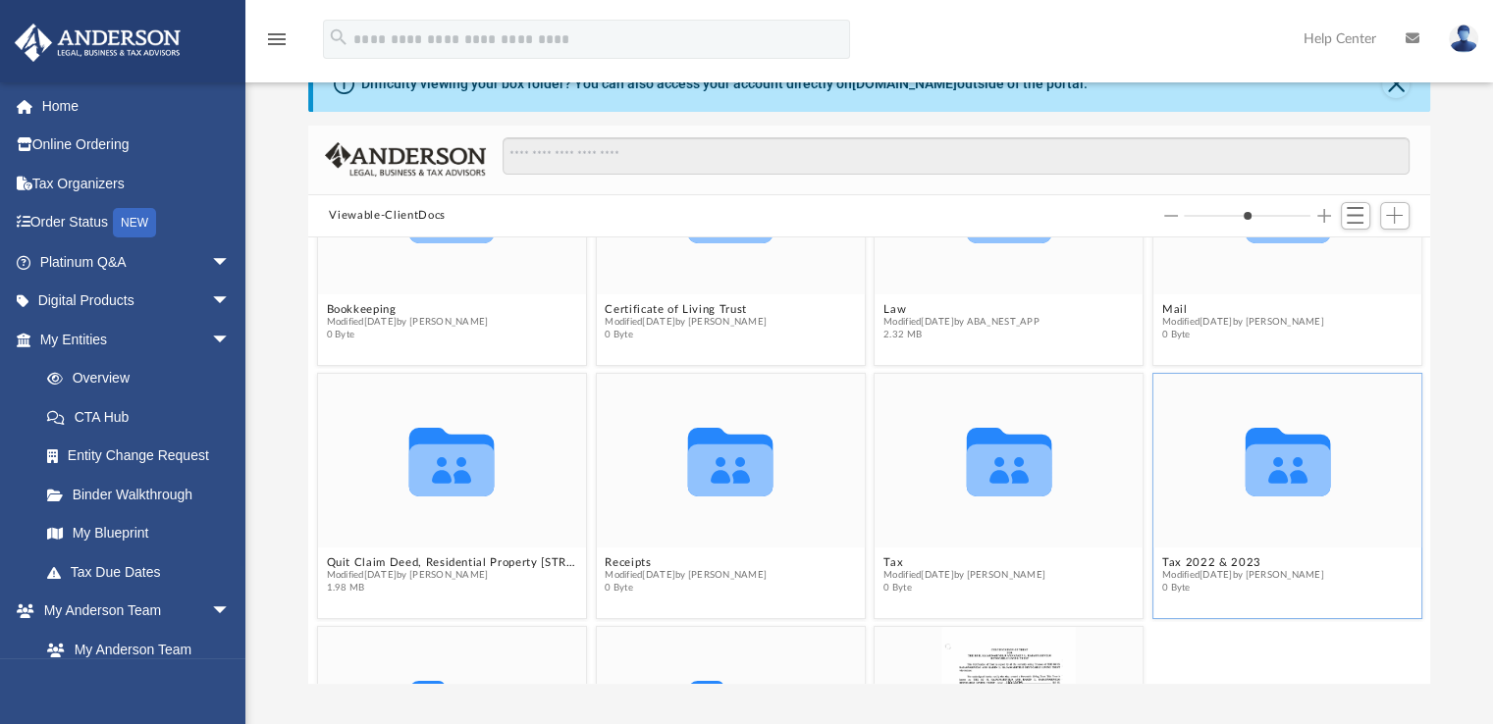
scroll to position [201, 0]
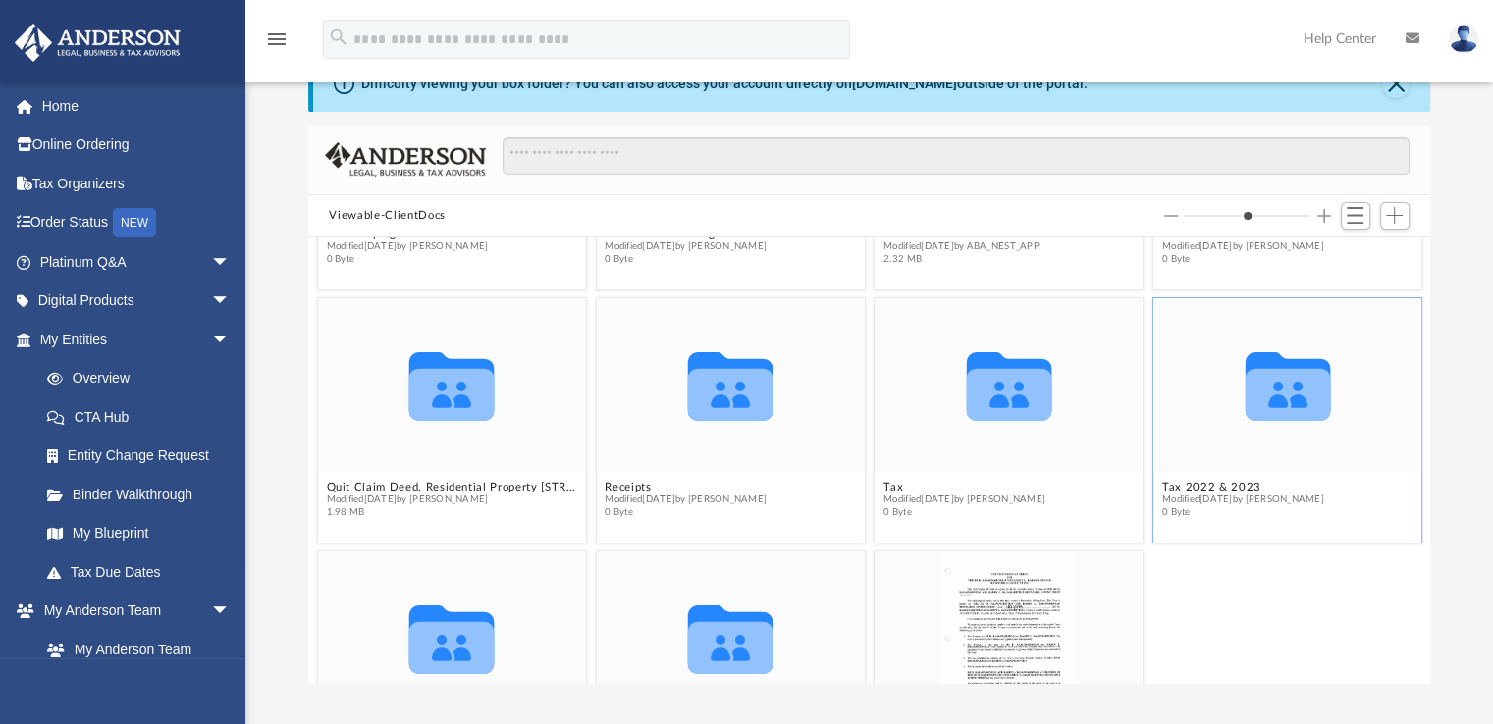
click at [1300, 410] on icon "grid" at bounding box center [1287, 395] width 85 height 52
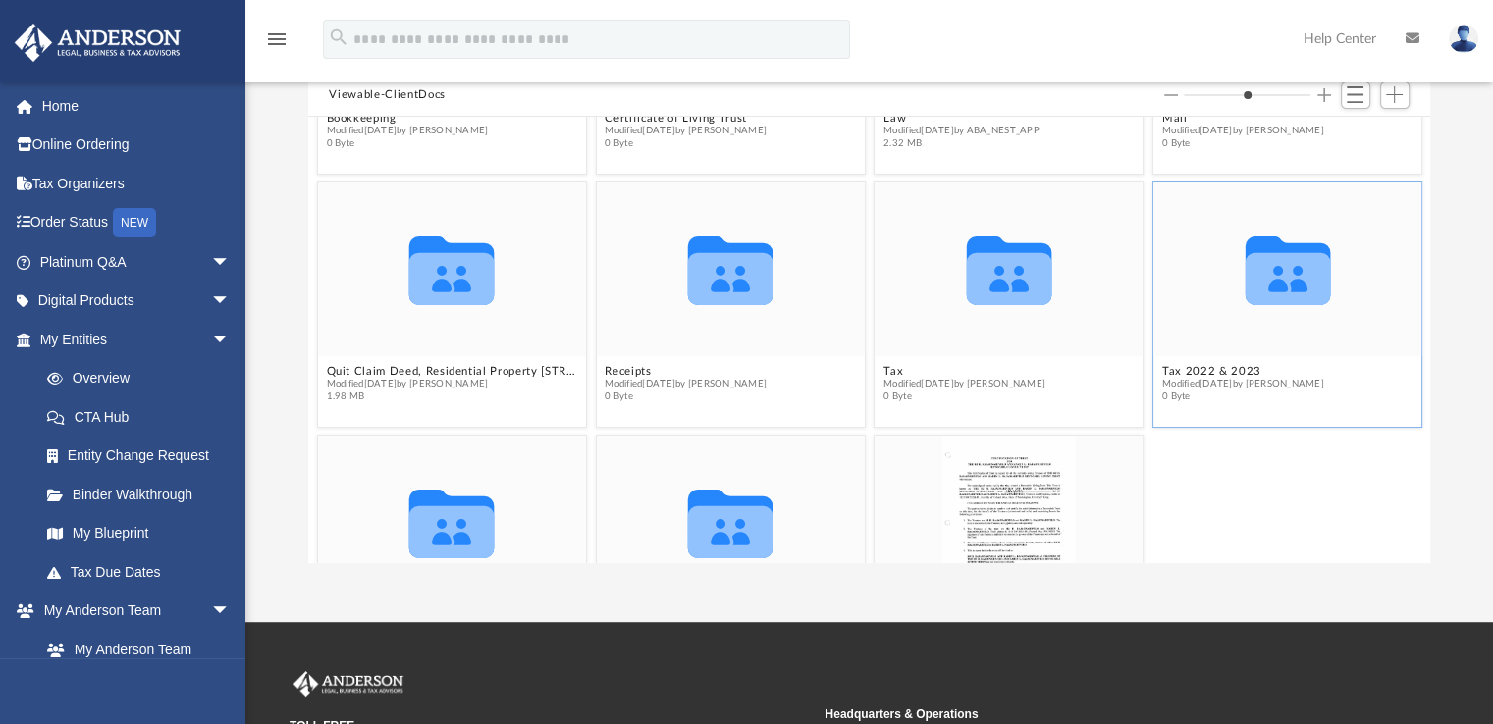
scroll to position [223, 0]
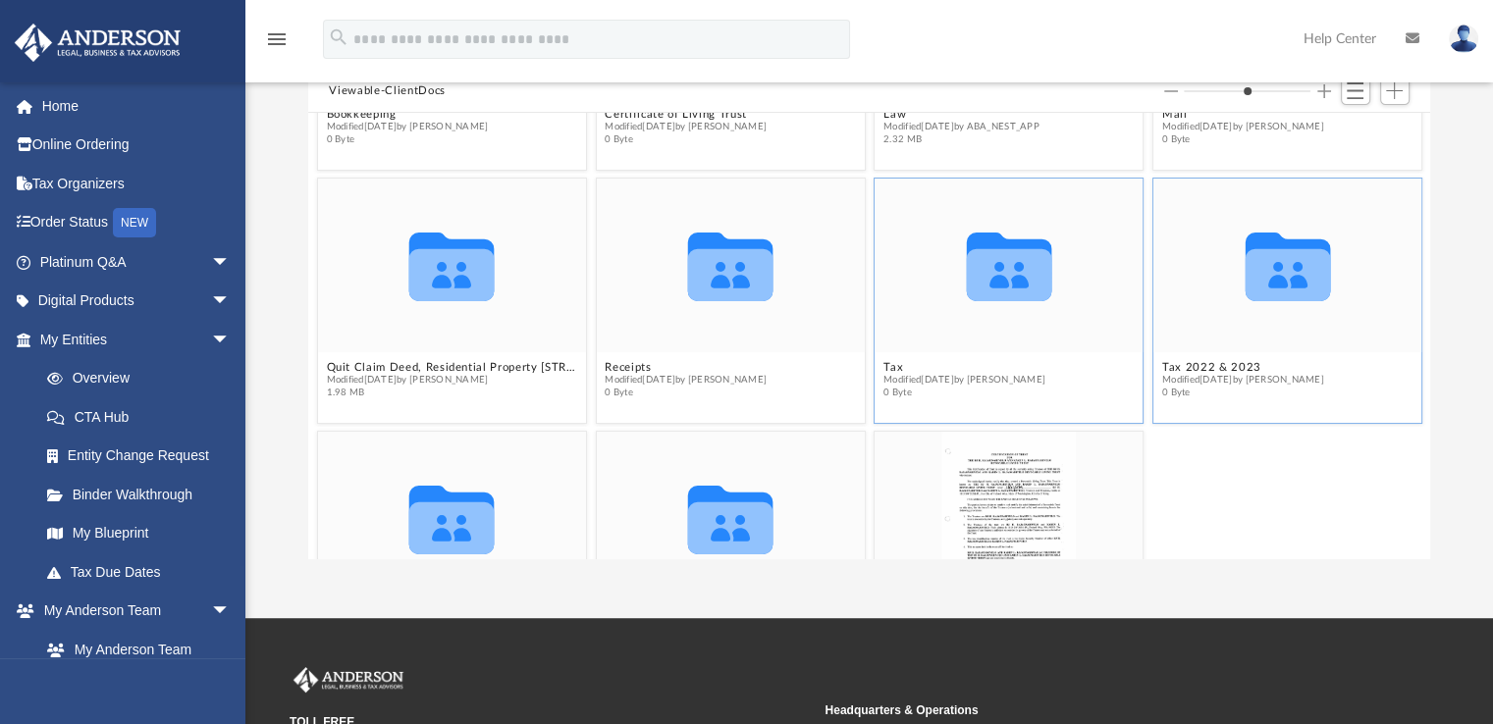
click at [1070, 385] on figcaption "Tax Modified [DATE] by [PERSON_NAME] 0 Byte" at bounding box center [1009, 380] width 268 height 52
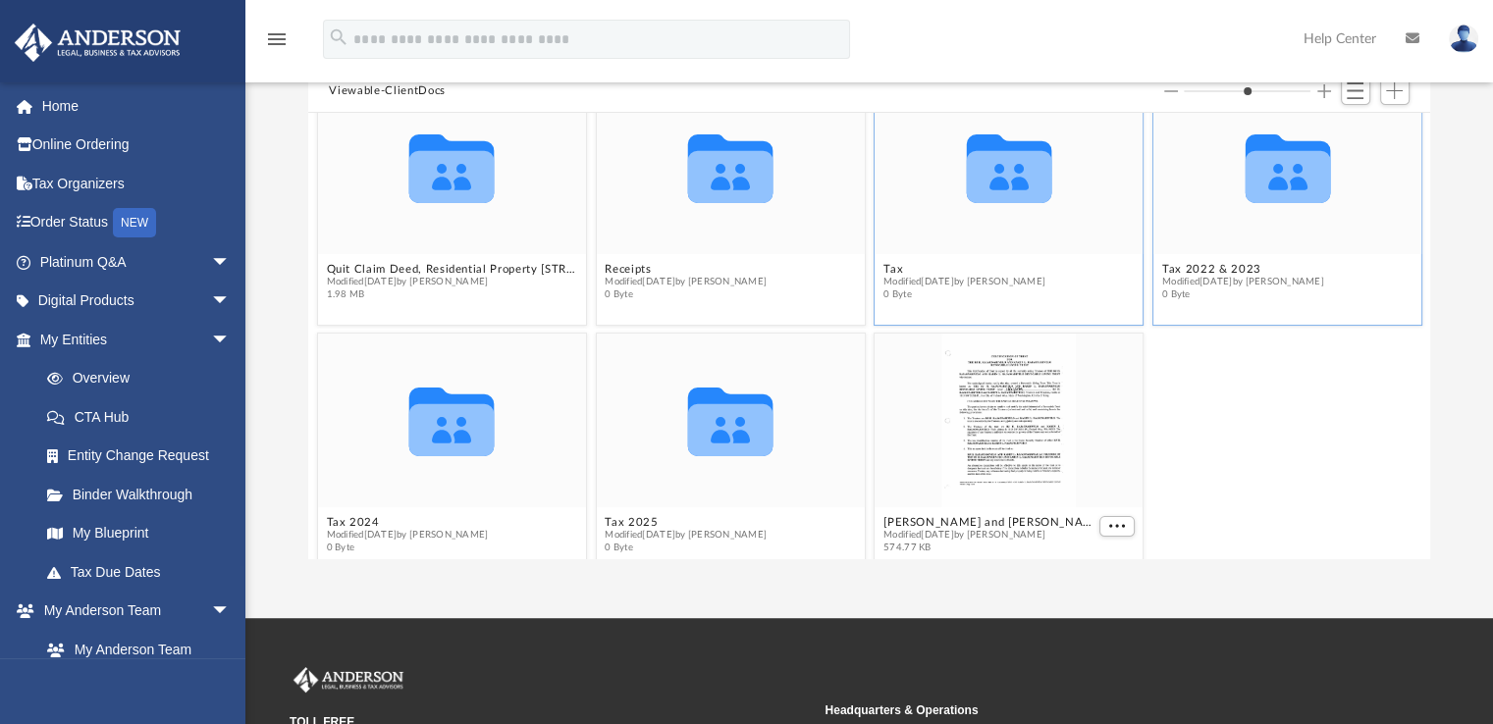
scroll to position [322, 0]
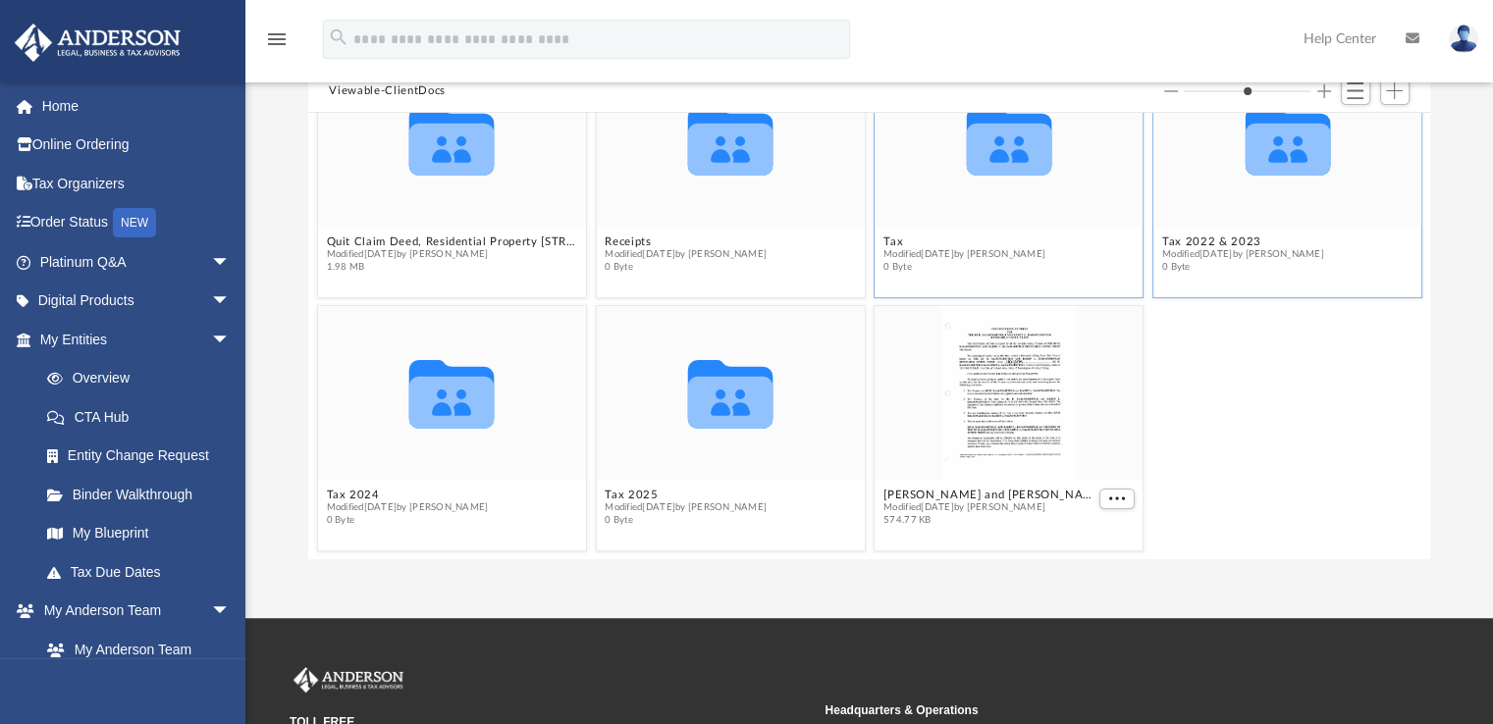
click at [989, 250] on span "Modified [DATE] by [PERSON_NAME]" at bounding box center [964, 254] width 162 height 13
click at [990, 155] on icon "grid" at bounding box center [1008, 141] width 85 height 69
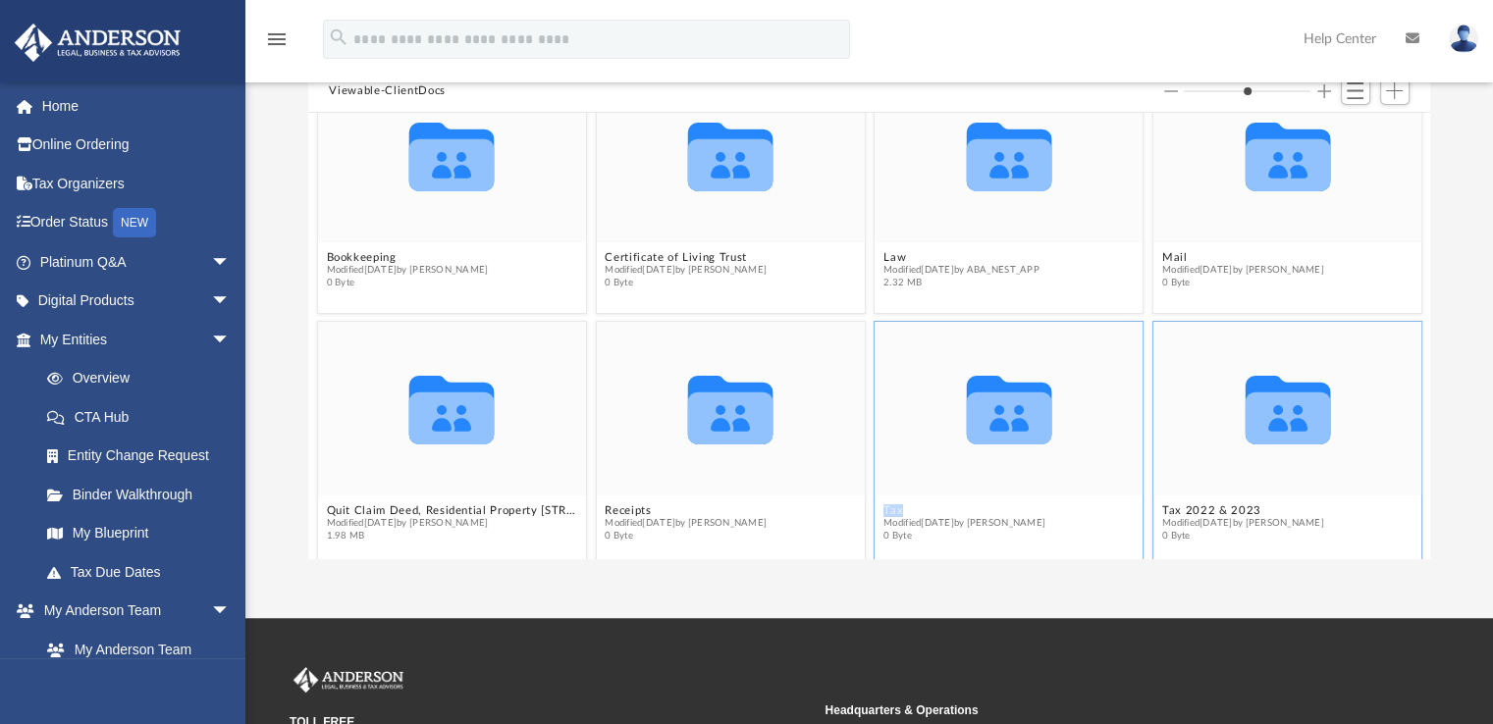
scroll to position [98, 0]
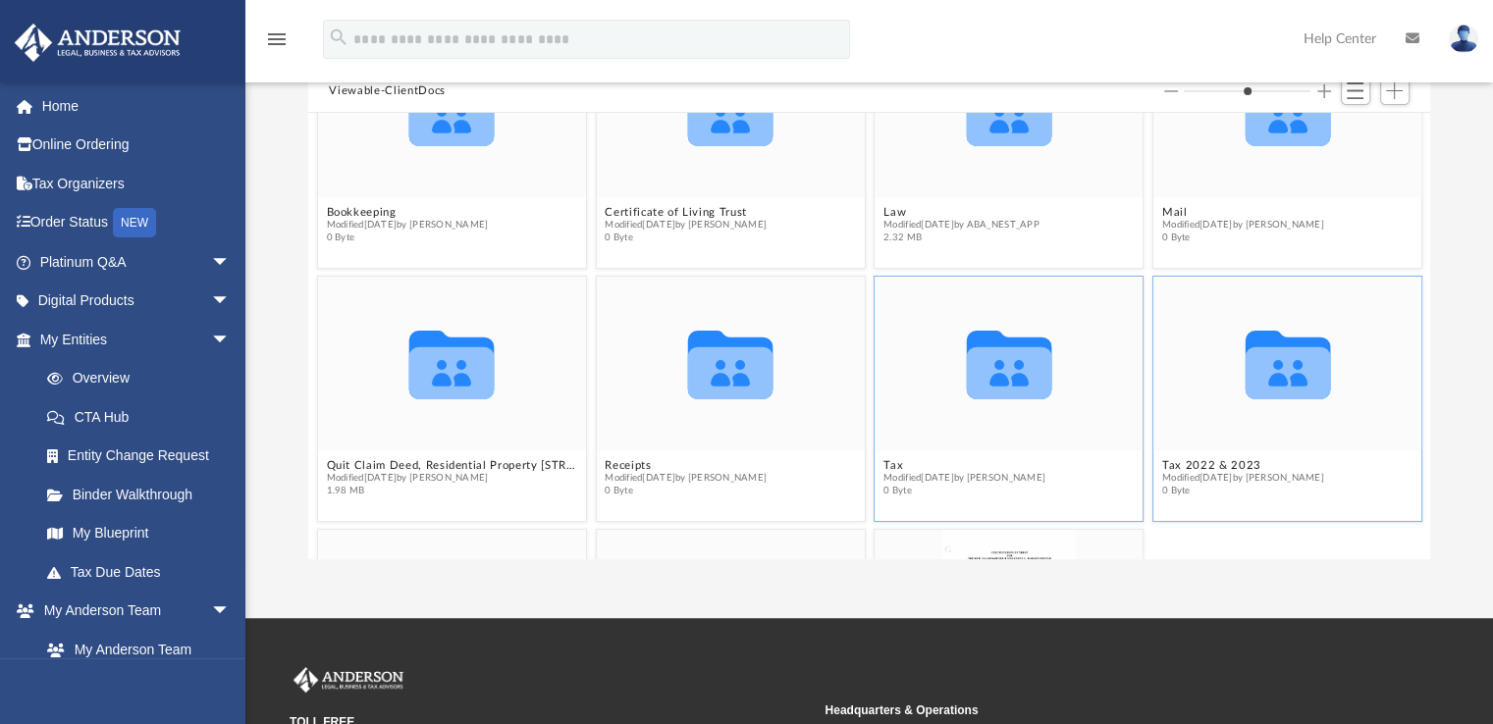
click at [1009, 364] on icon "grid" at bounding box center [1008, 365] width 85 height 69
click at [1008, 363] on icon "grid" at bounding box center [1008, 365] width 85 height 69
click at [1359, 82] on span "Switch to List View" at bounding box center [1355, 90] width 17 height 17
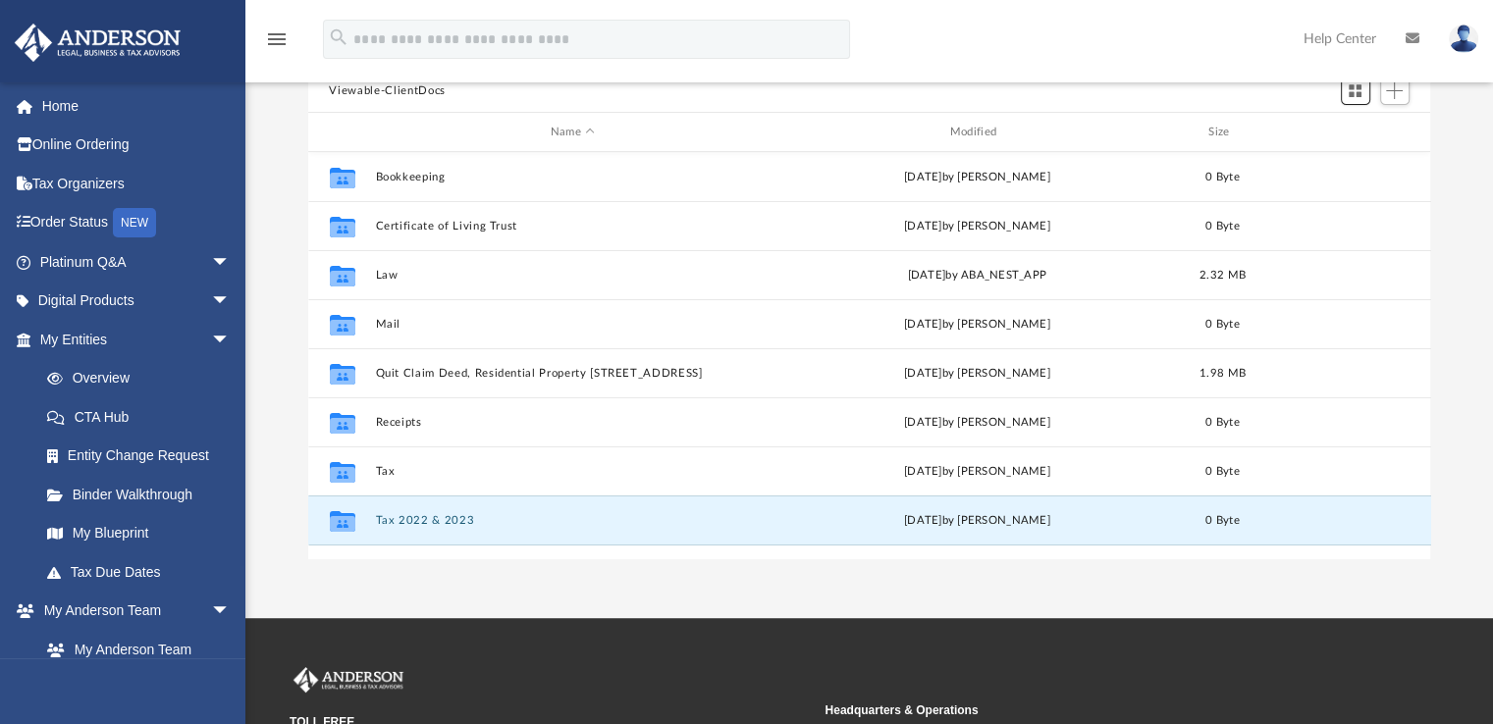
scroll to position [431, 1107]
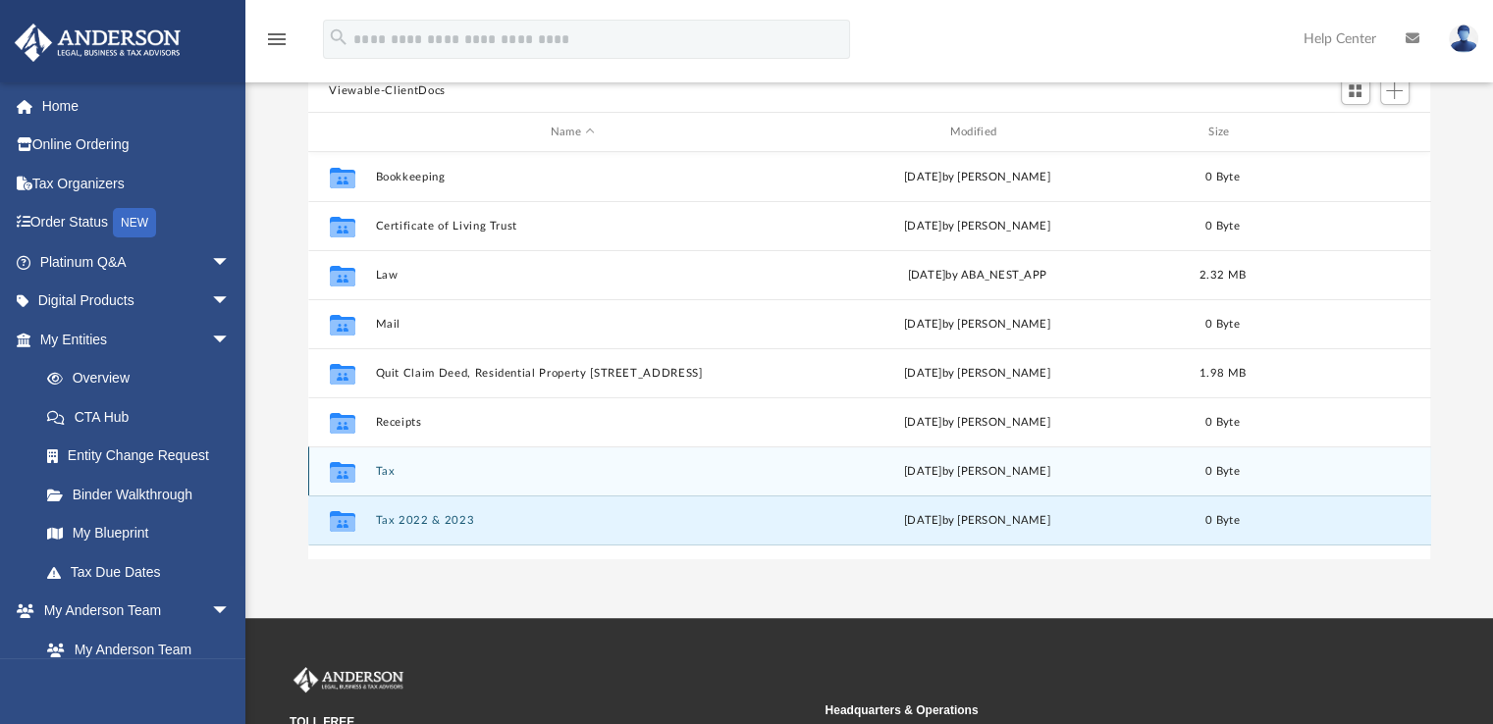
click at [630, 468] on button "Tax" at bounding box center [573, 471] width 396 height 13
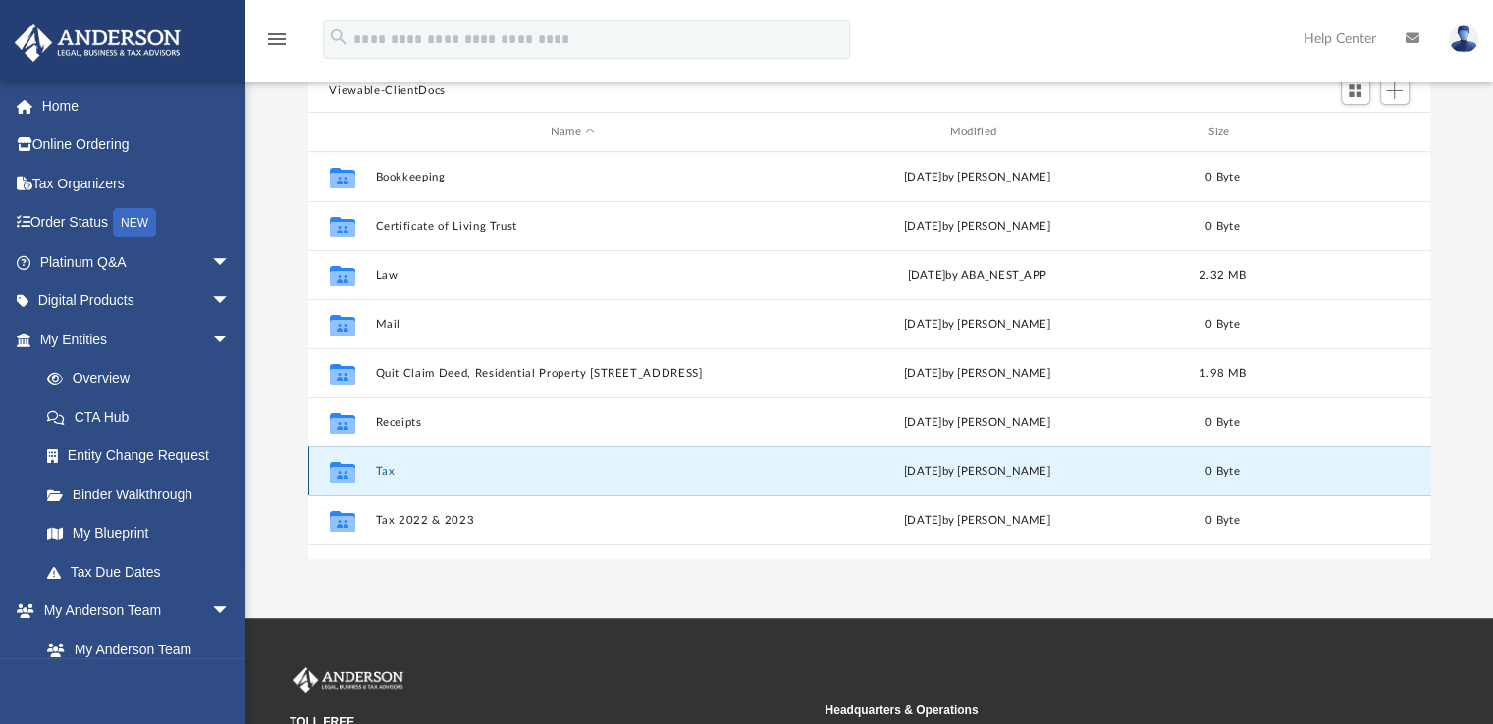
click at [630, 468] on button "Tax" at bounding box center [573, 471] width 396 height 13
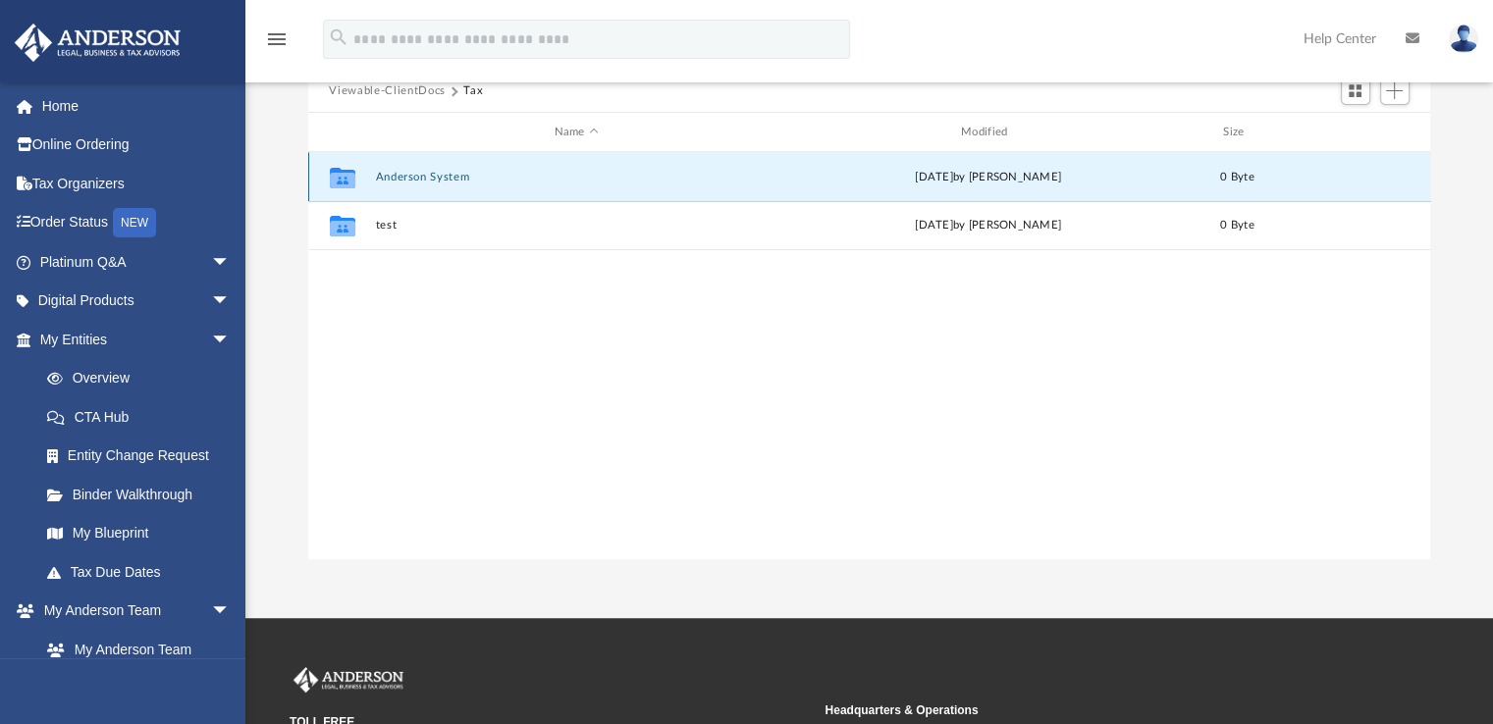
click at [455, 175] on button "Anderson System" at bounding box center [576, 177] width 402 height 13
click at [454, 174] on button "Anderson System" at bounding box center [576, 177] width 402 height 13
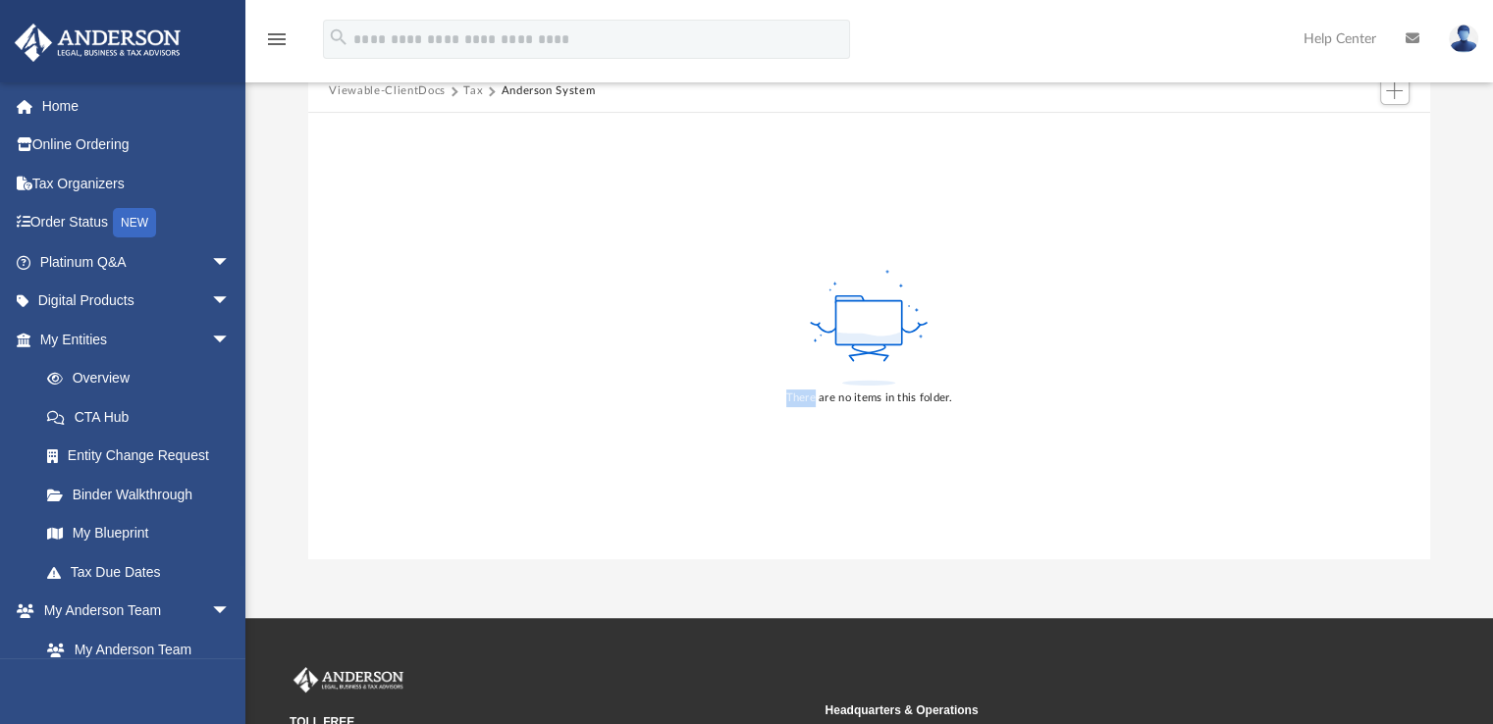
click at [1281, 217] on div "There are no items in this folder." at bounding box center [869, 336] width 1123 height 446
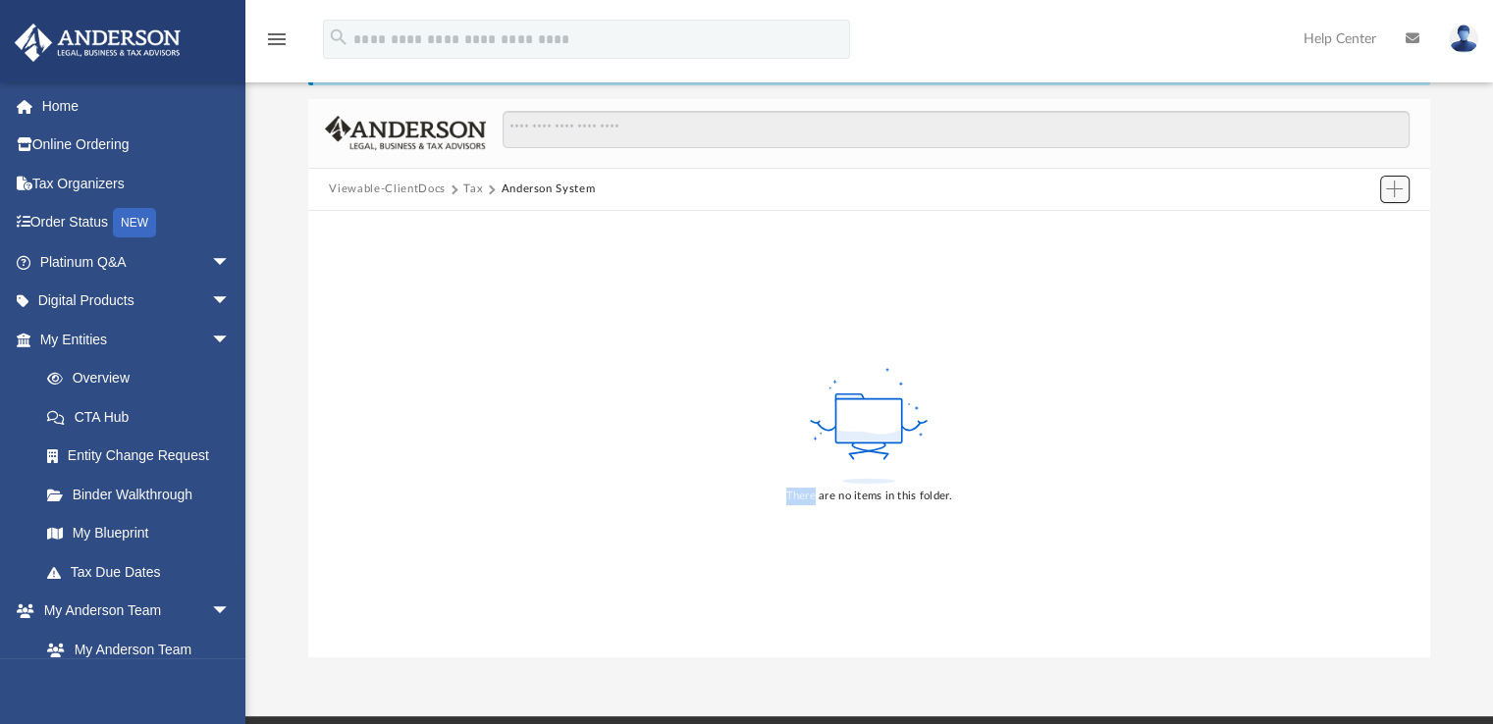
click at [1391, 188] on span "Add" at bounding box center [1394, 189] width 17 height 17
click at [1360, 230] on li "Upload" at bounding box center [1366, 228] width 63 height 21
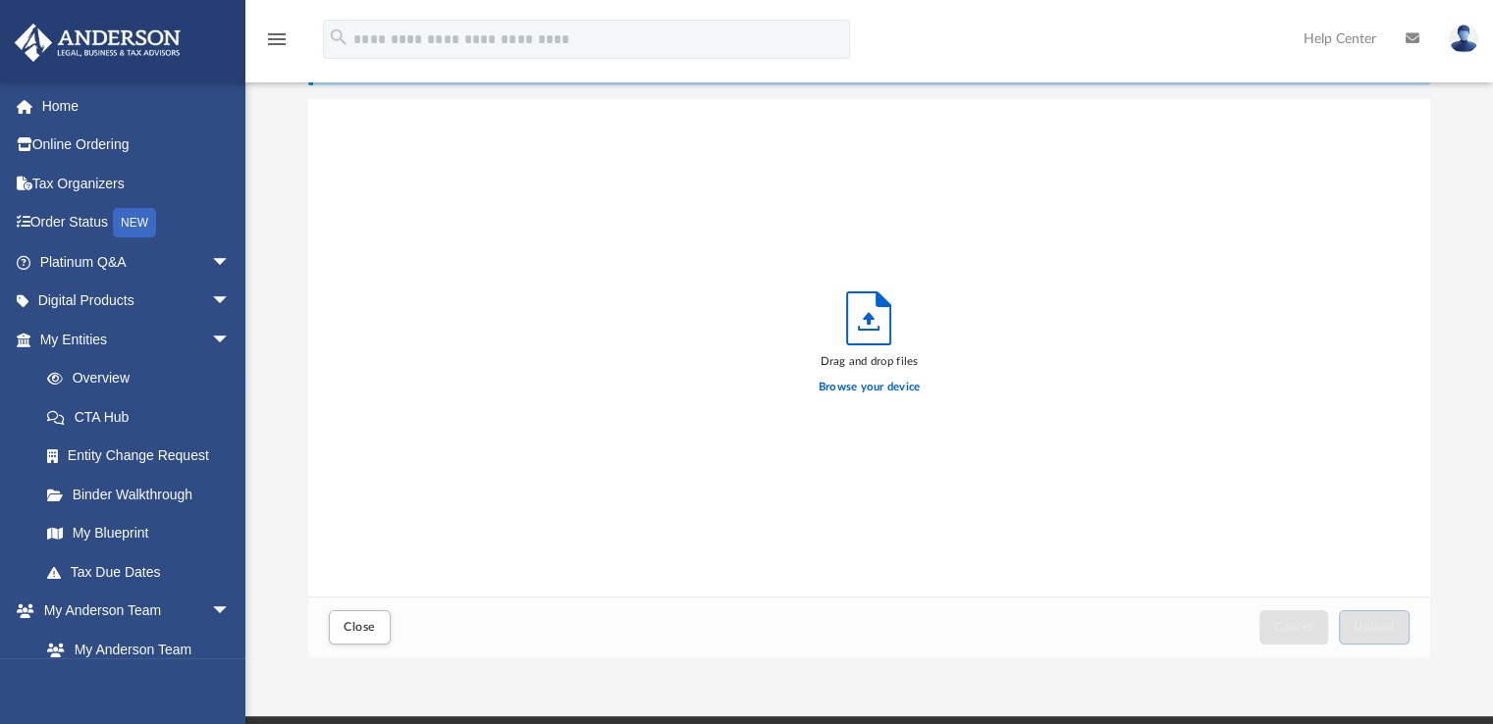
scroll to position [483, 1107]
click at [847, 385] on label "Browse your device" at bounding box center [870, 388] width 102 height 18
click at [0, 0] on input "Browse your device" at bounding box center [0, 0] width 0 height 0
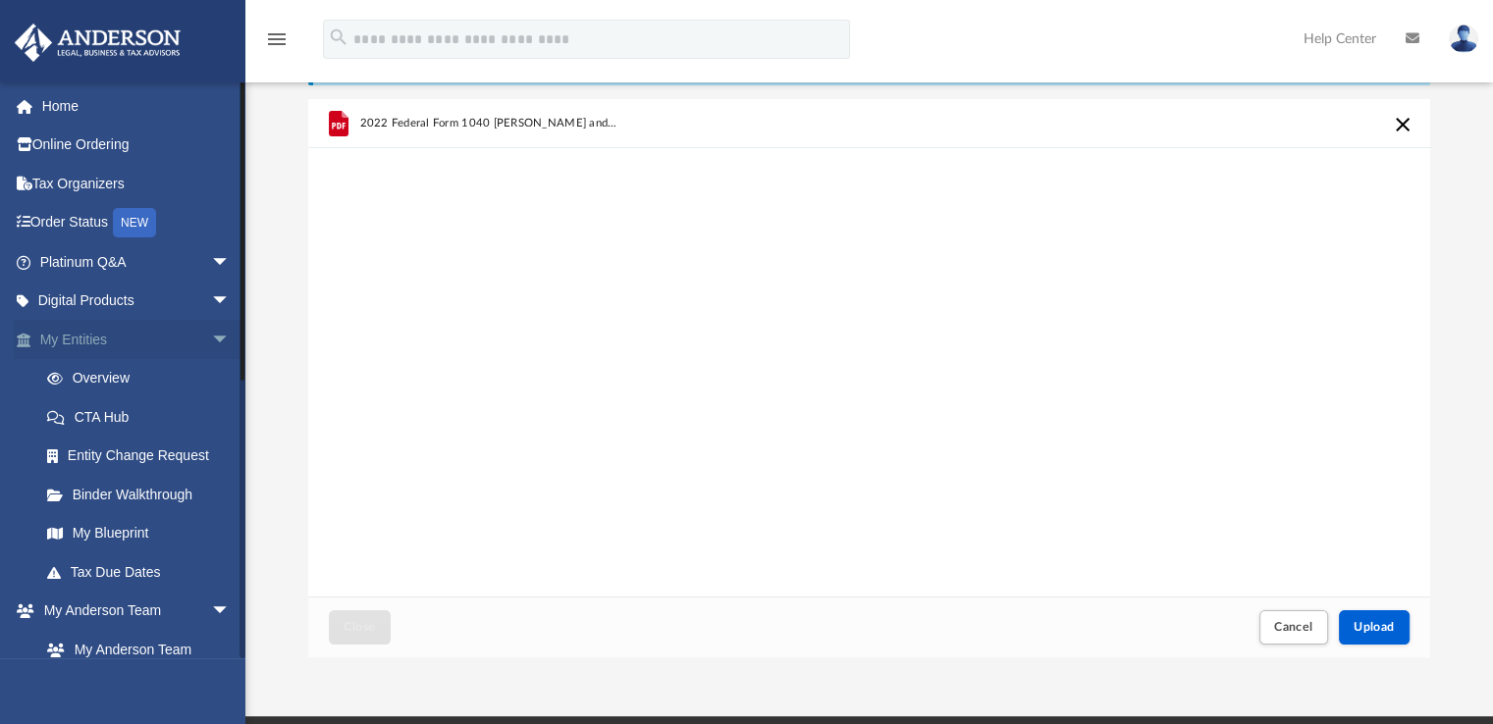
click at [211, 338] on span "arrow_drop_down" at bounding box center [230, 340] width 39 height 40
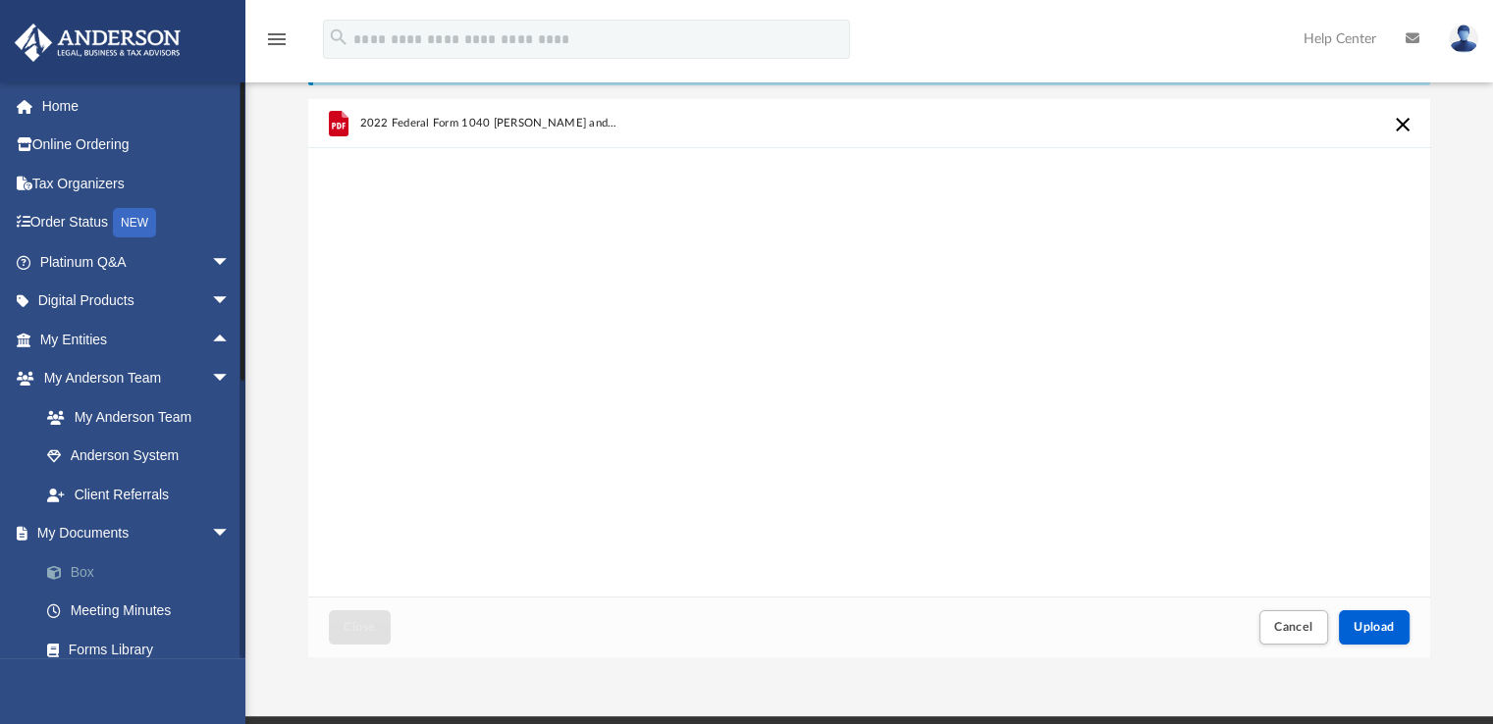
click at [82, 575] on link "Box" at bounding box center [143, 572] width 233 height 39
click at [90, 567] on link "Box" at bounding box center [143, 572] width 233 height 39
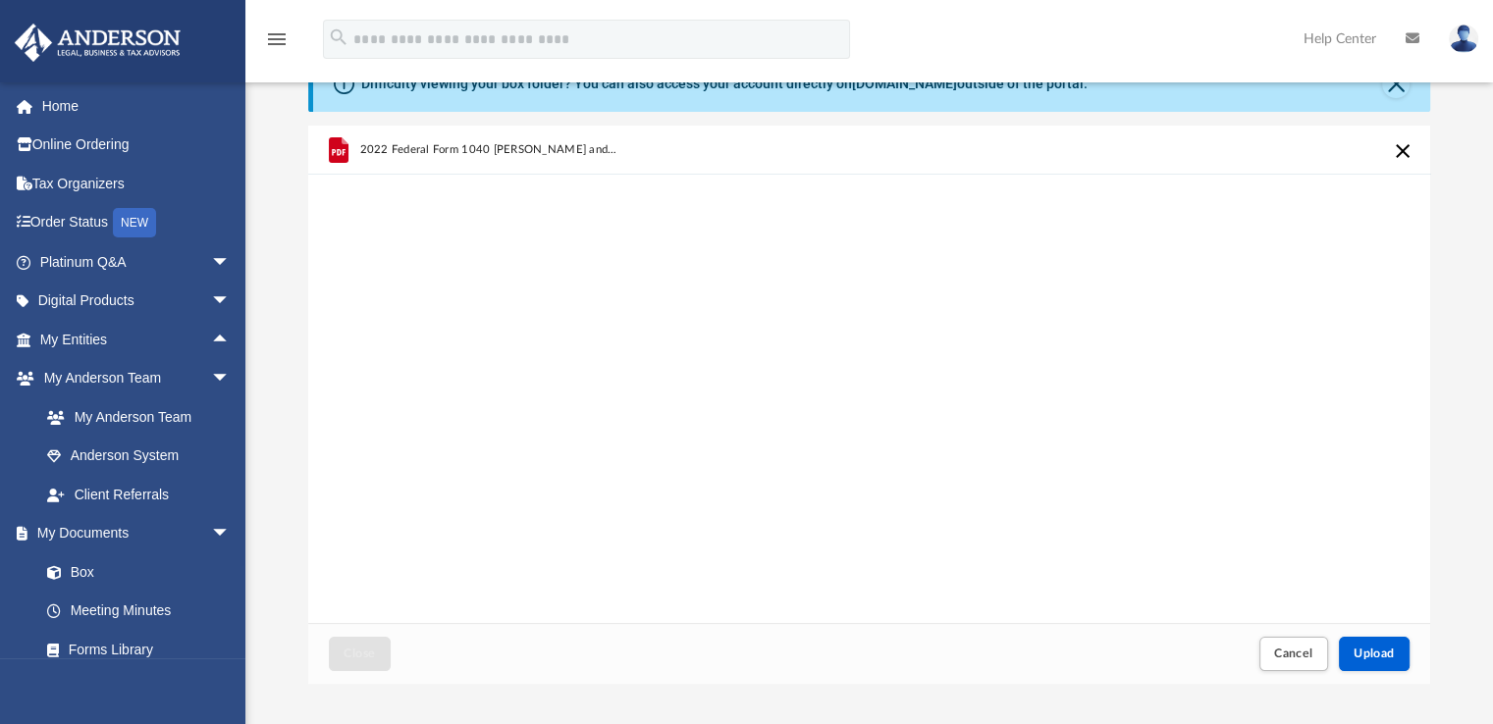
scroll to position [0, 0]
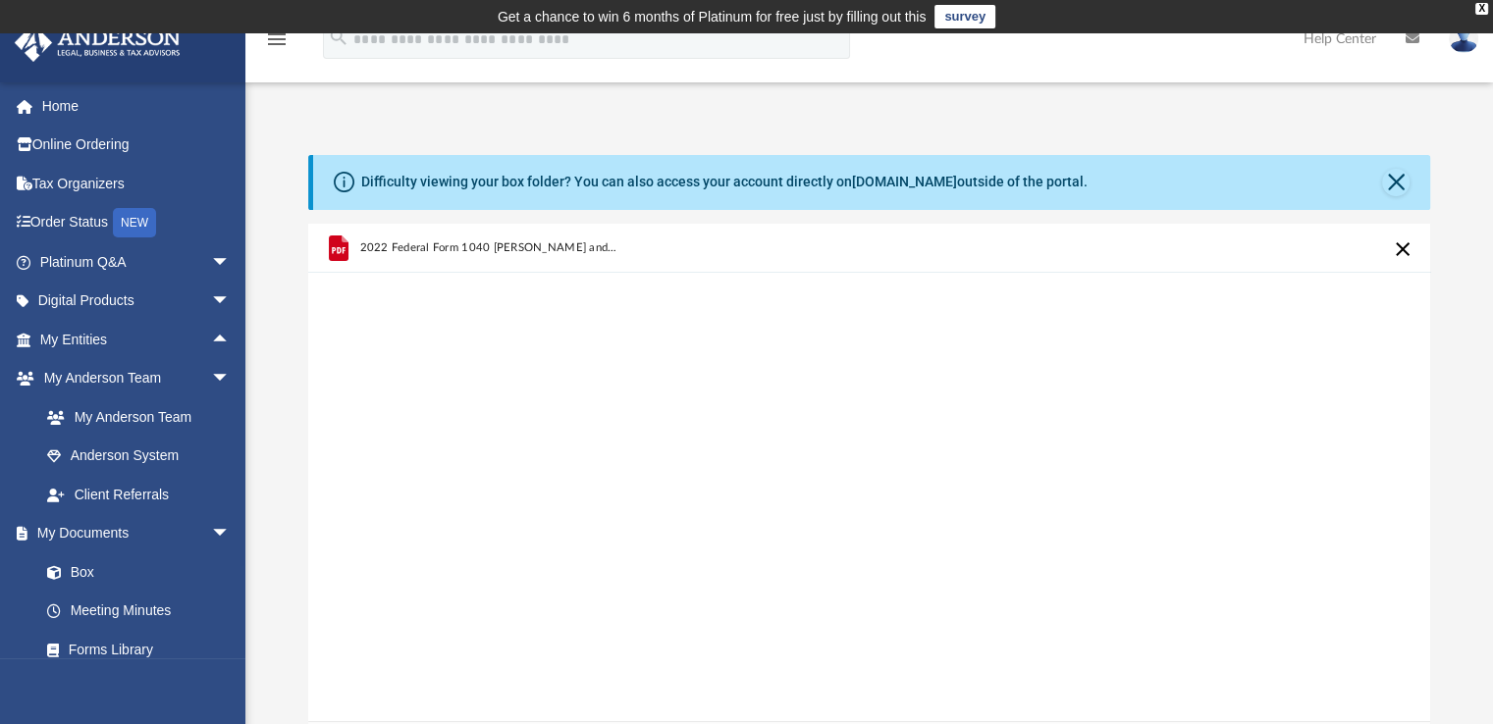
click at [1480, 295] on div "Difficulty viewing your box folder? You can also access your account directly o…" at bounding box center [868, 468] width 1247 height 627
click at [86, 569] on link "Box" at bounding box center [143, 572] width 233 height 39
